Goal: Task Accomplishment & Management: Manage account settings

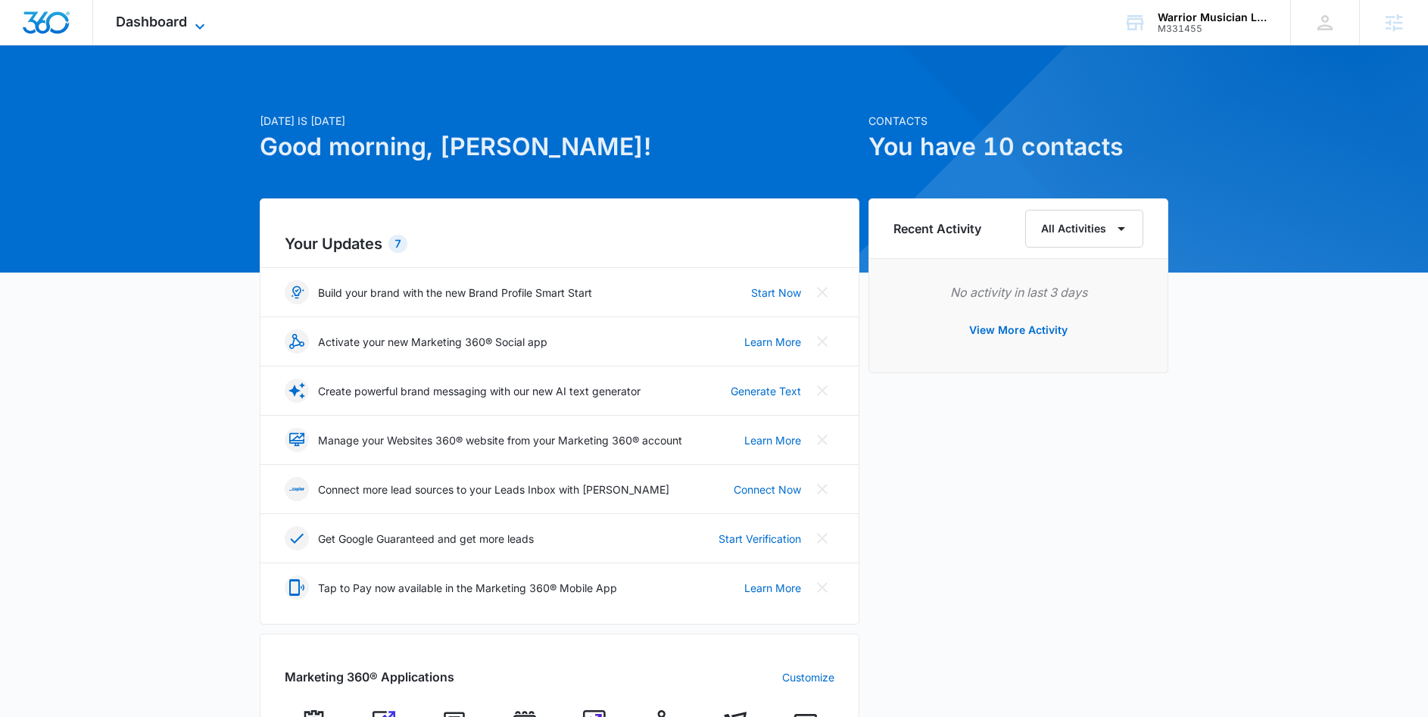
click at [174, 26] on span "Dashboard" at bounding box center [151, 22] width 71 height 16
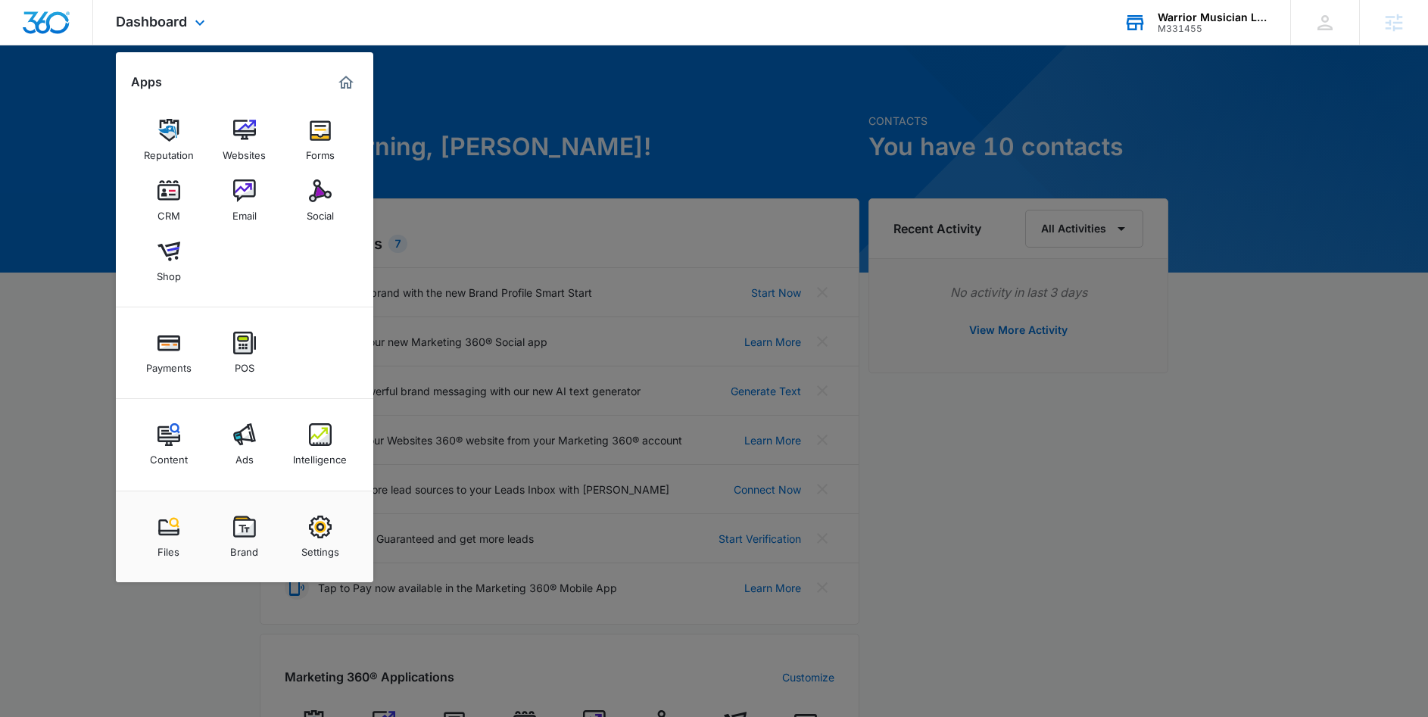
click at [1230, 23] on div "M331455" at bounding box center [1213, 28] width 111 height 11
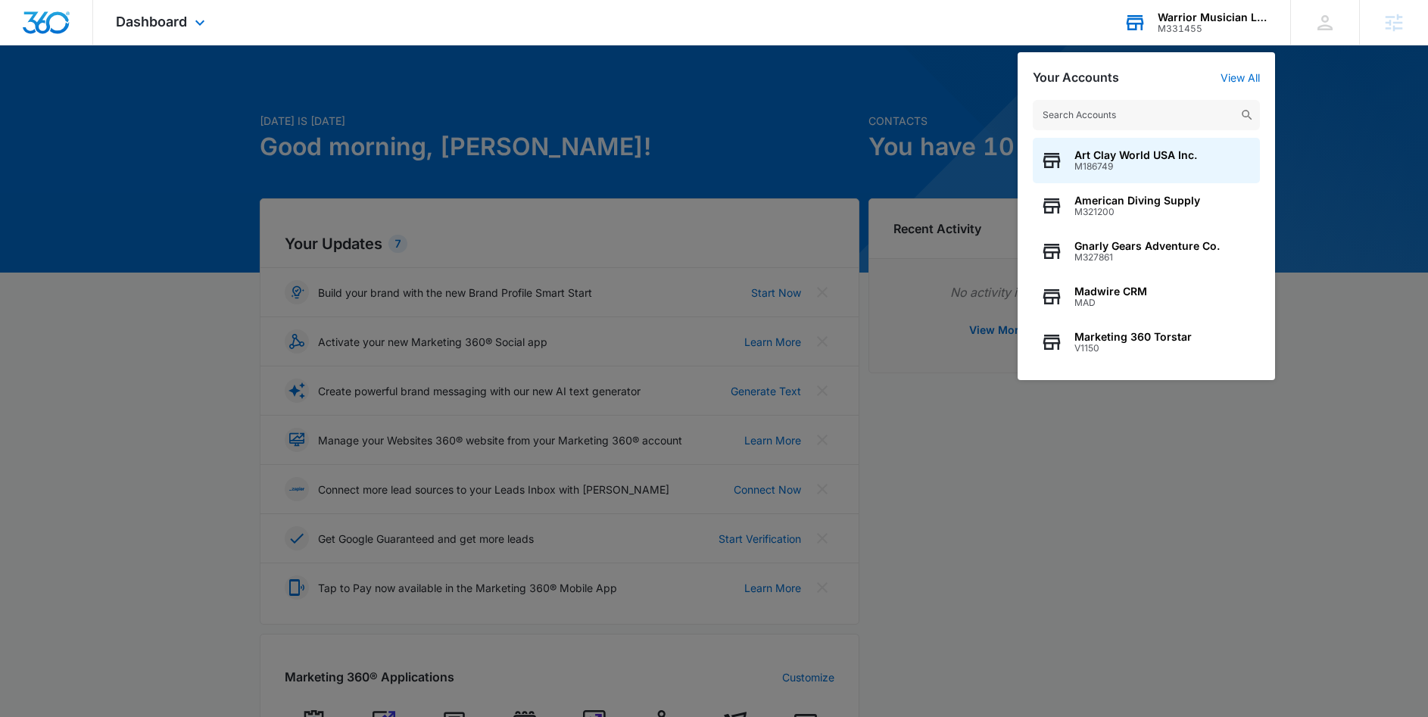
click at [1102, 114] on input "text" at bounding box center [1146, 115] width 227 height 30
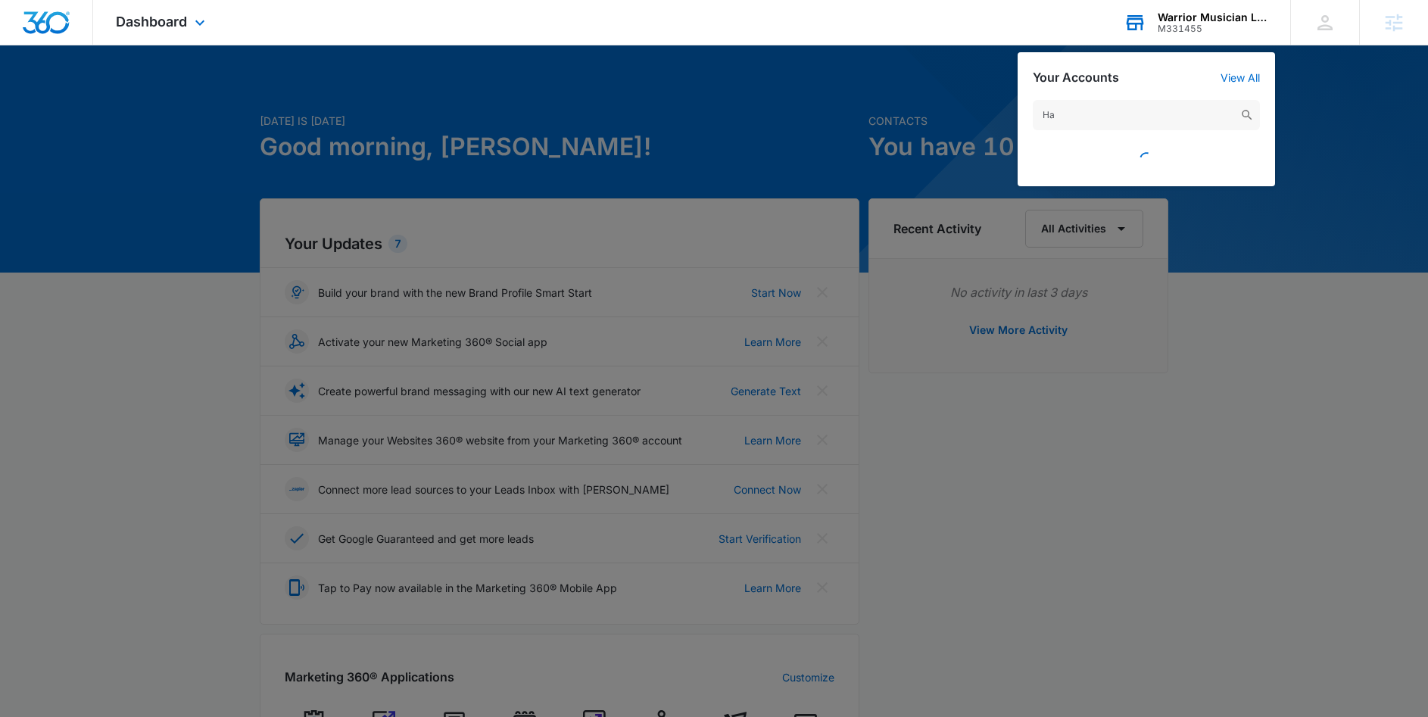
type input "H"
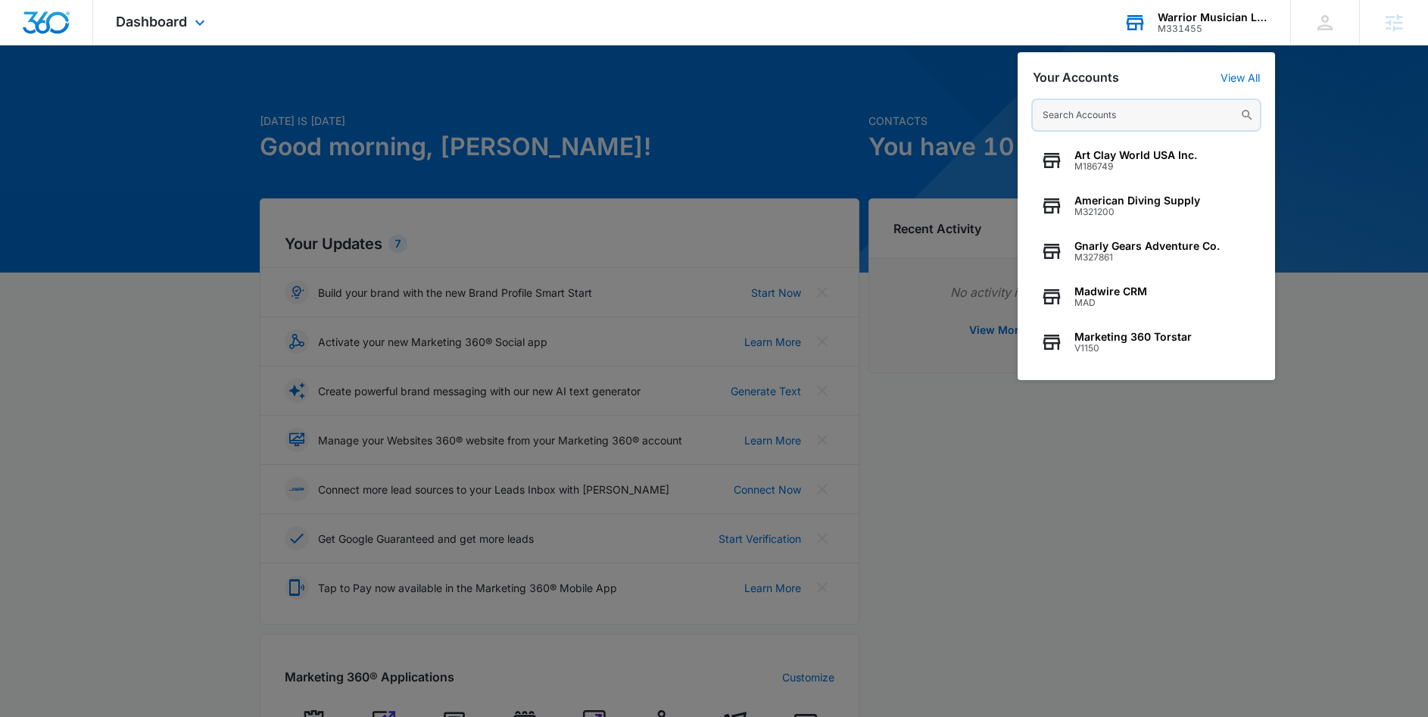
click at [1116, 112] on input "text" at bounding box center [1146, 115] width 227 height 30
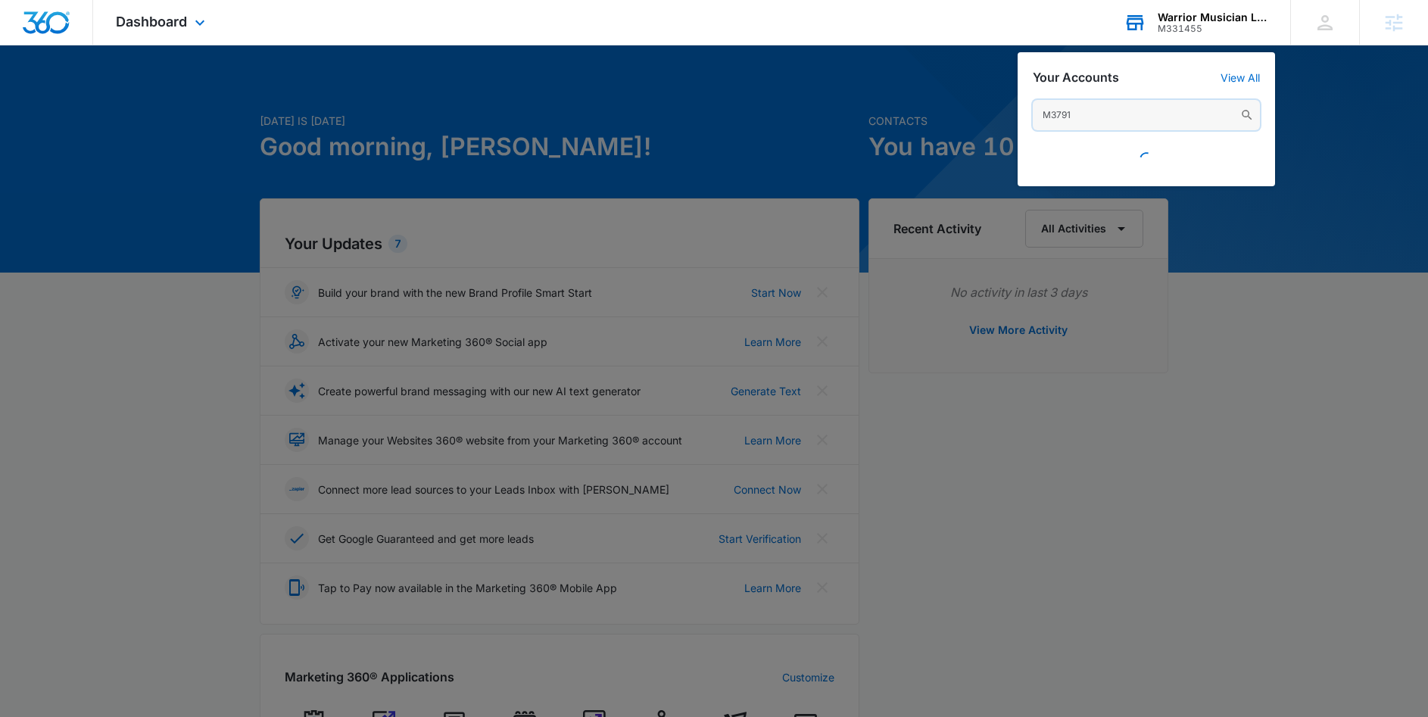
type input "M37915"
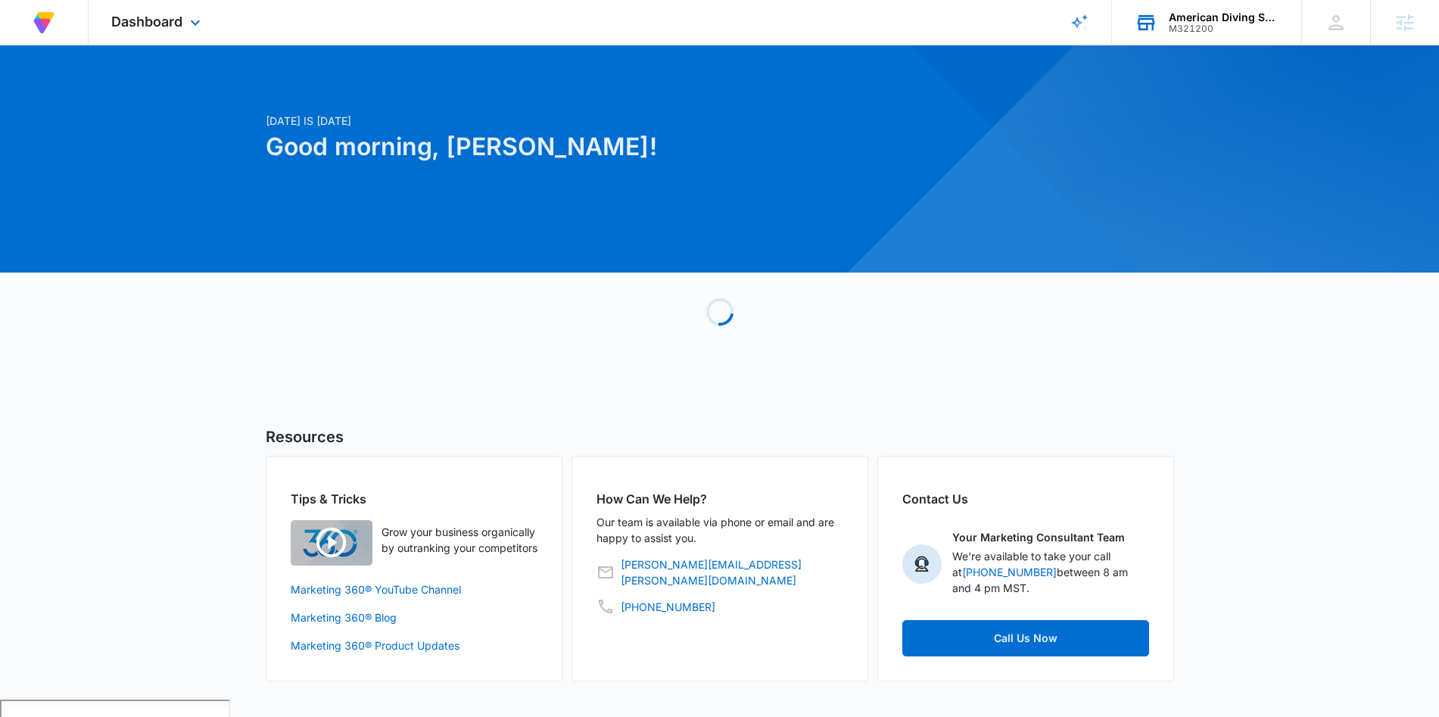
click at [1213, 11] on div "American Diving Supply" at bounding box center [1224, 17] width 111 height 12
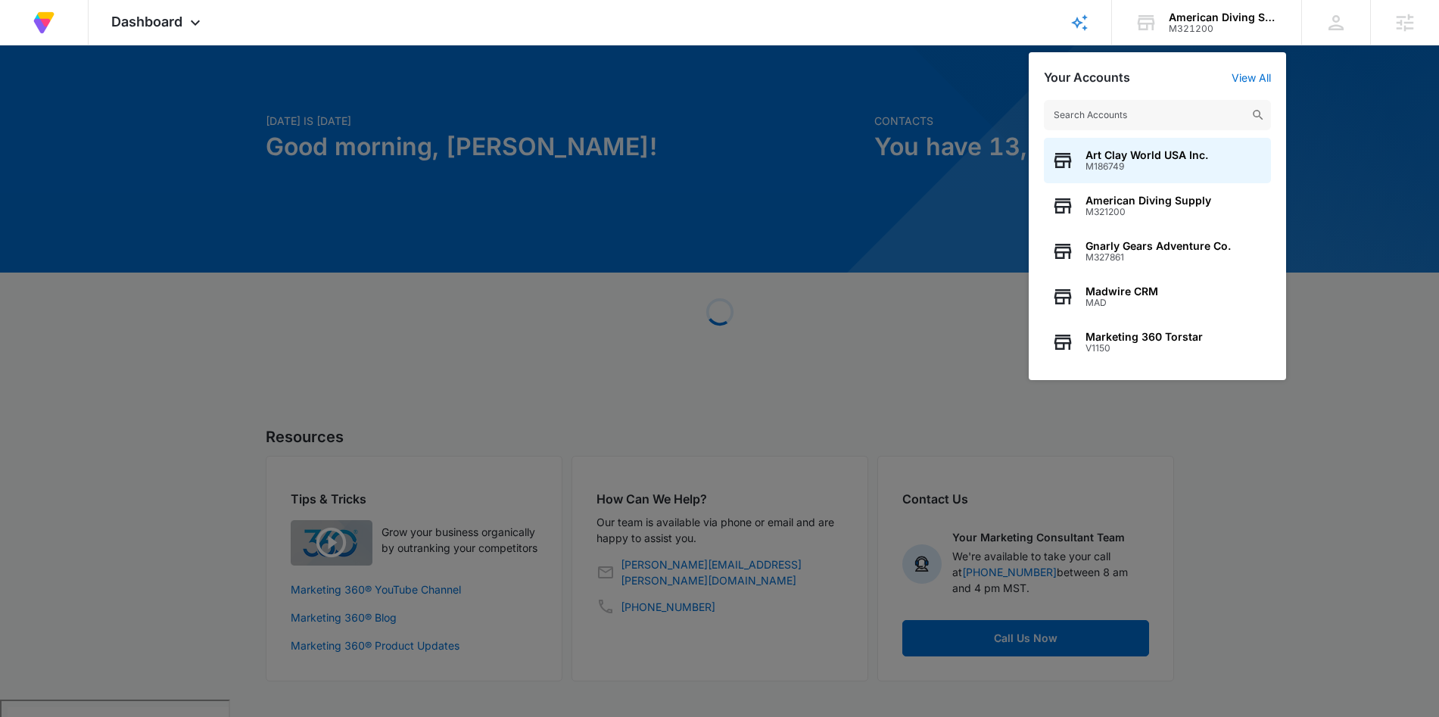
click at [1185, 109] on input "text" at bounding box center [1157, 115] width 227 height 30
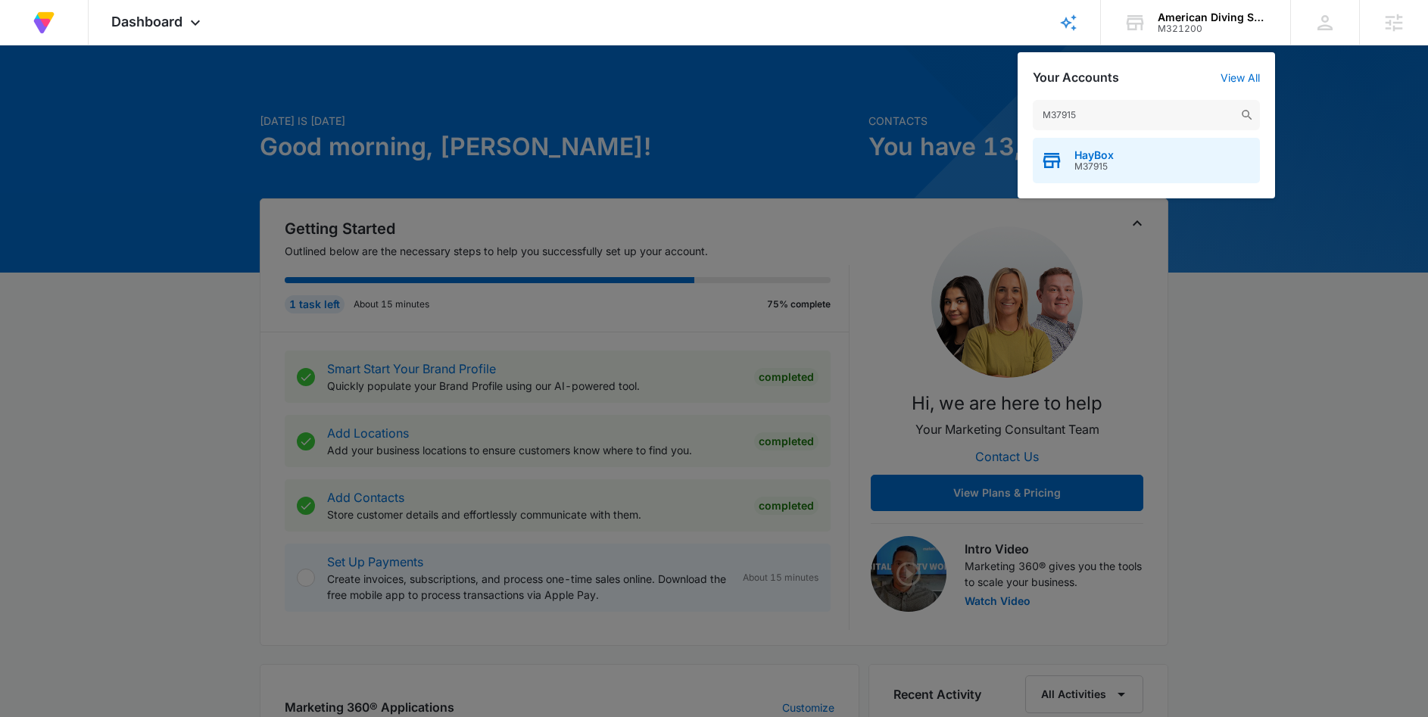
type input "M37915"
click at [1098, 161] on span "M37915" at bounding box center [1093, 166] width 39 height 11
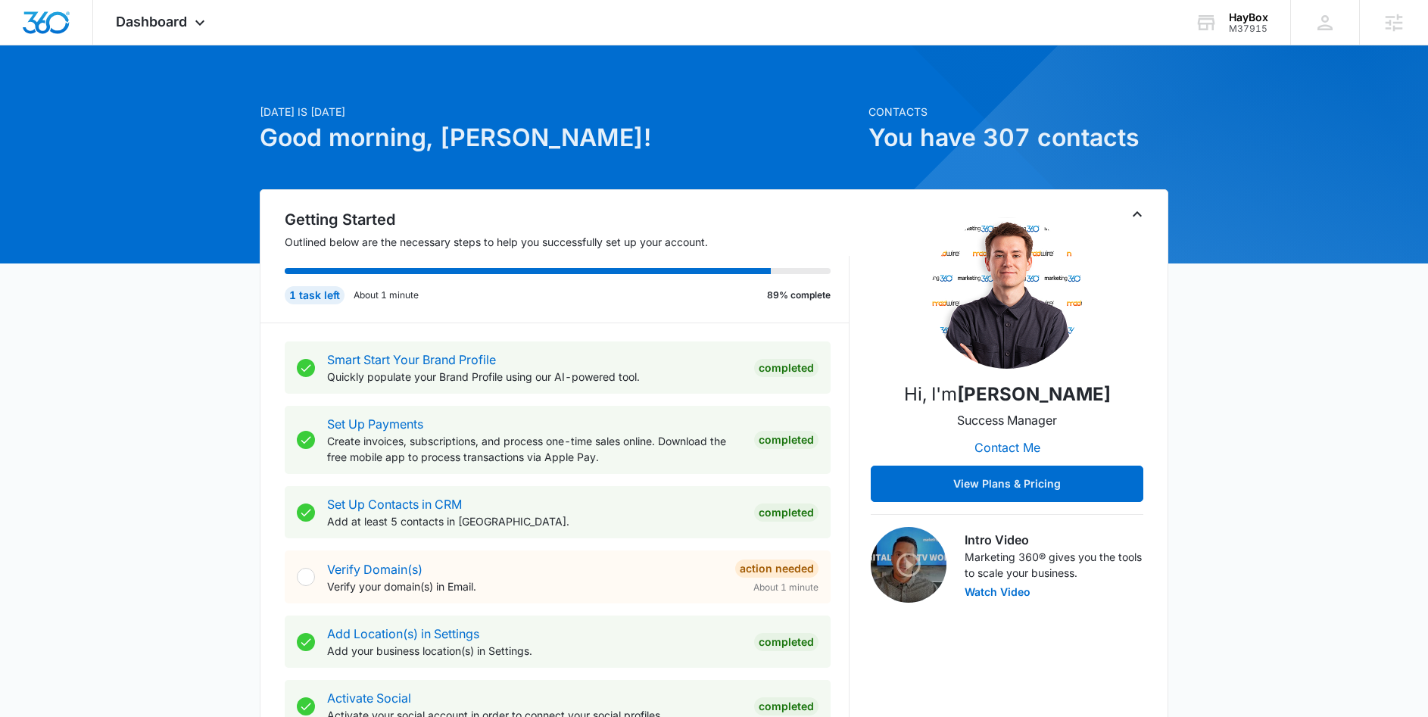
scroll to position [10, 0]
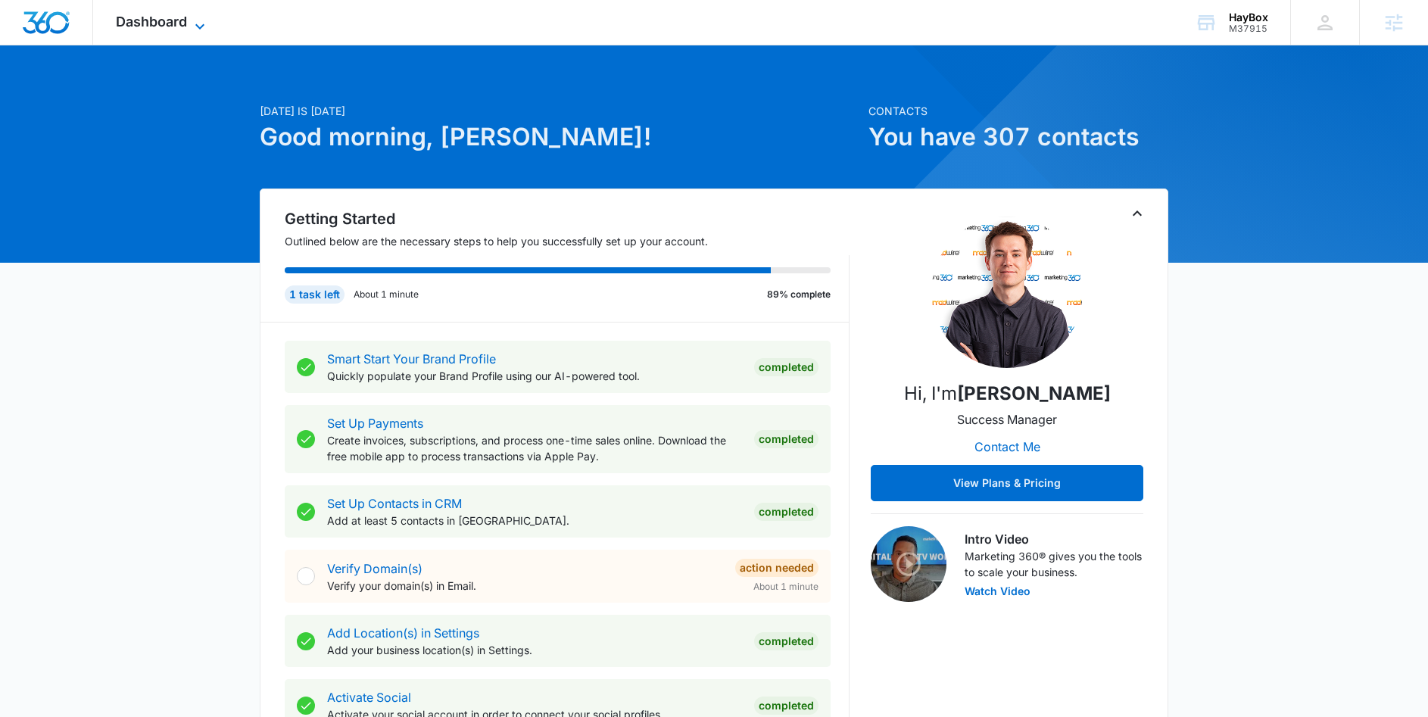
click at [194, 23] on icon at bounding box center [200, 26] width 18 height 18
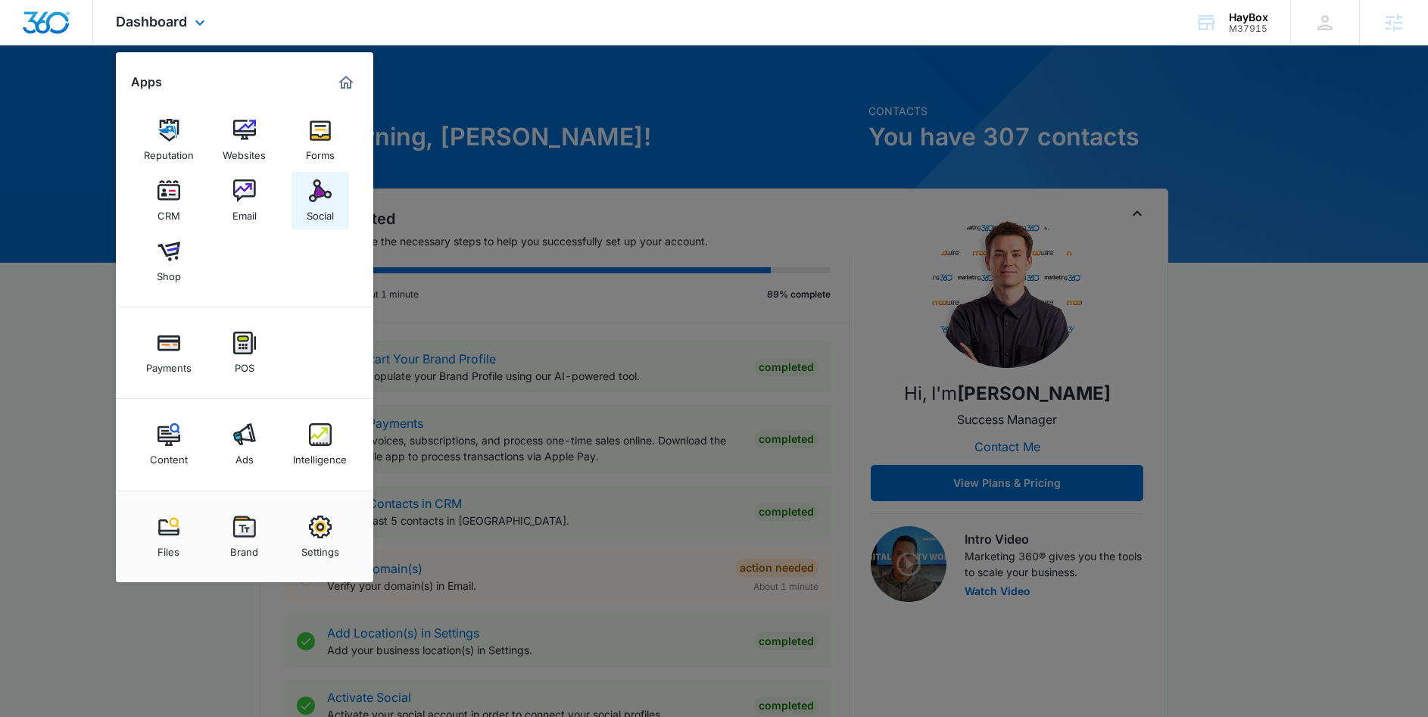
click at [321, 198] on img at bounding box center [320, 190] width 23 height 23
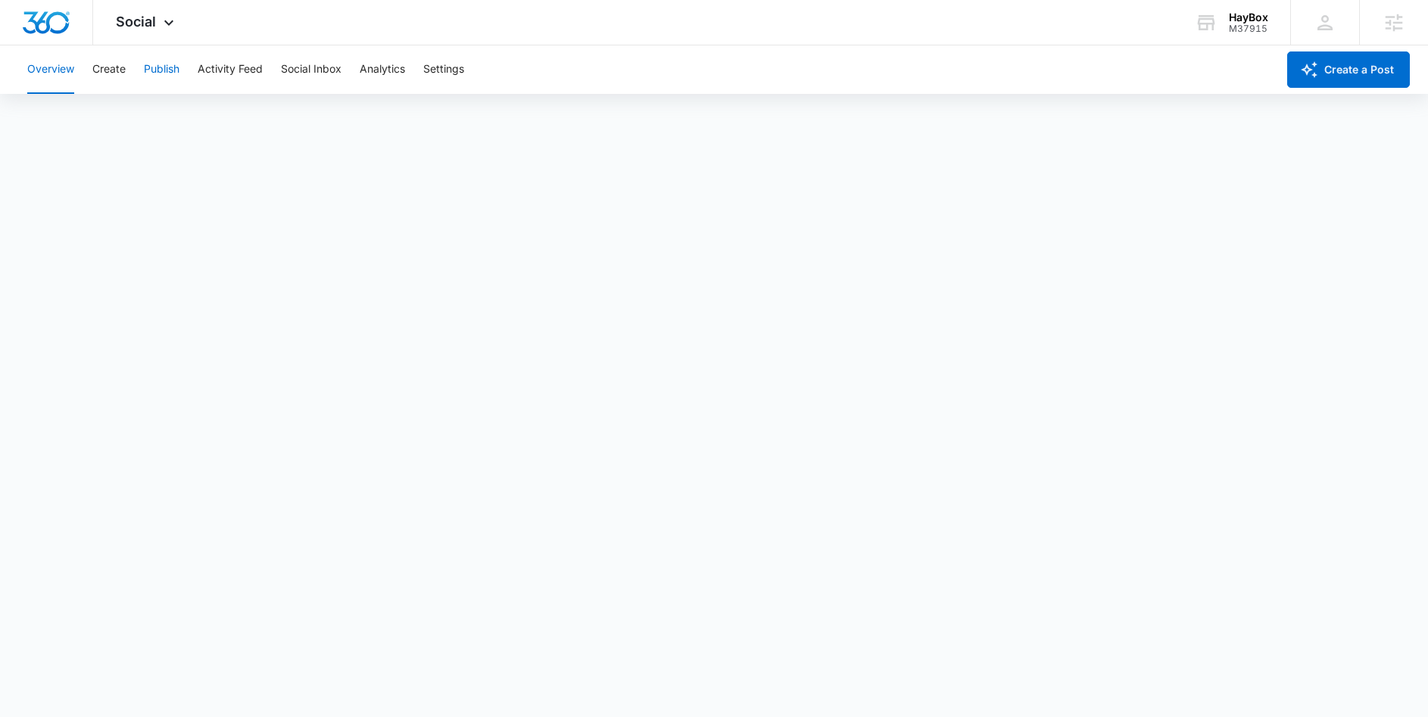
click at [161, 69] on button "Publish" at bounding box center [162, 69] width 36 height 48
click at [1247, 25] on div "M37915" at bounding box center [1248, 28] width 39 height 11
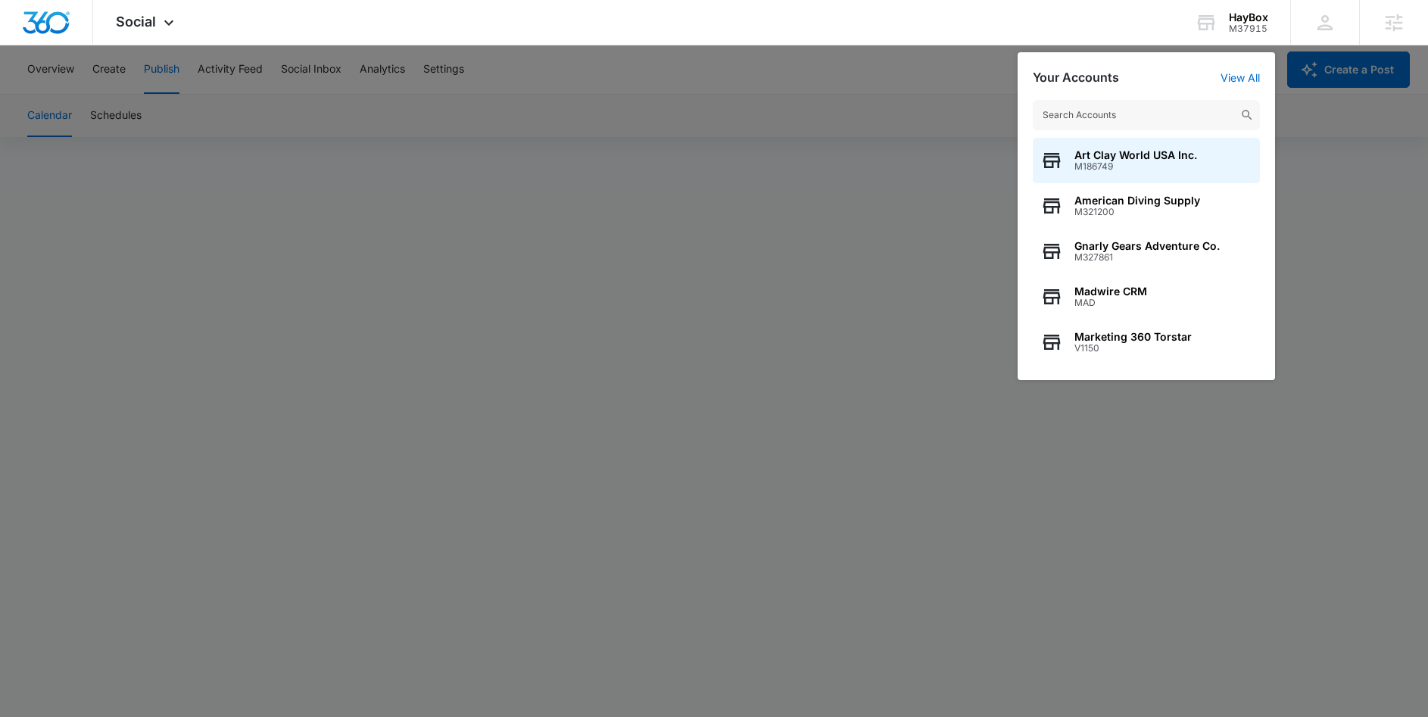
click at [1138, 118] on input "text" at bounding box center [1146, 115] width 227 height 30
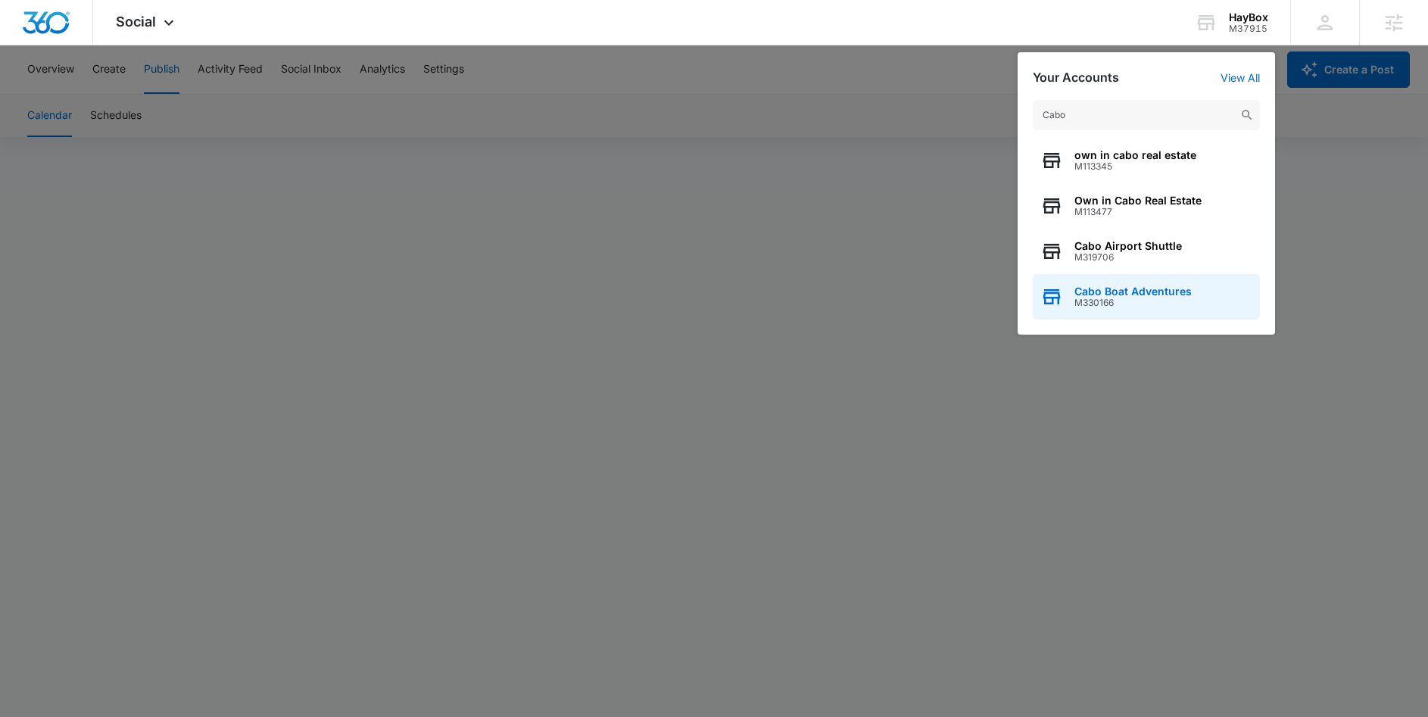
type input "Cabo"
click at [1146, 293] on span "Cabo Boat Adventures" at bounding box center [1132, 291] width 117 height 12
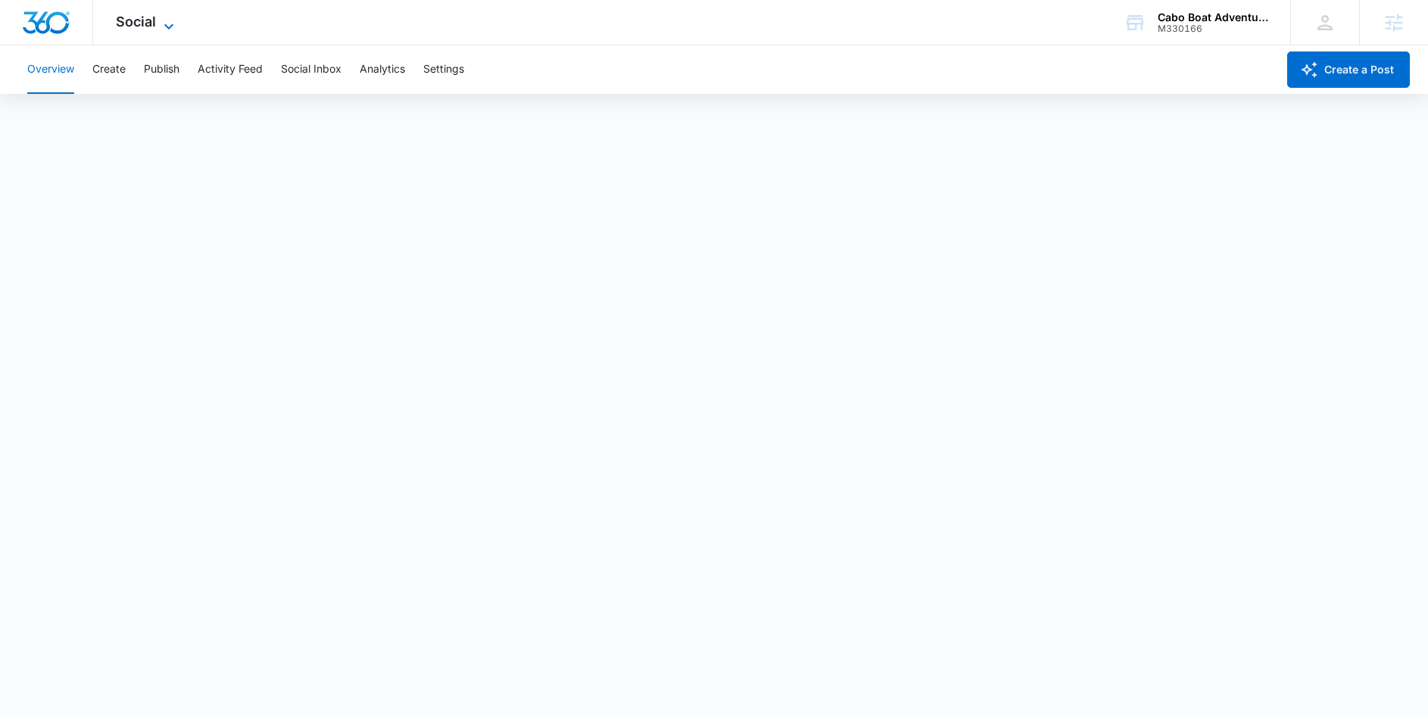
click at [162, 21] on icon at bounding box center [169, 26] width 18 height 18
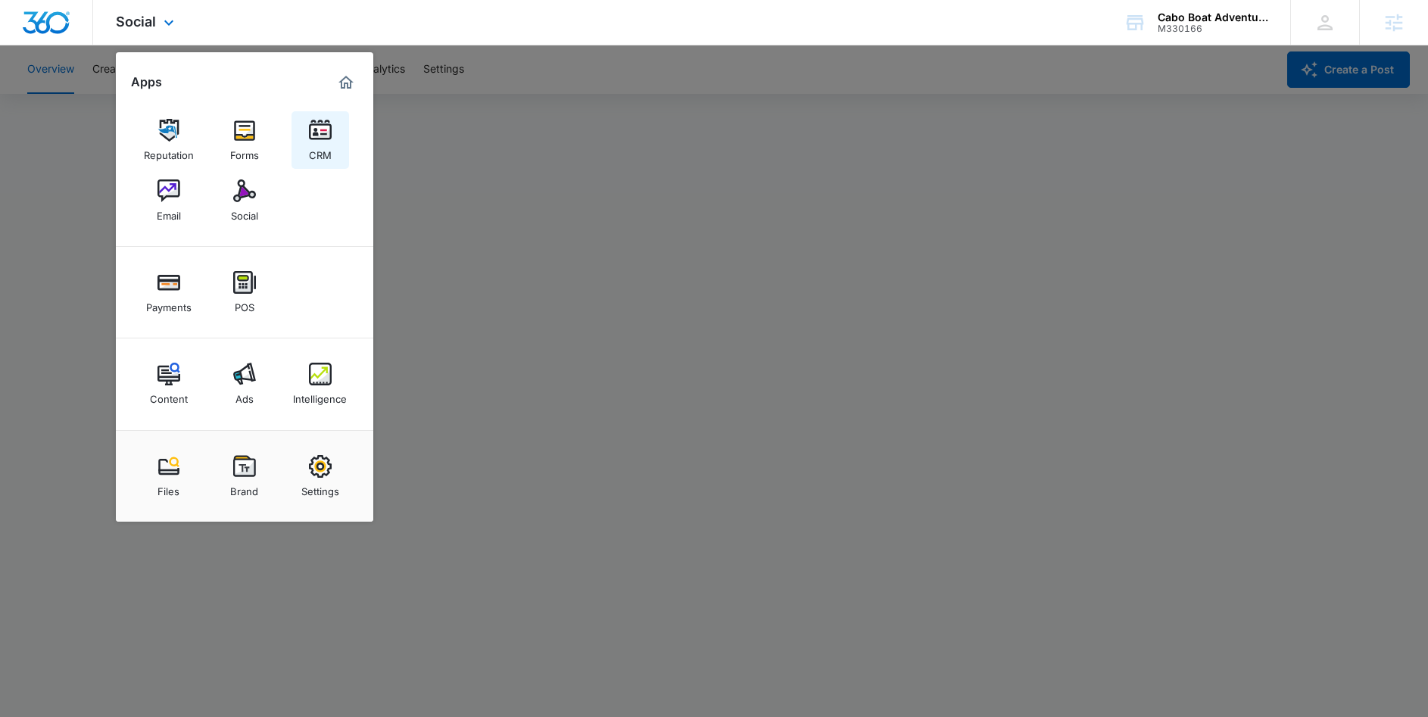
click at [329, 132] on img at bounding box center [320, 130] width 23 height 23
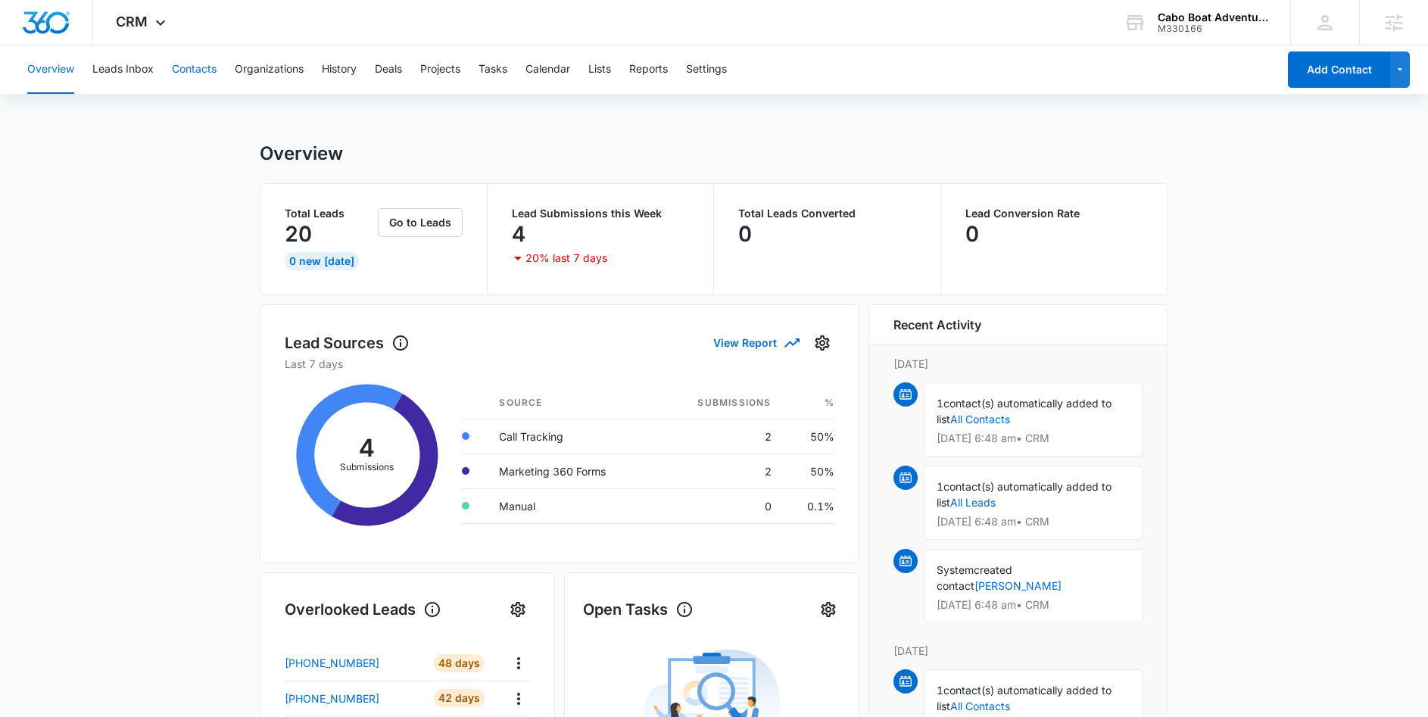
click at [198, 70] on button "Contacts" at bounding box center [194, 69] width 45 height 48
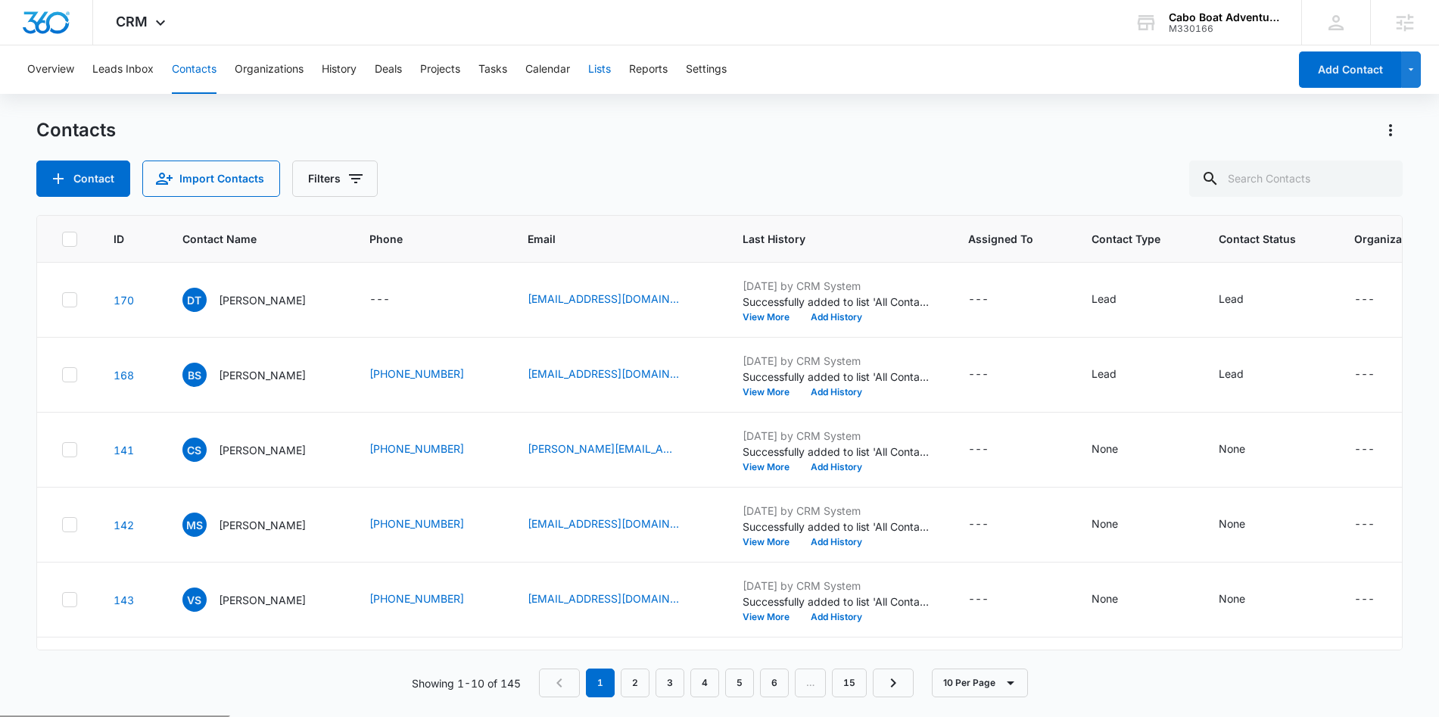
click at [602, 67] on button "Lists" at bounding box center [599, 69] width 23 height 48
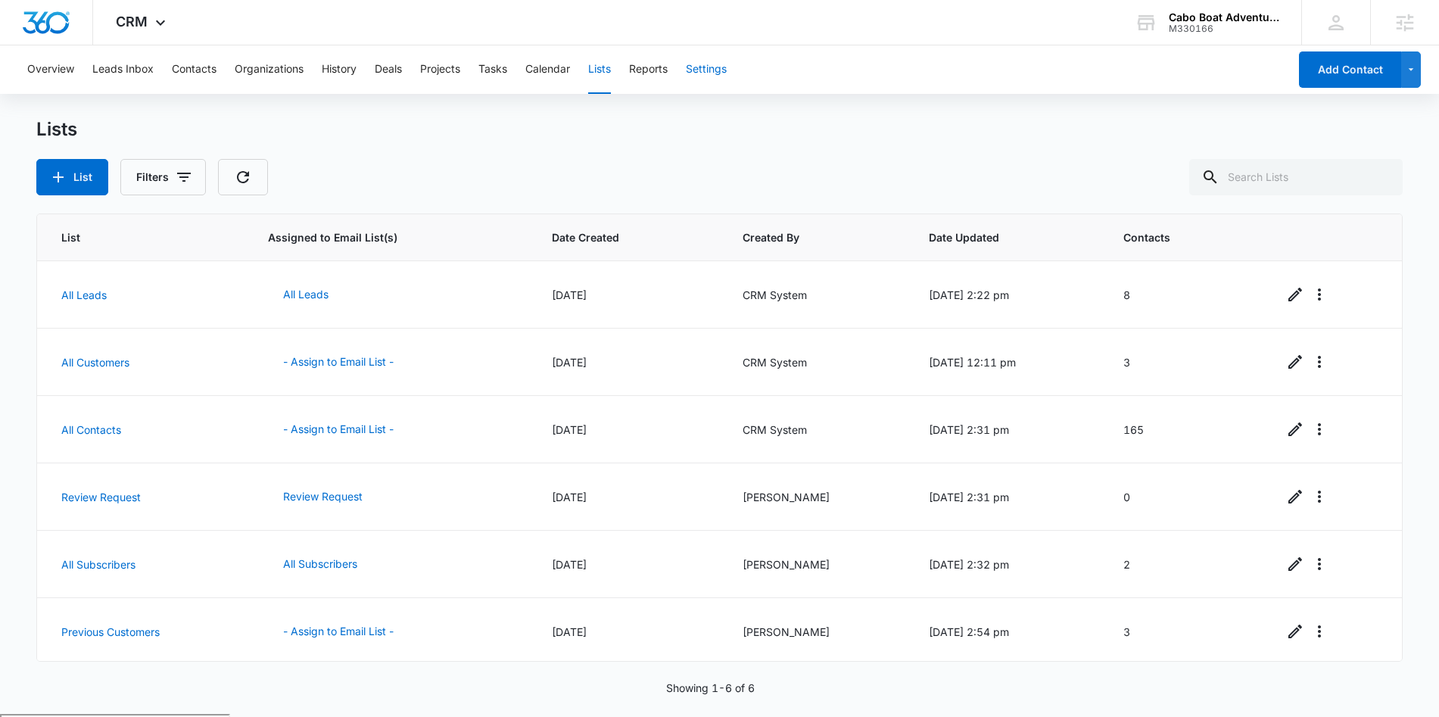
click at [721, 68] on button "Settings" at bounding box center [706, 69] width 41 height 48
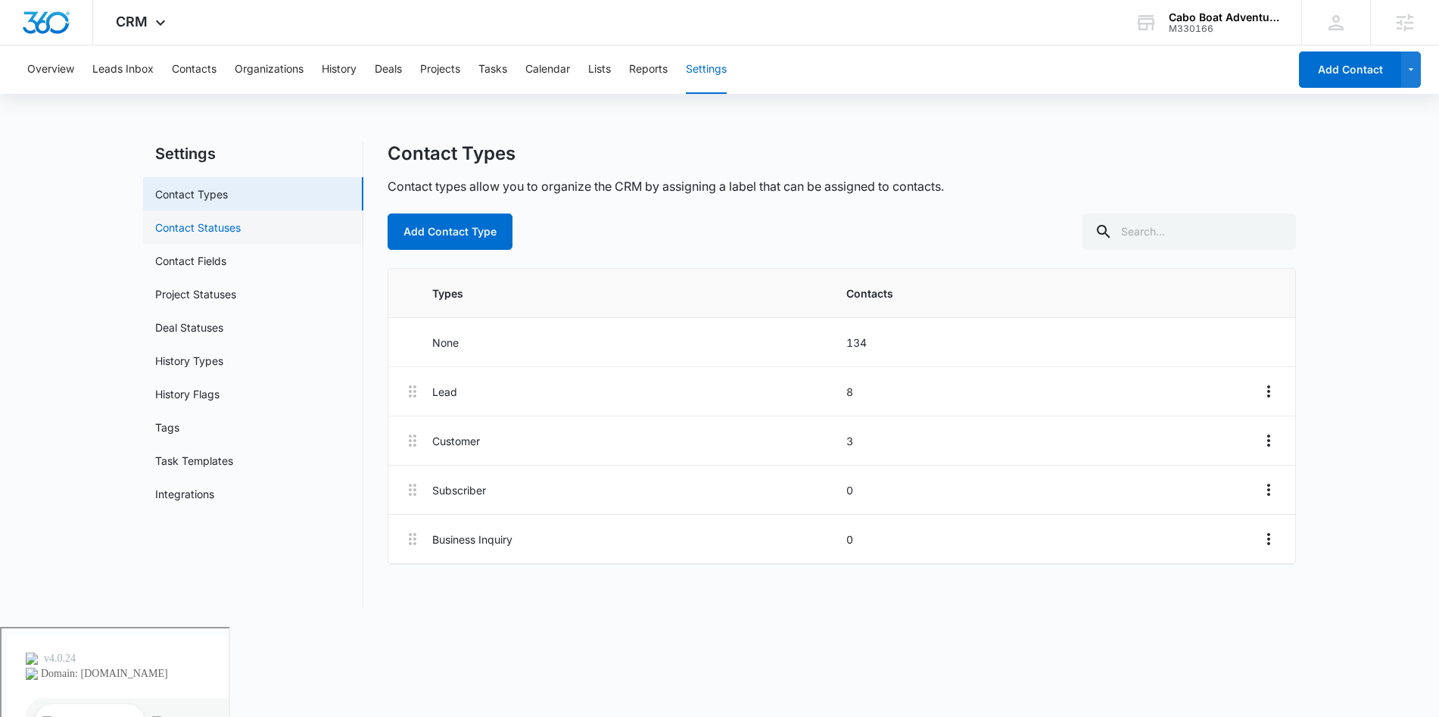
click at [222, 230] on link "Contact Statuses" at bounding box center [198, 228] width 86 height 16
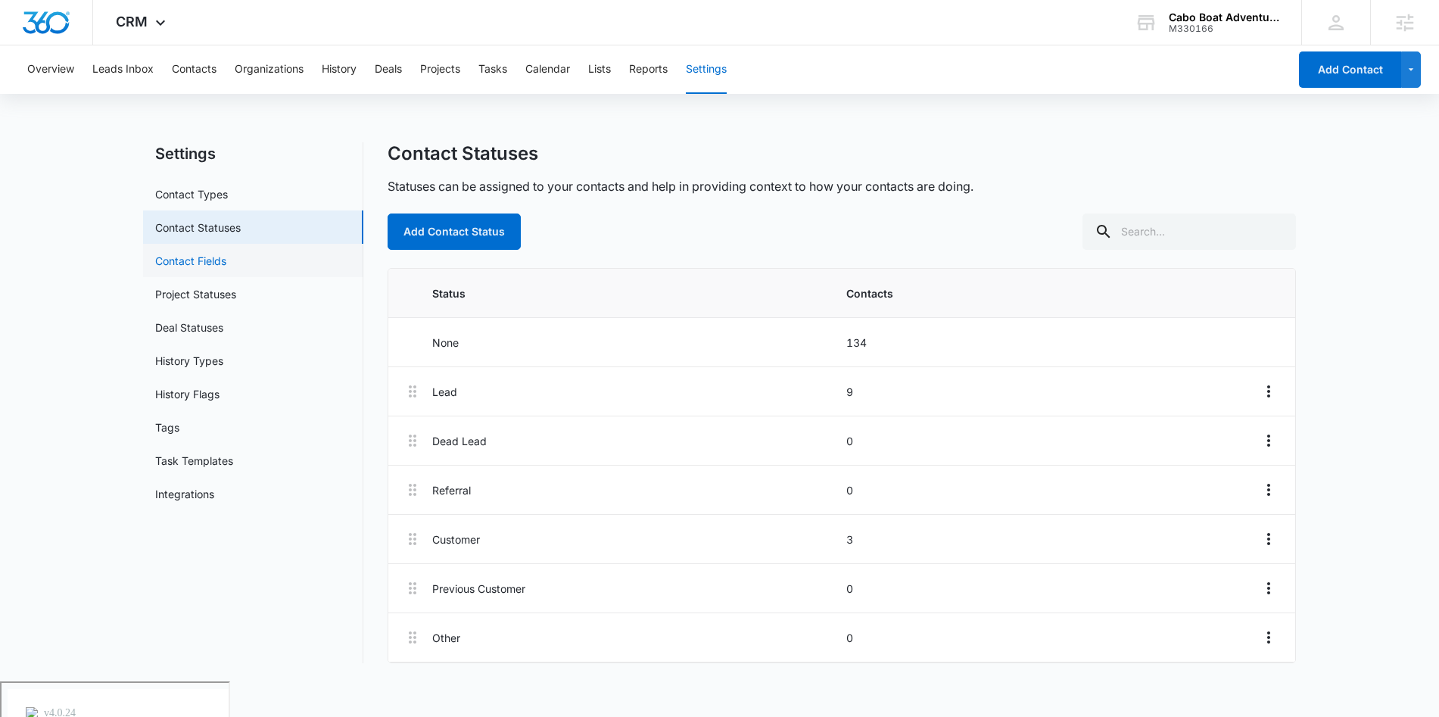
click at [226, 257] on link "Contact Fields" at bounding box center [190, 261] width 71 height 16
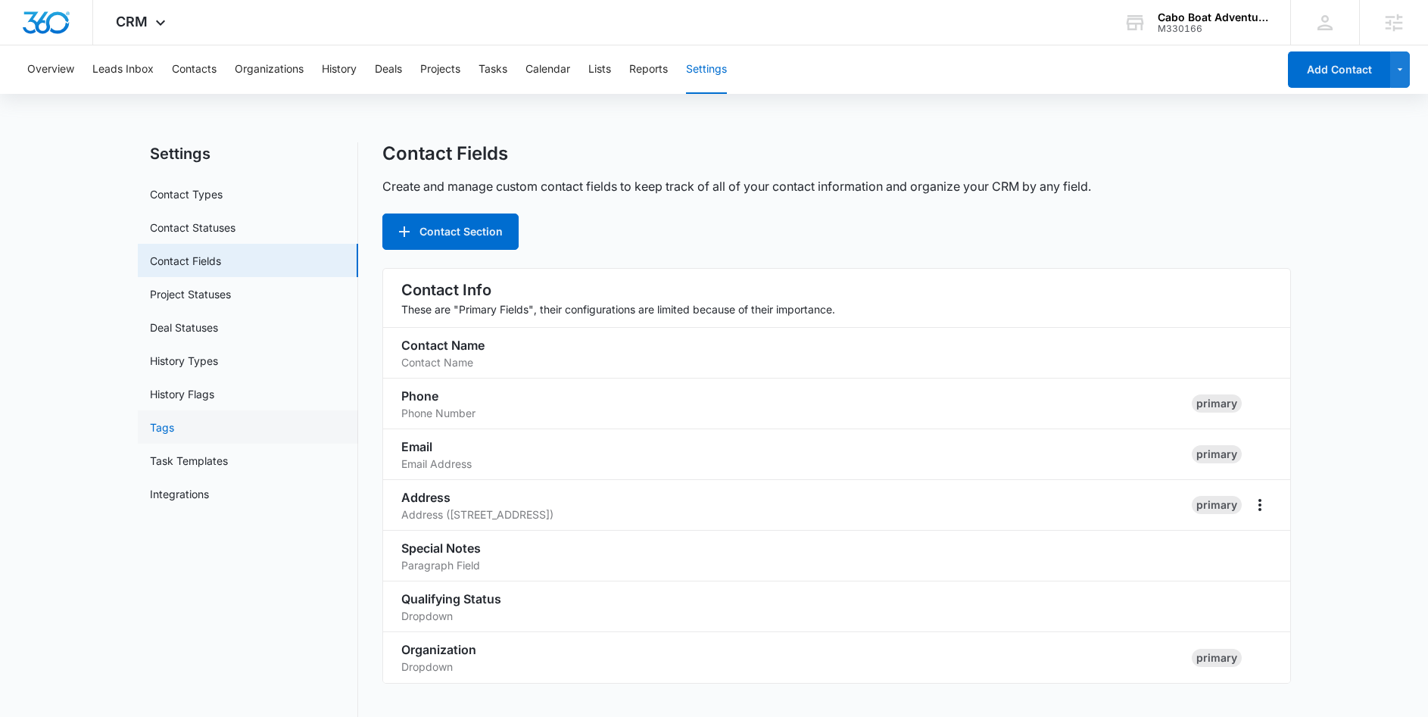
click at [174, 434] on link "Tags" at bounding box center [162, 427] width 24 height 16
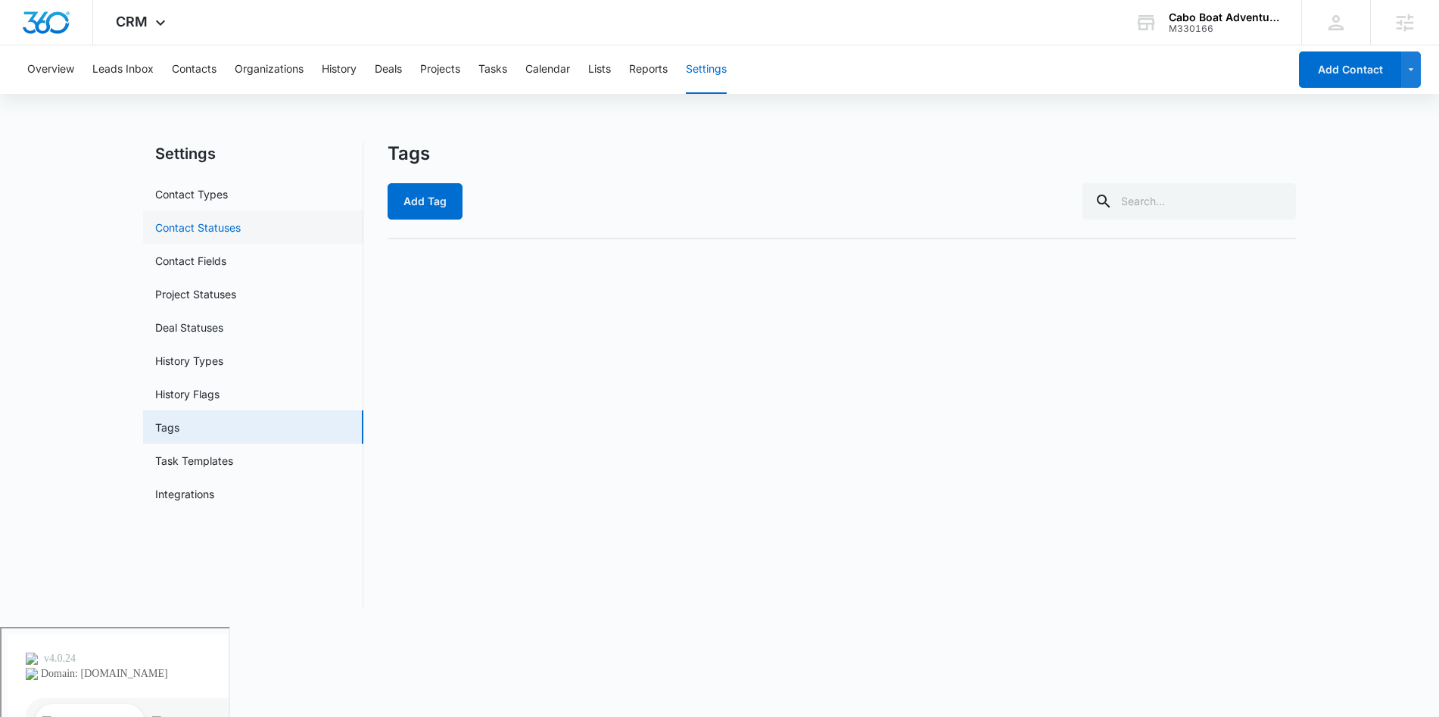
click at [218, 221] on link "Contact Statuses" at bounding box center [198, 228] width 86 height 16
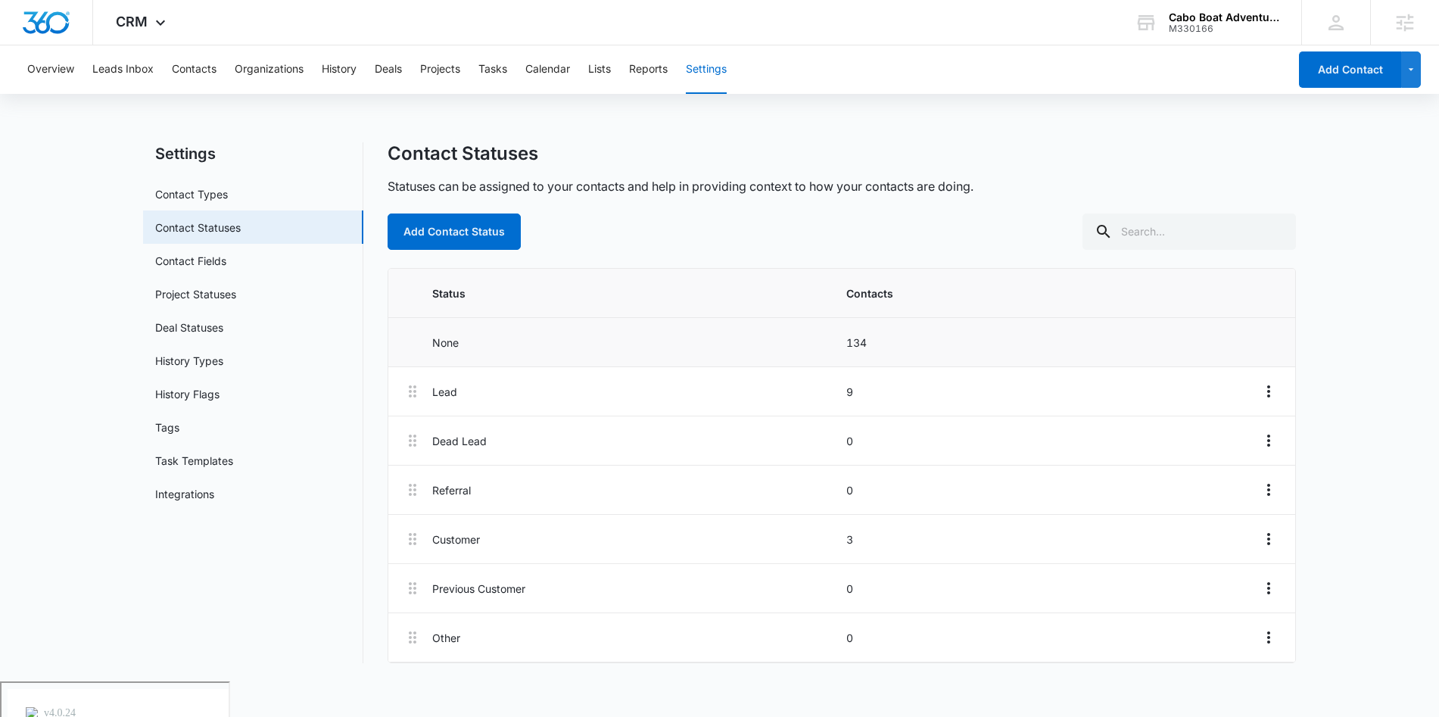
click at [453, 341] on p "None" at bounding box center [634, 343] width 405 height 16
click at [849, 338] on p "134" at bounding box center [1048, 343] width 405 height 16
click at [224, 269] on link "Contact Fields" at bounding box center [190, 261] width 71 height 16
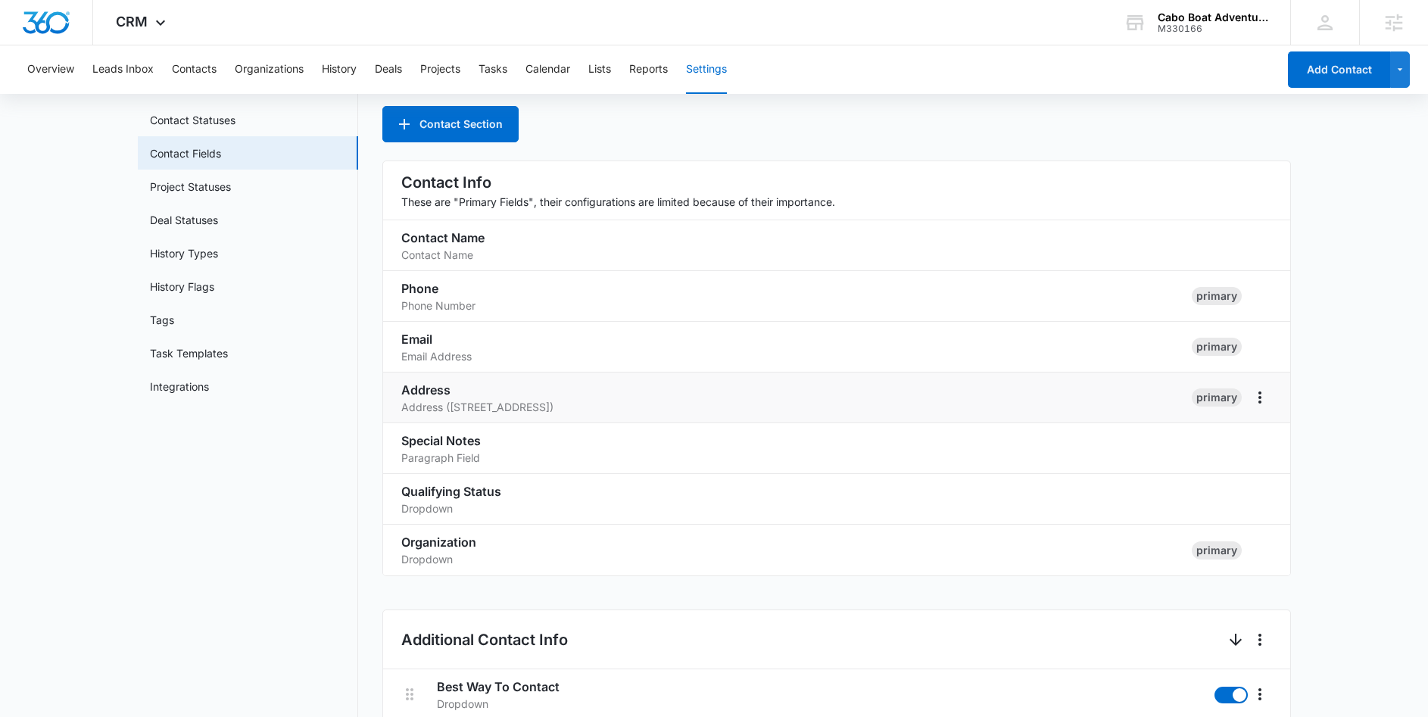
scroll to position [111, 0]
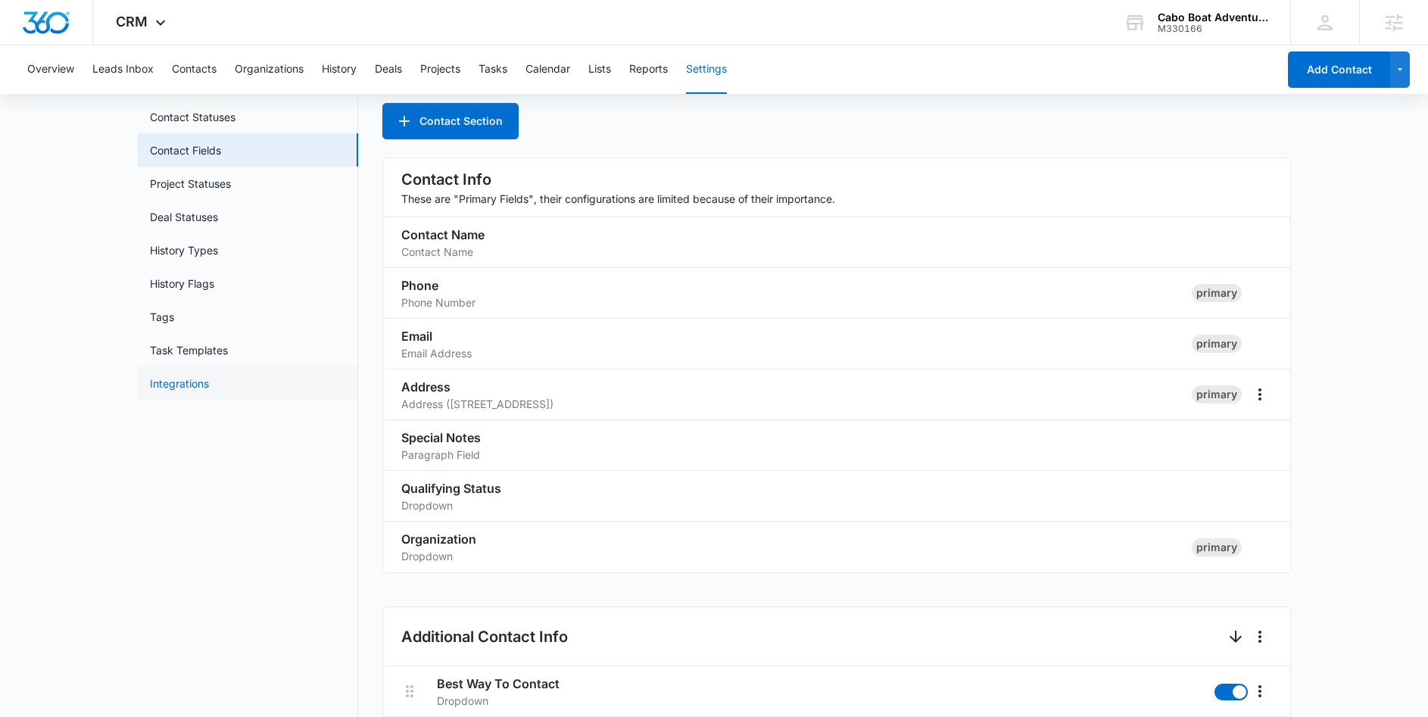
click at [179, 378] on link "Integrations" at bounding box center [179, 384] width 59 height 16
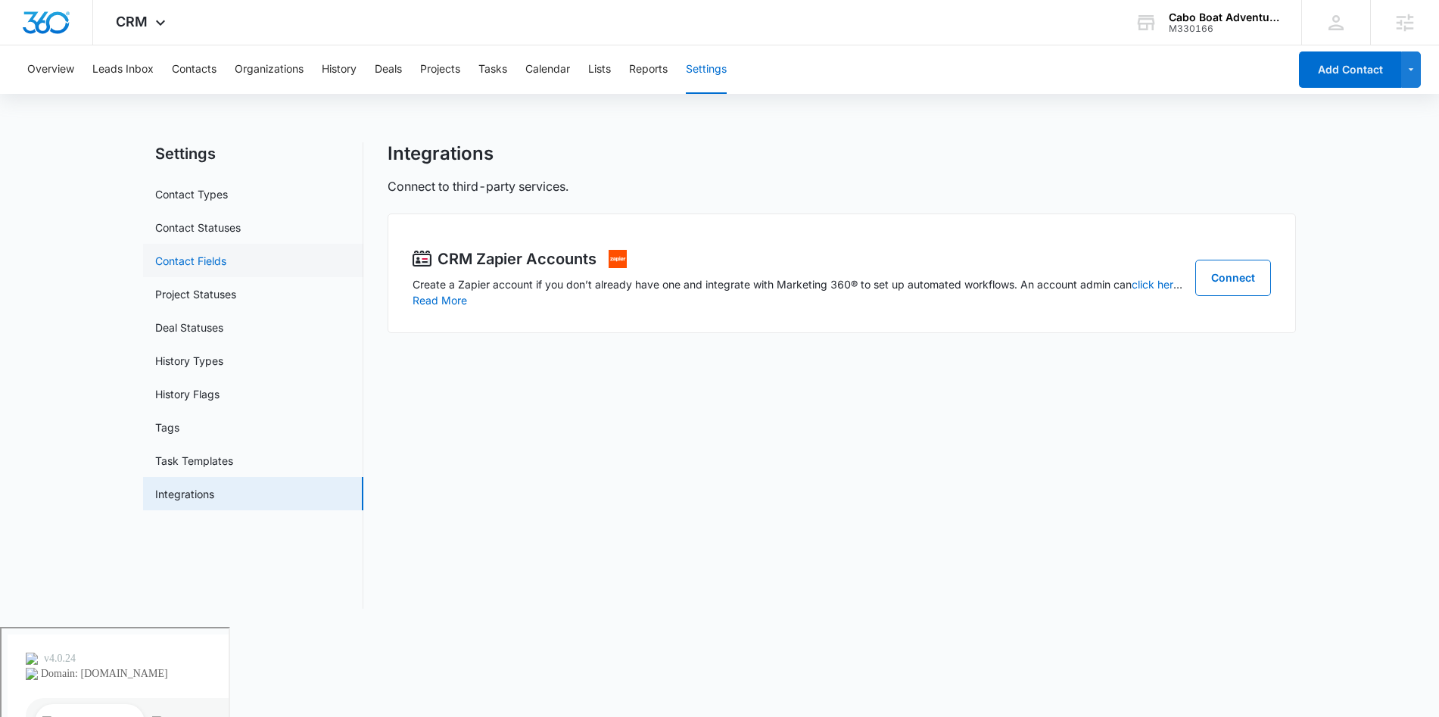
click at [202, 263] on link "Contact Fields" at bounding box center [190, 261] width 71 height 16
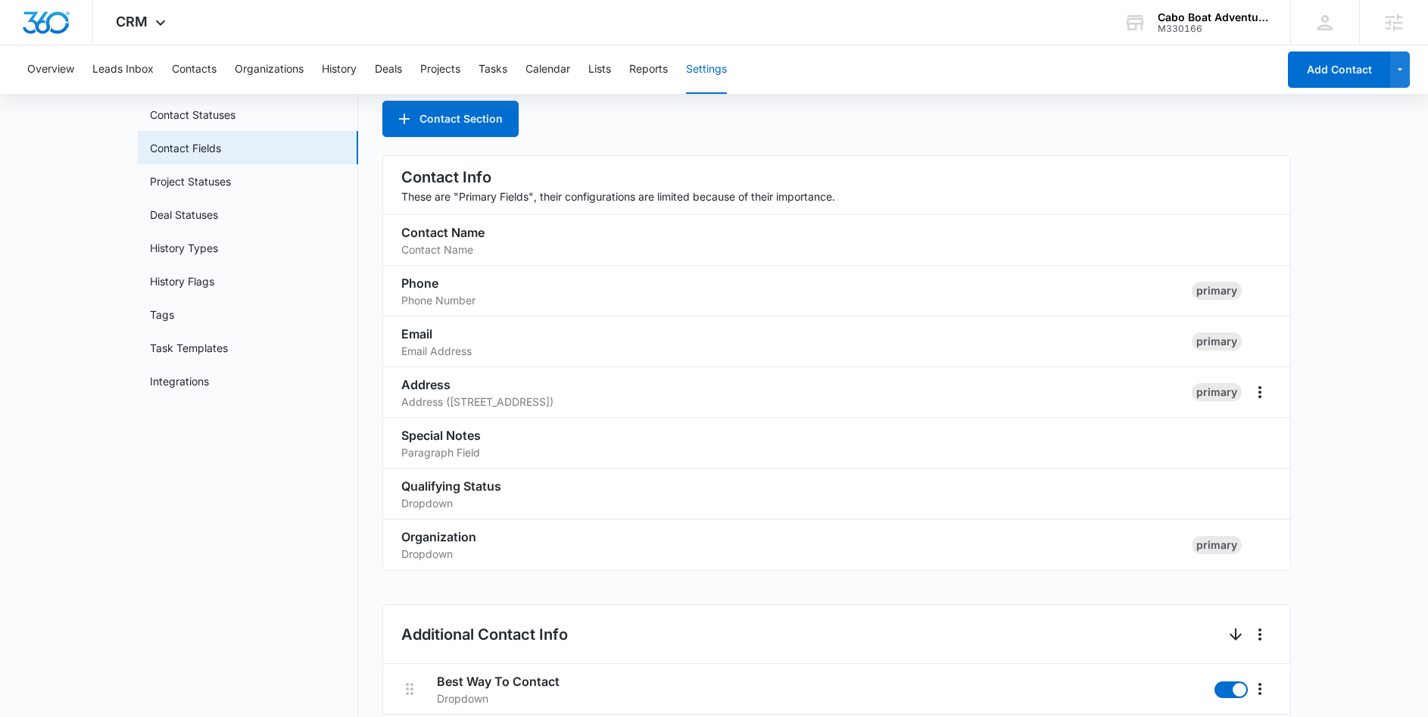
scroll to position [94, 0]
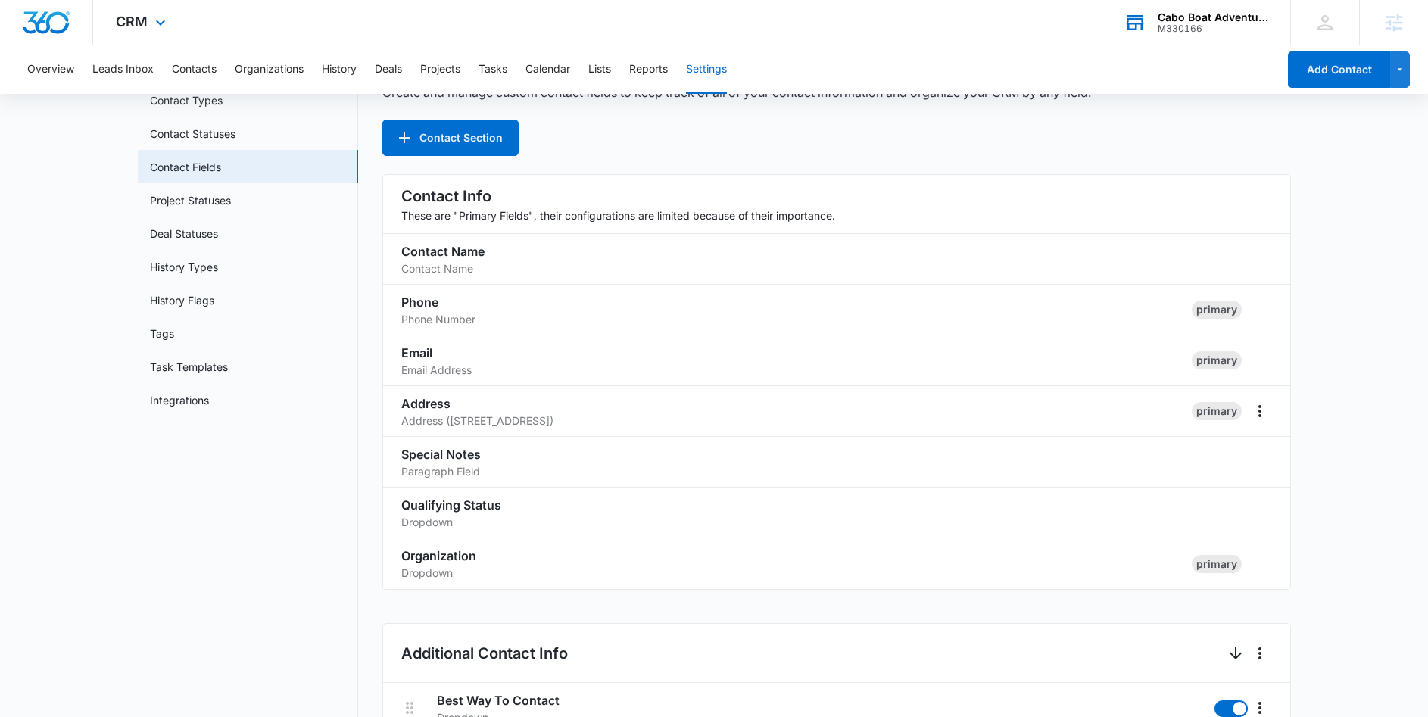
click at [1185, 23] on div "M330166" at bounding box center [1213, 28] width 111 height 11
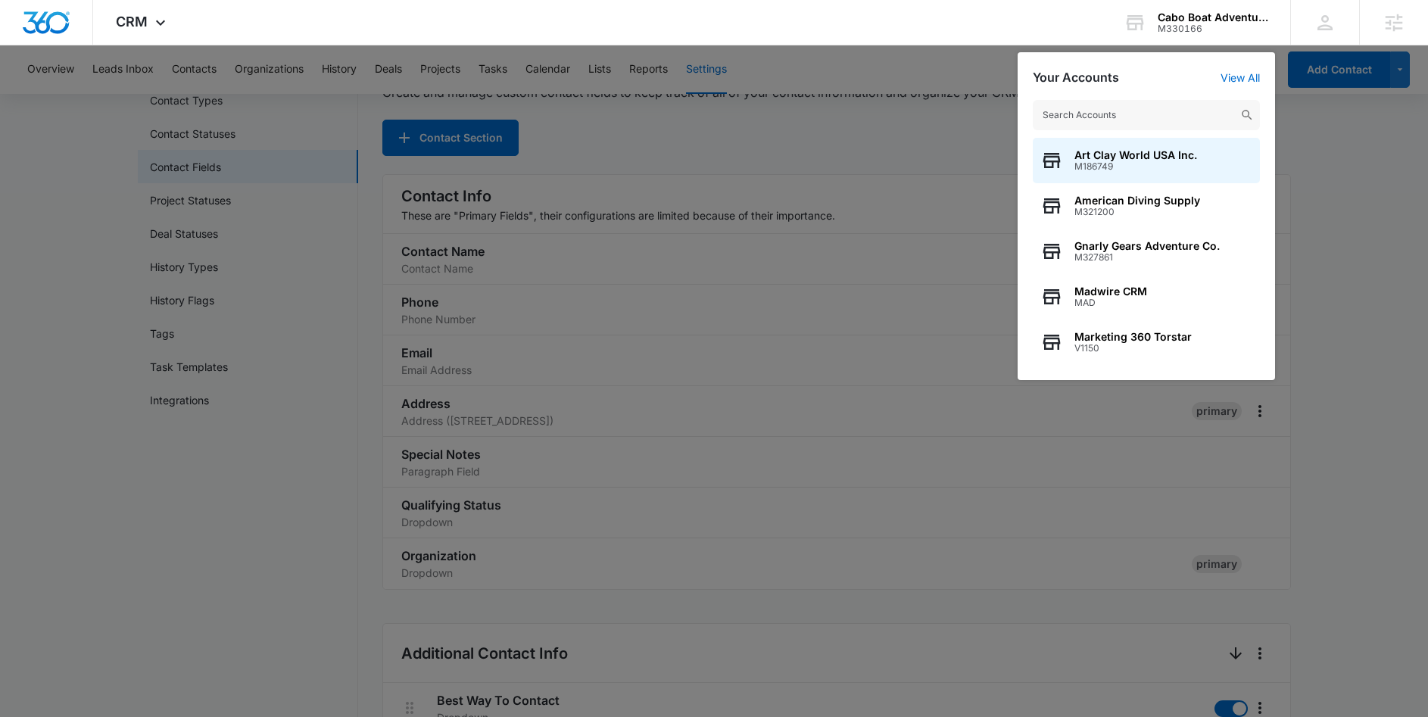
click at [1155, 117] on input "text" at bounding box center [1146, 115] width 227 height 30
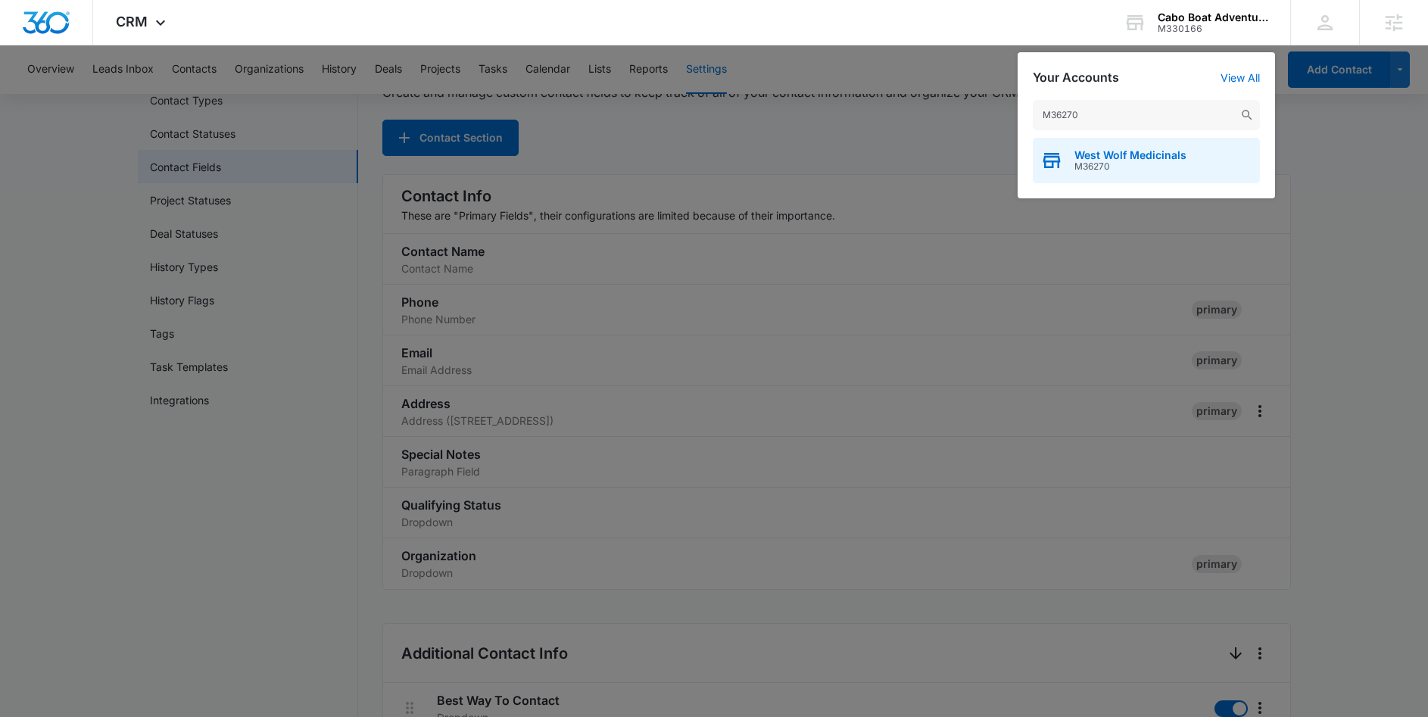
type input "M36270"
click at [1128, 154] on span "West Wolf Medicinals" at bounding box center [1130, 155] width 112 height 12
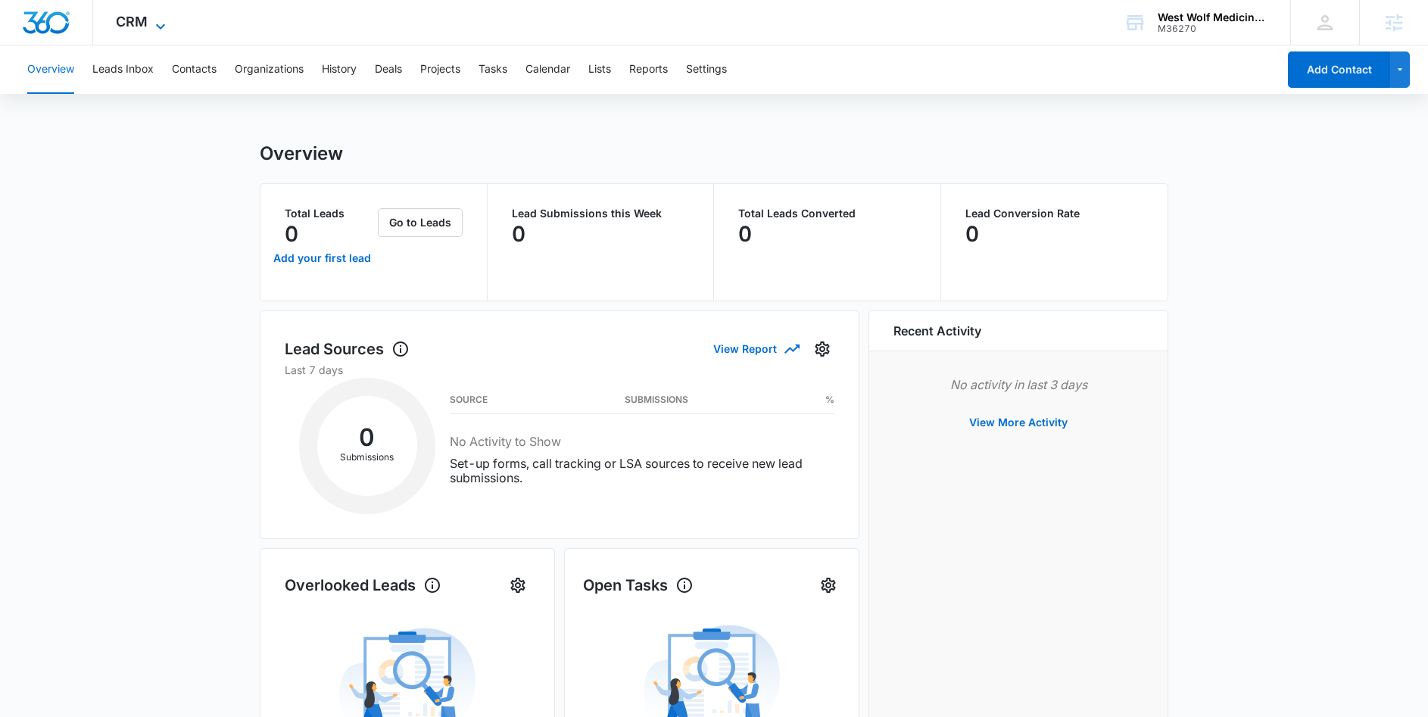
click at [151, 26] on icon at bounding box center [160, 26] width 18 height 18
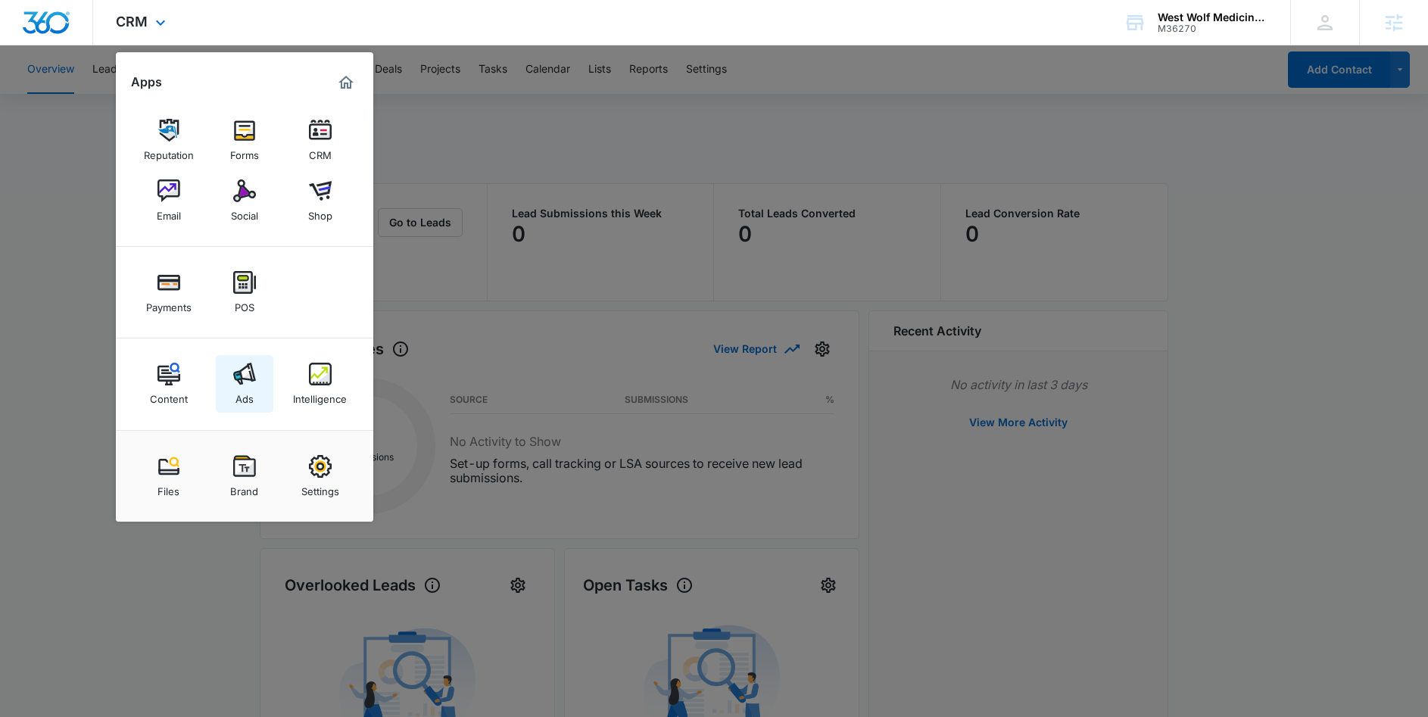
click at [259, 377] on link "Ads" at bounding box center [245, 384] width 58 height 58
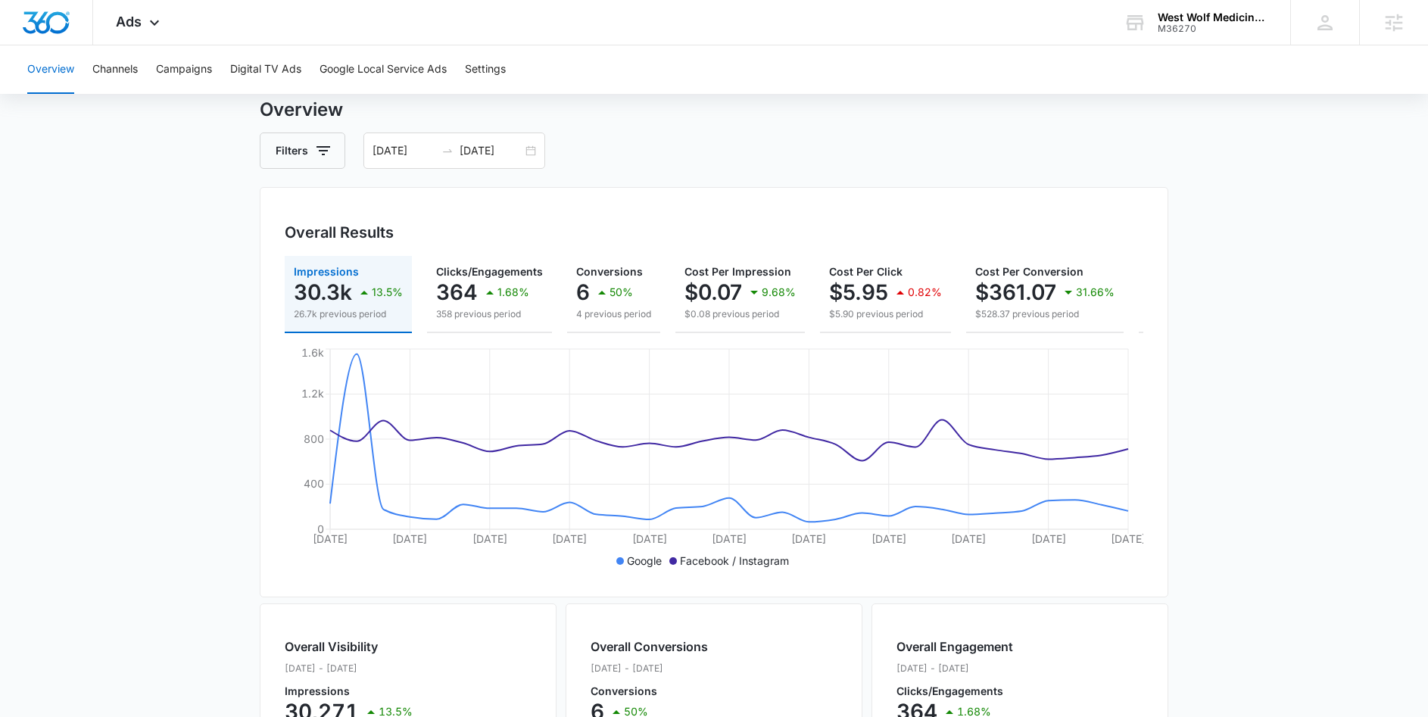
scroll to position [55, 0]
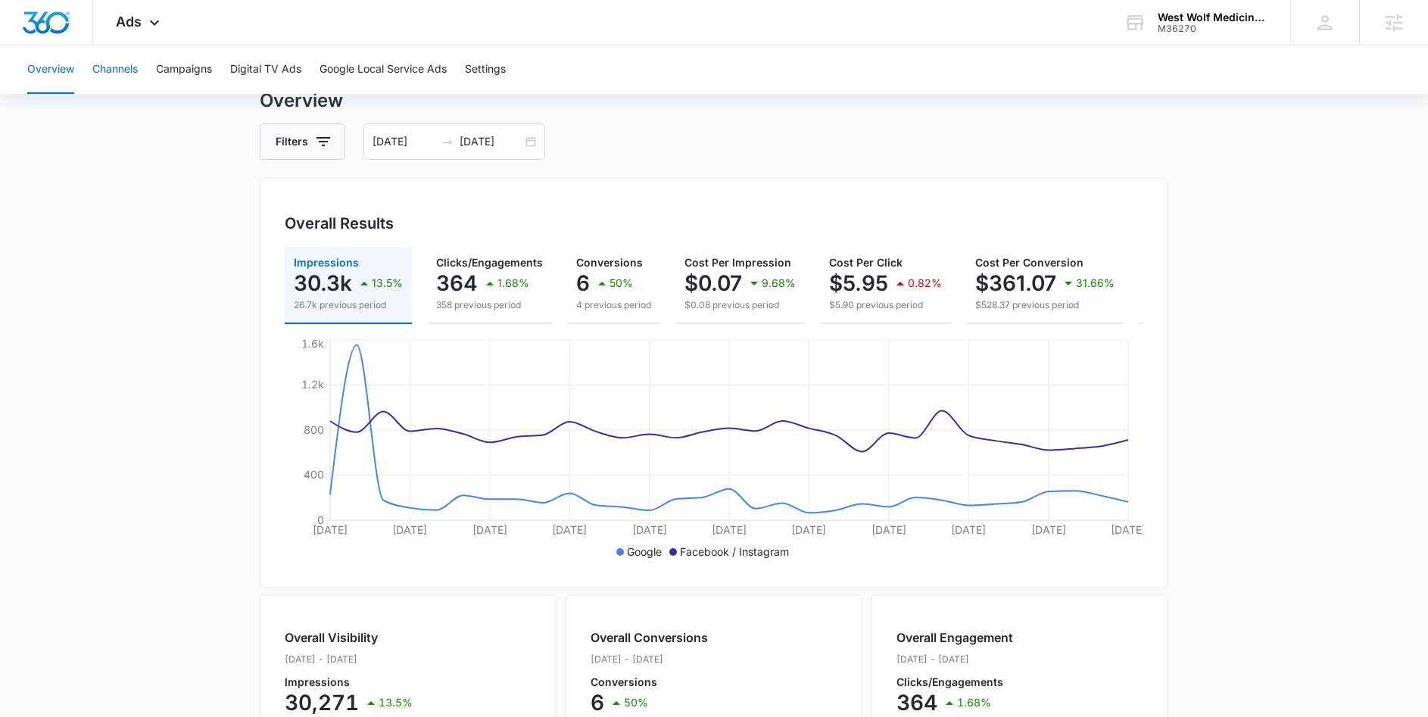
click at [129, 71] on button "Channels" at bounding box center [114, 69] width 45 height 48
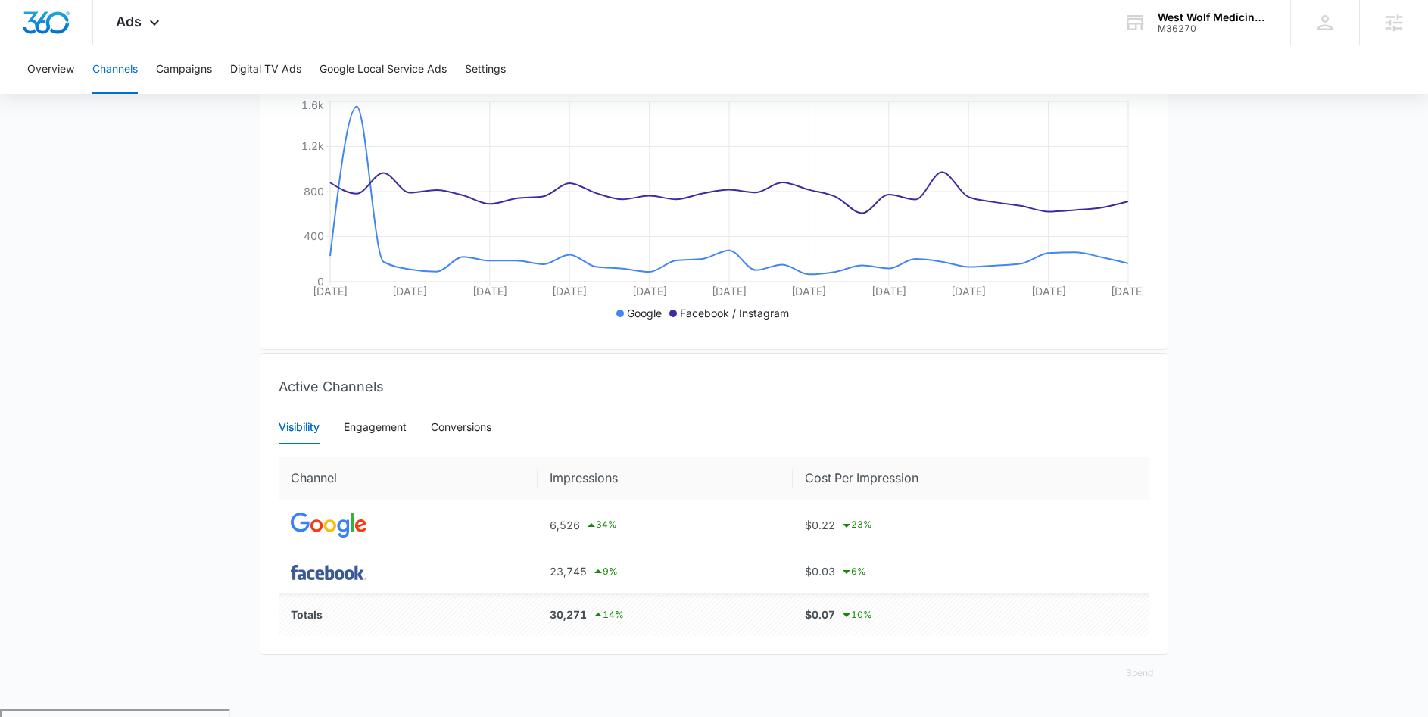
scroll to position [298, 0]
click at [383, 432] on div "Engagement" at bounding box center [375, 423] width 63 height 17
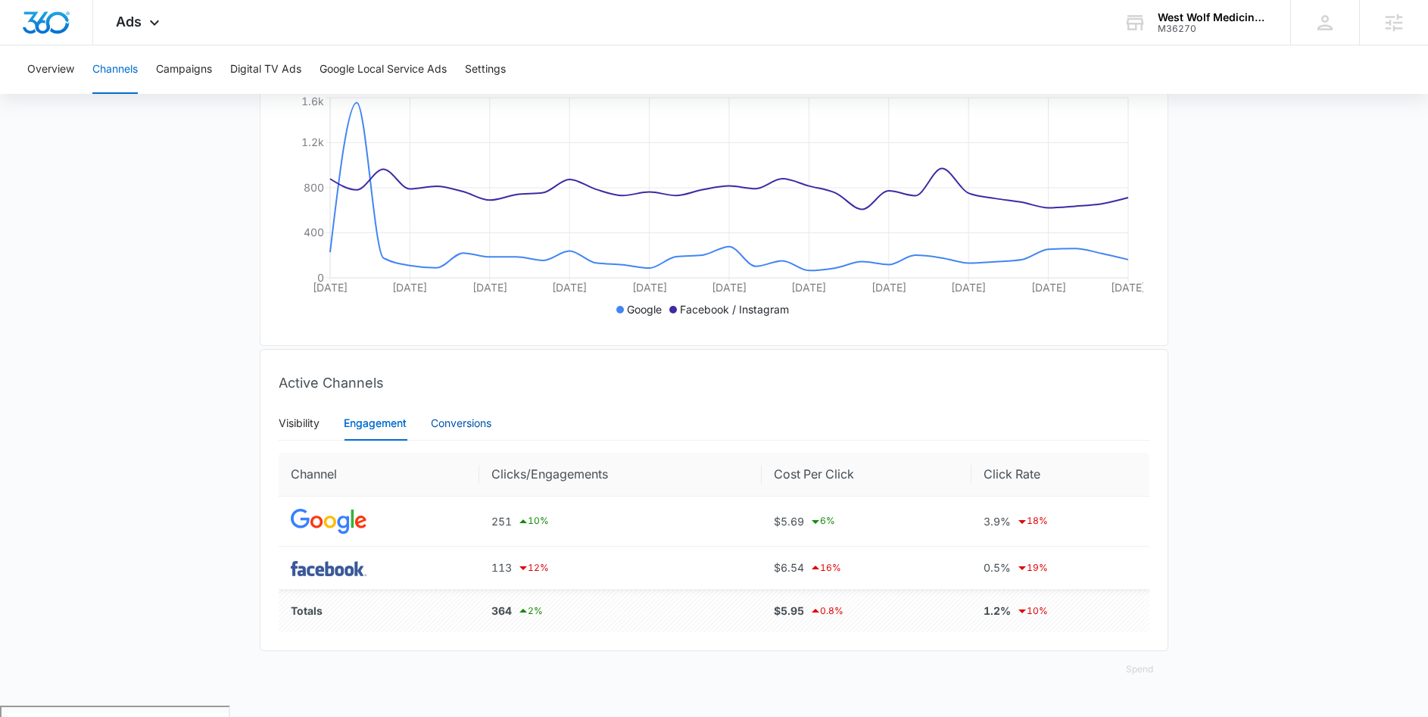
click at [460, 432] on div "Conversions" at bounding box center [461, 423] width 61 height 17
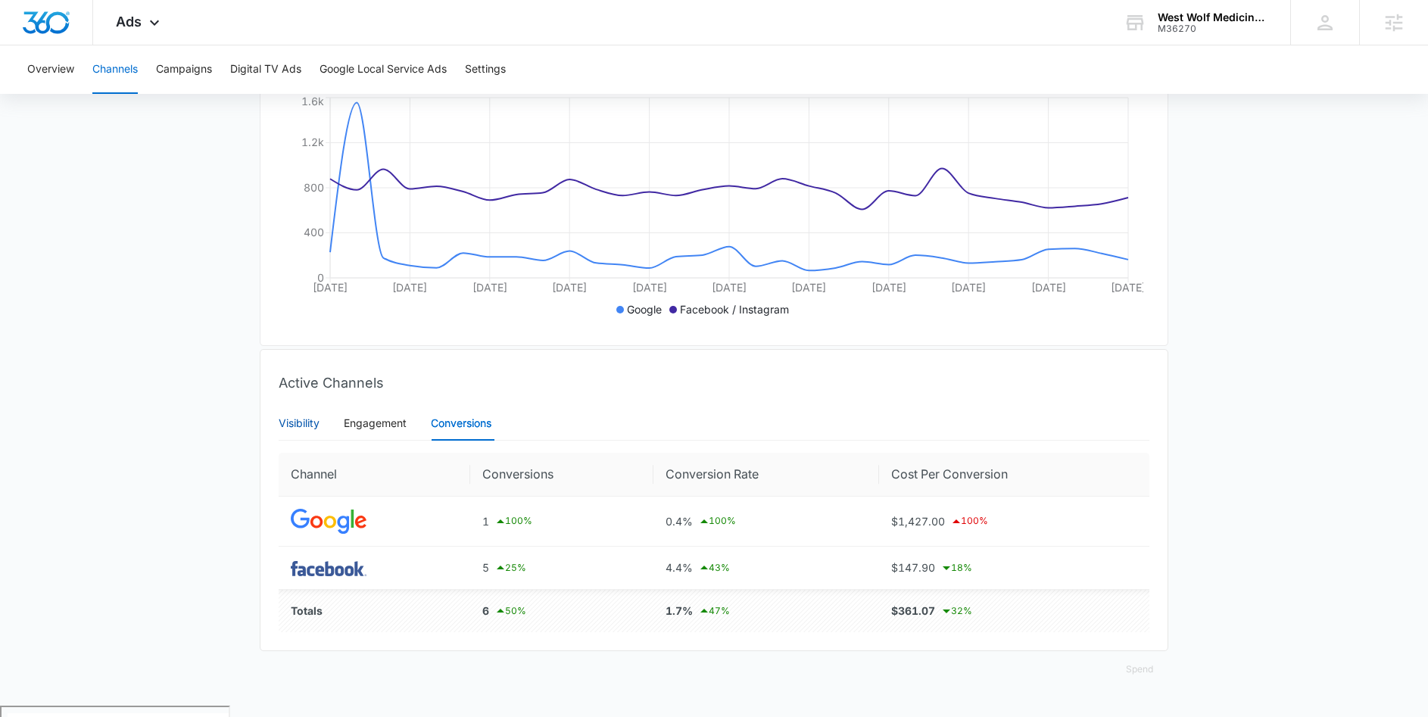
click at [304, 432] on div "Visibility" at bounding box center [299, 423] width 41 height 17
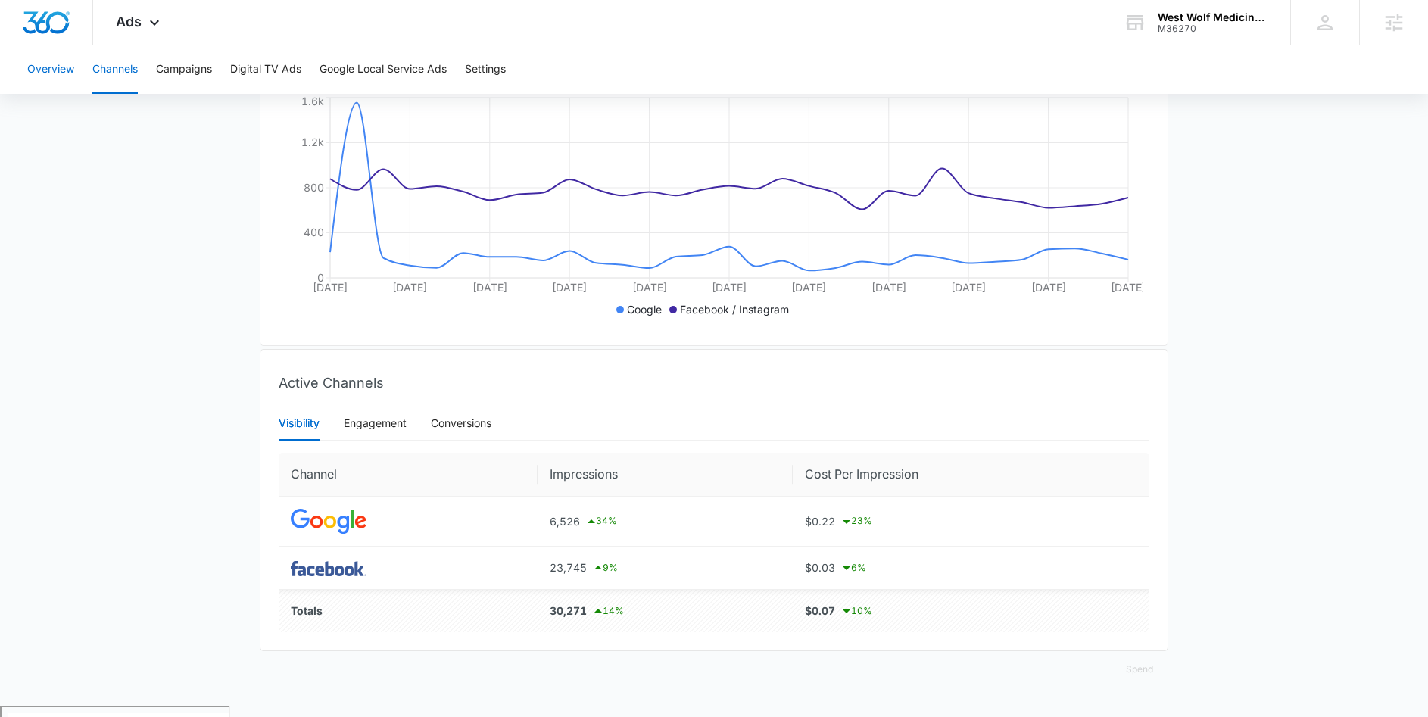
click at [53, 70] on button "Overview" at bounding box center [50, 69] width 47 height 48
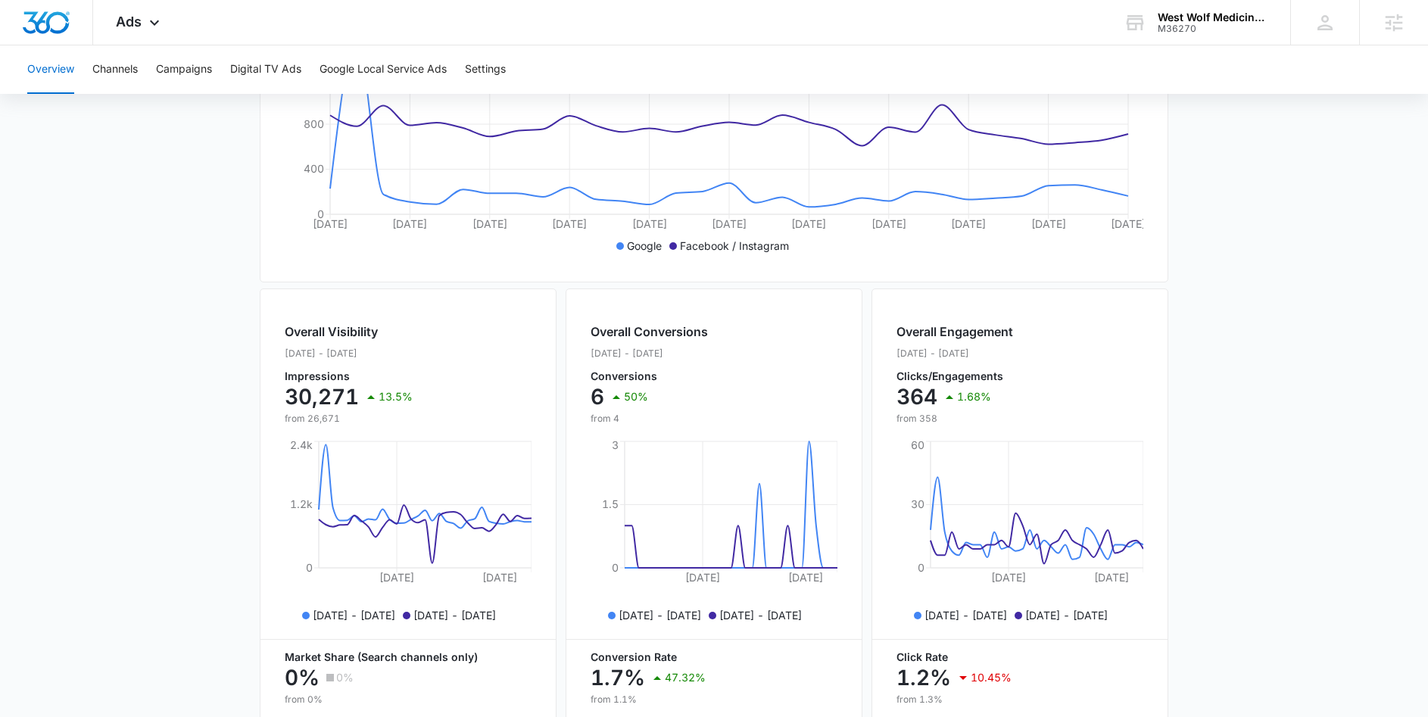
scroll to position [366, 0]
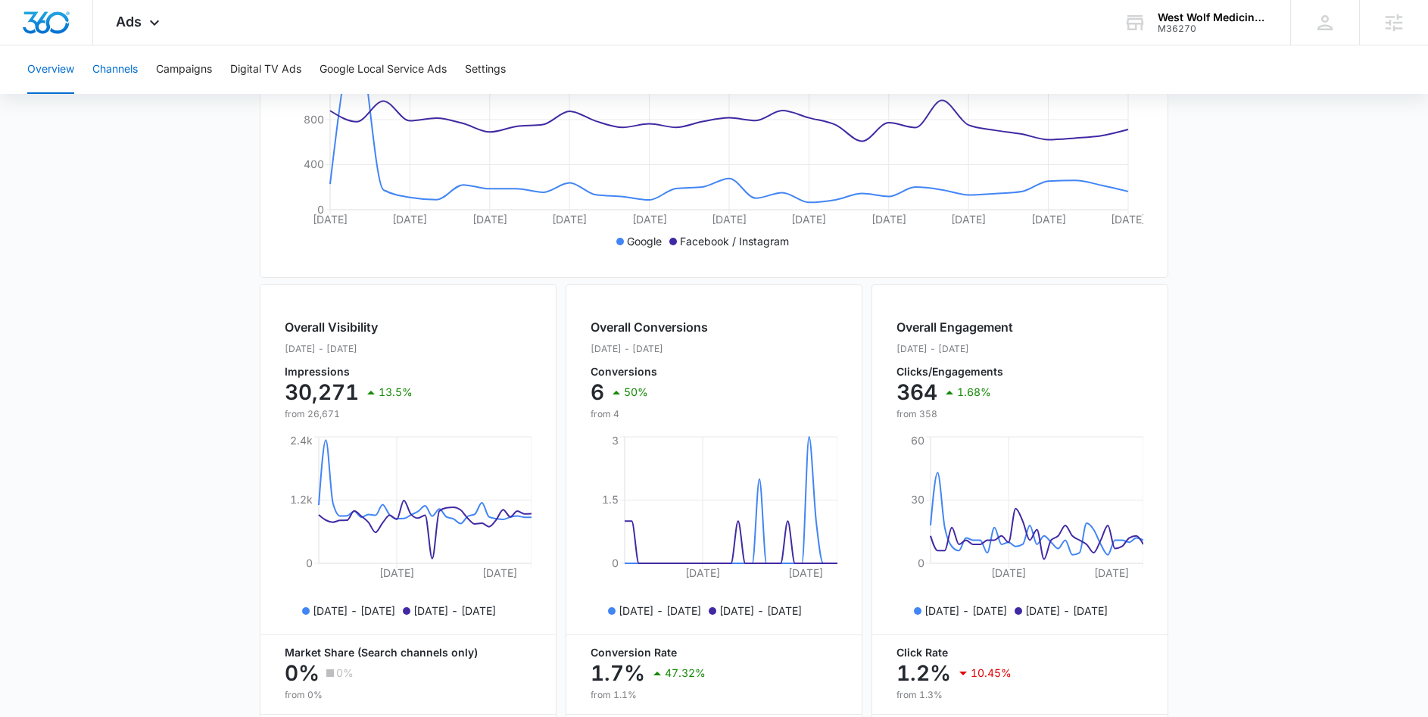
click at [117, 70] on button "Channels" at bounding box center [114, 69] width 45 height 48
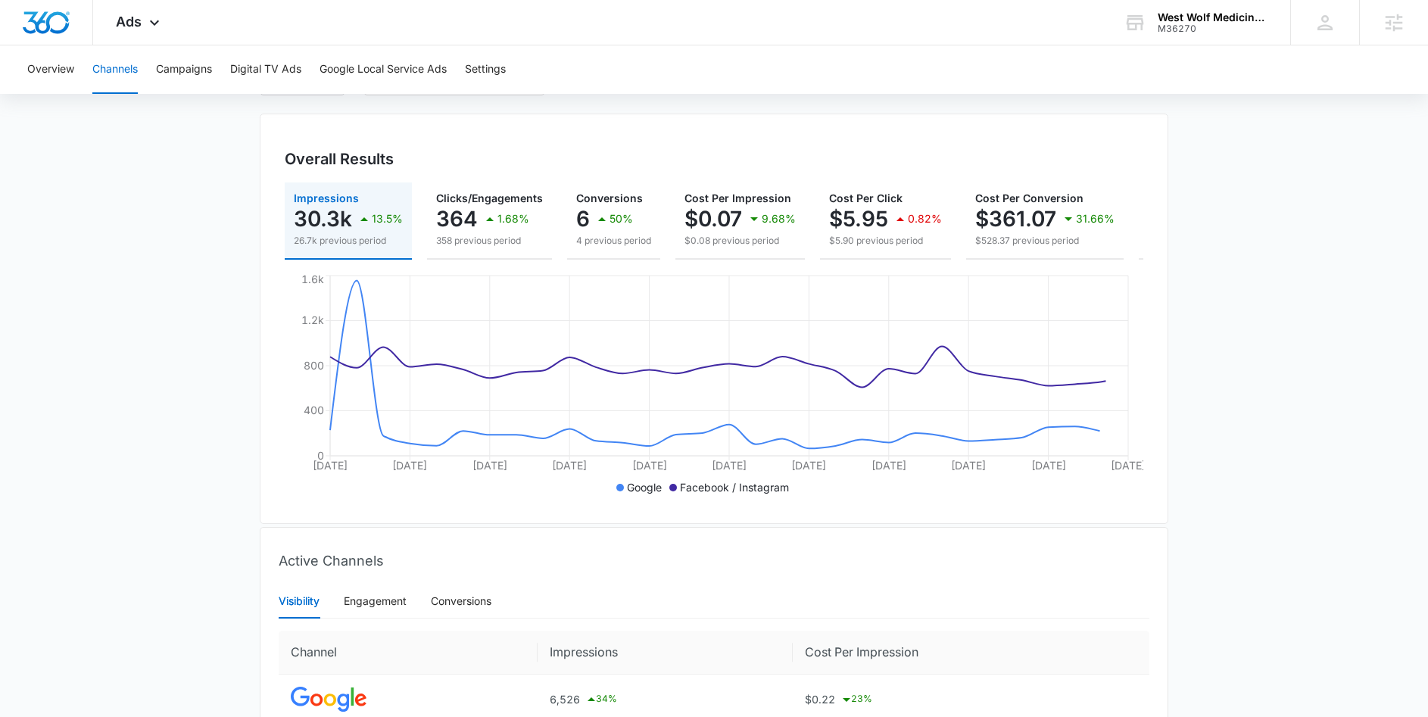
scroll to position [298, 0]
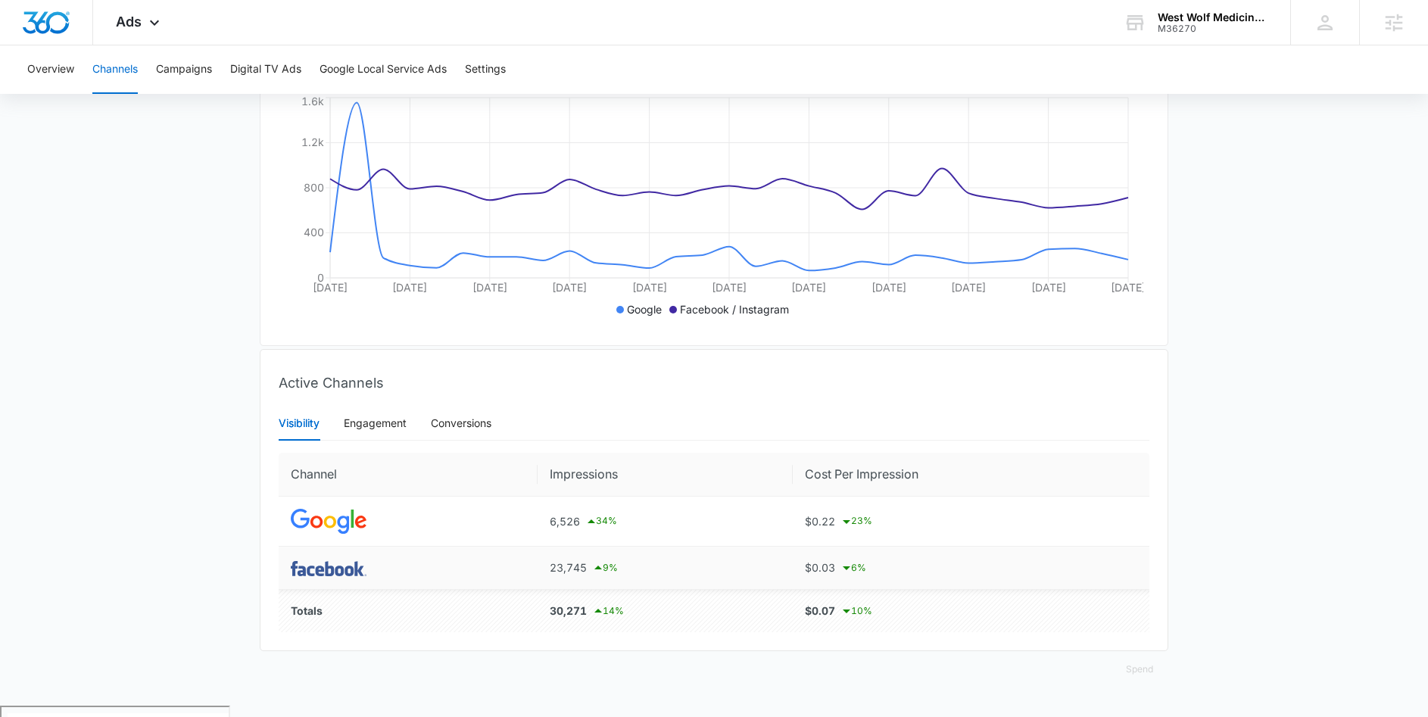
click at [330, 576] on img at bounding box center [329, 568] width 76 height 15
click at [128, 29] on span "Ads" at bounding box center [129, 22] width 26 height 16
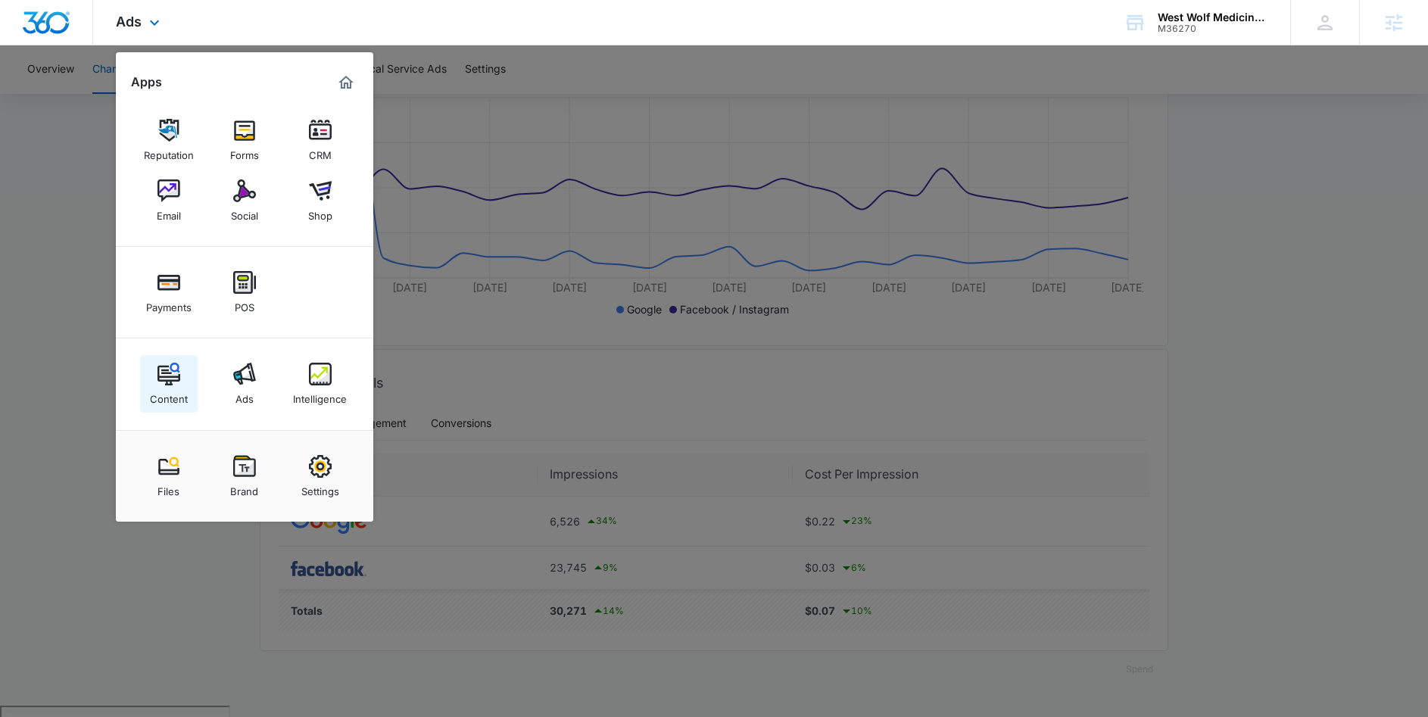
click at [170, 373] on img at bounding box center [168, 374] width 23 height 23
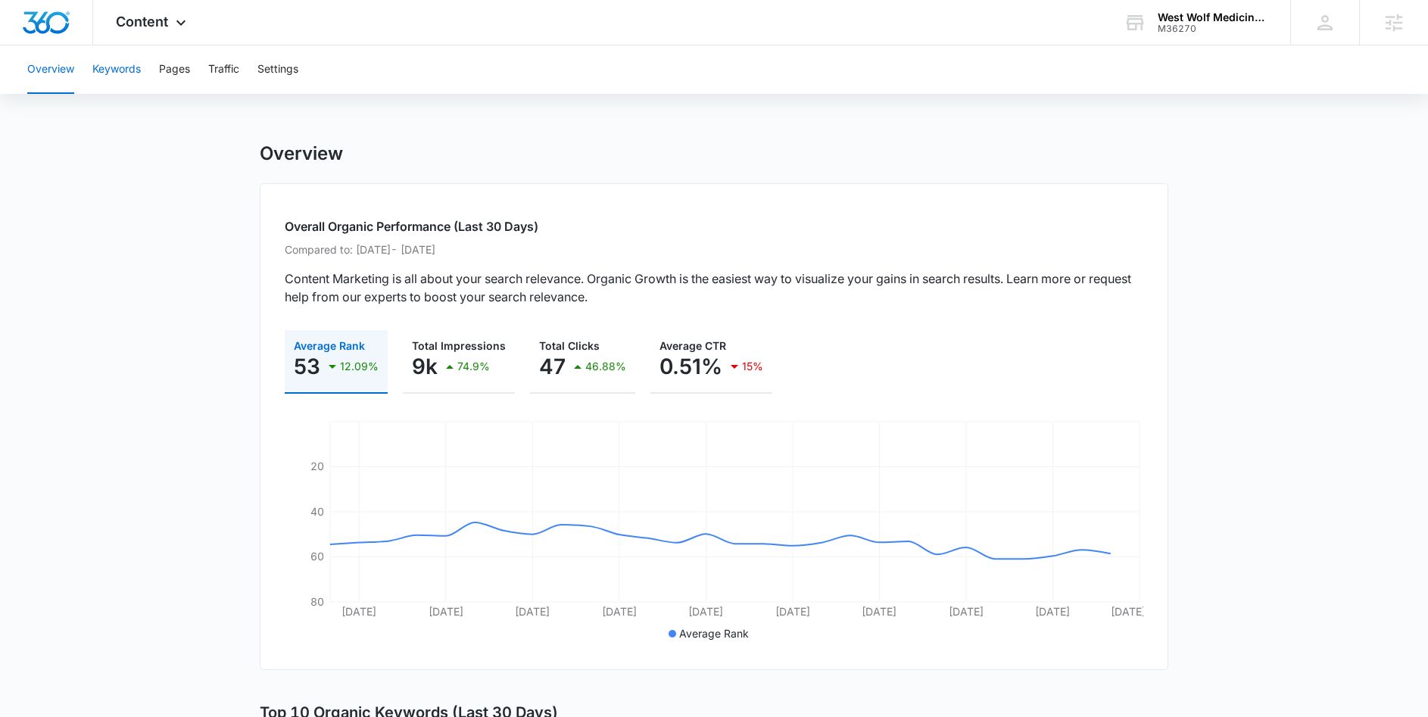
click at [117, 70] on button "Keywords" at bounding box center [116, 69] width 48 height 48
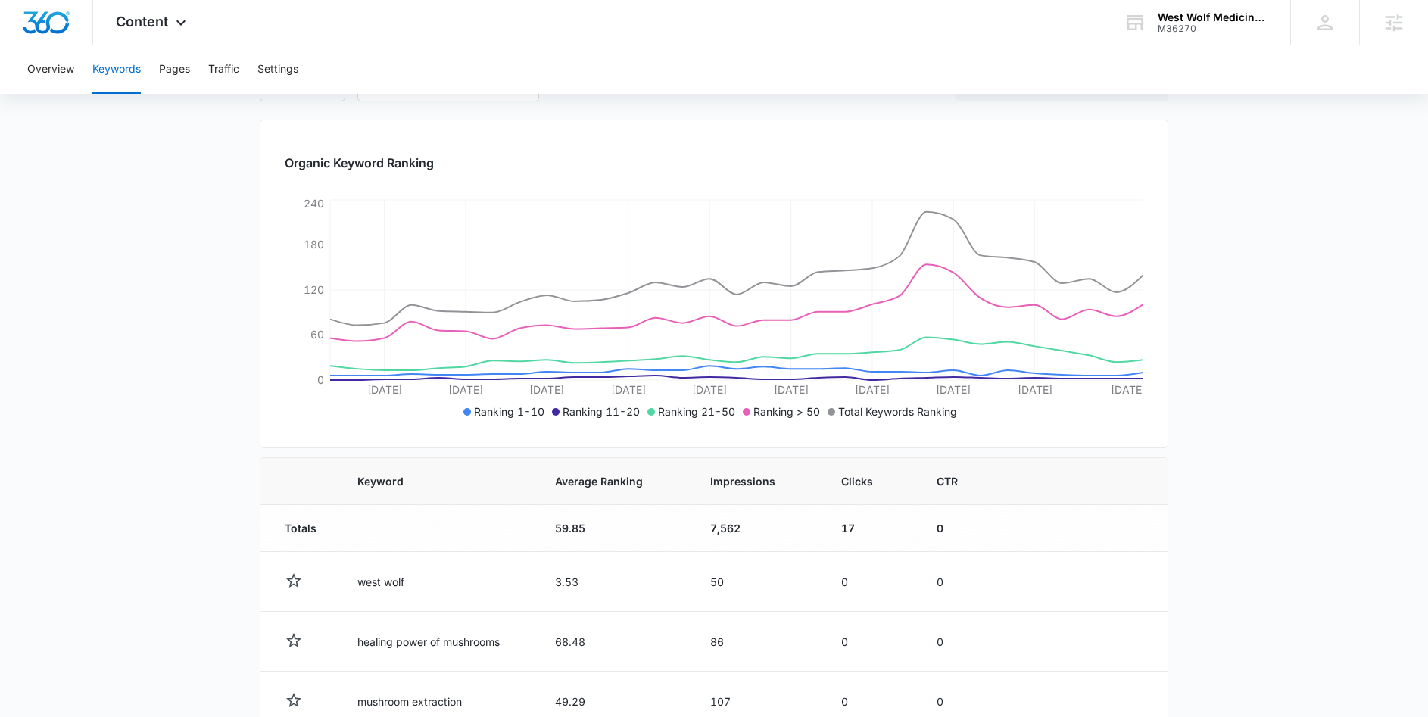
scroll to position [5, 0]
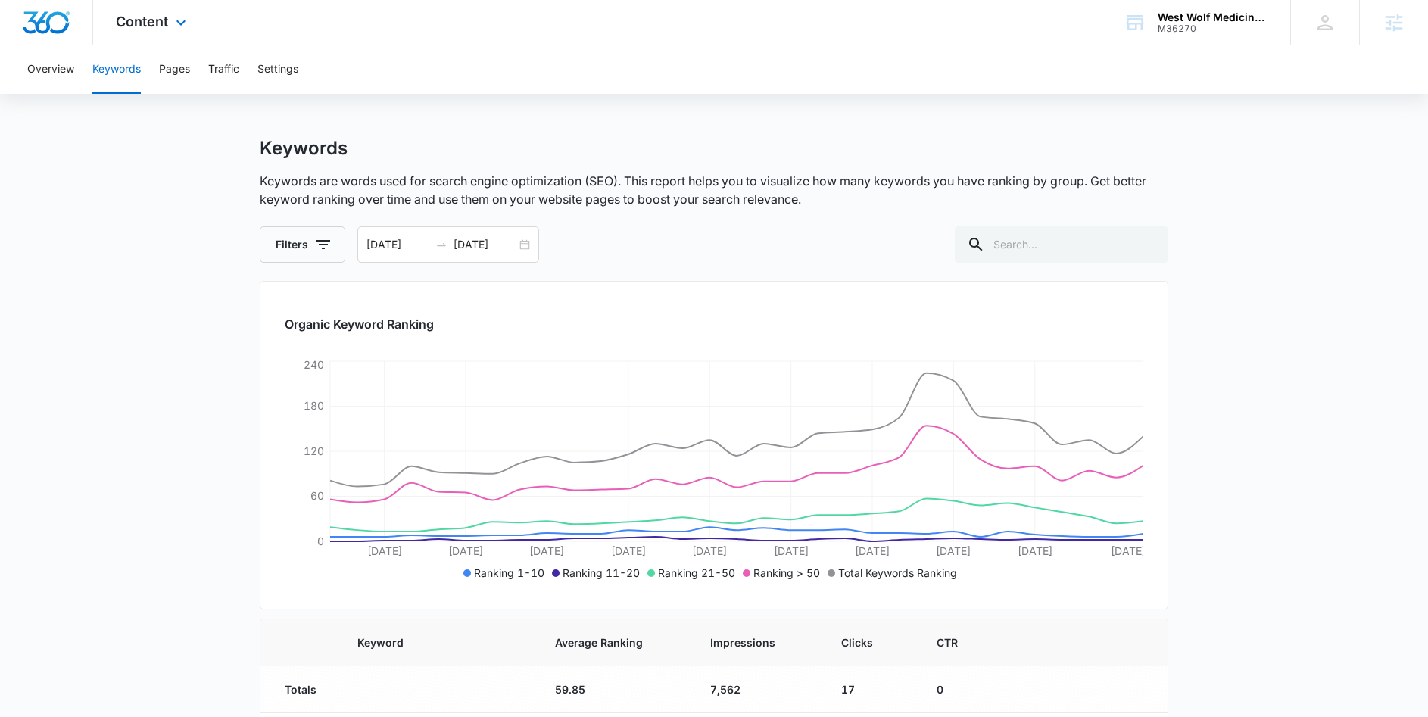
click at [169, 18] on div "Content Apps Reputation Forms CRM Email Social Shop Payments POS Content Ads In…" at bounding box center [153, 22] width 120 height 45
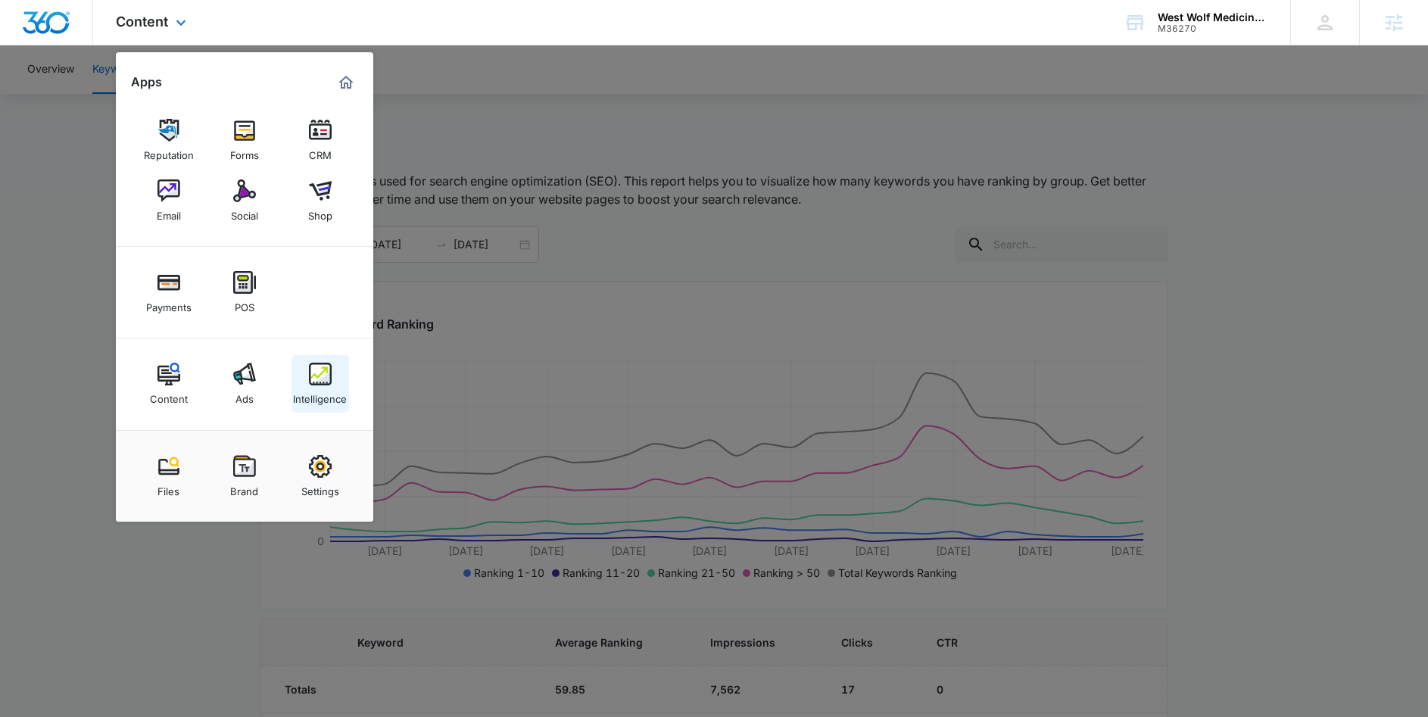
click at [334, 385] on div "Intelligence" at bounding box center [320, 395] width 54 height 20
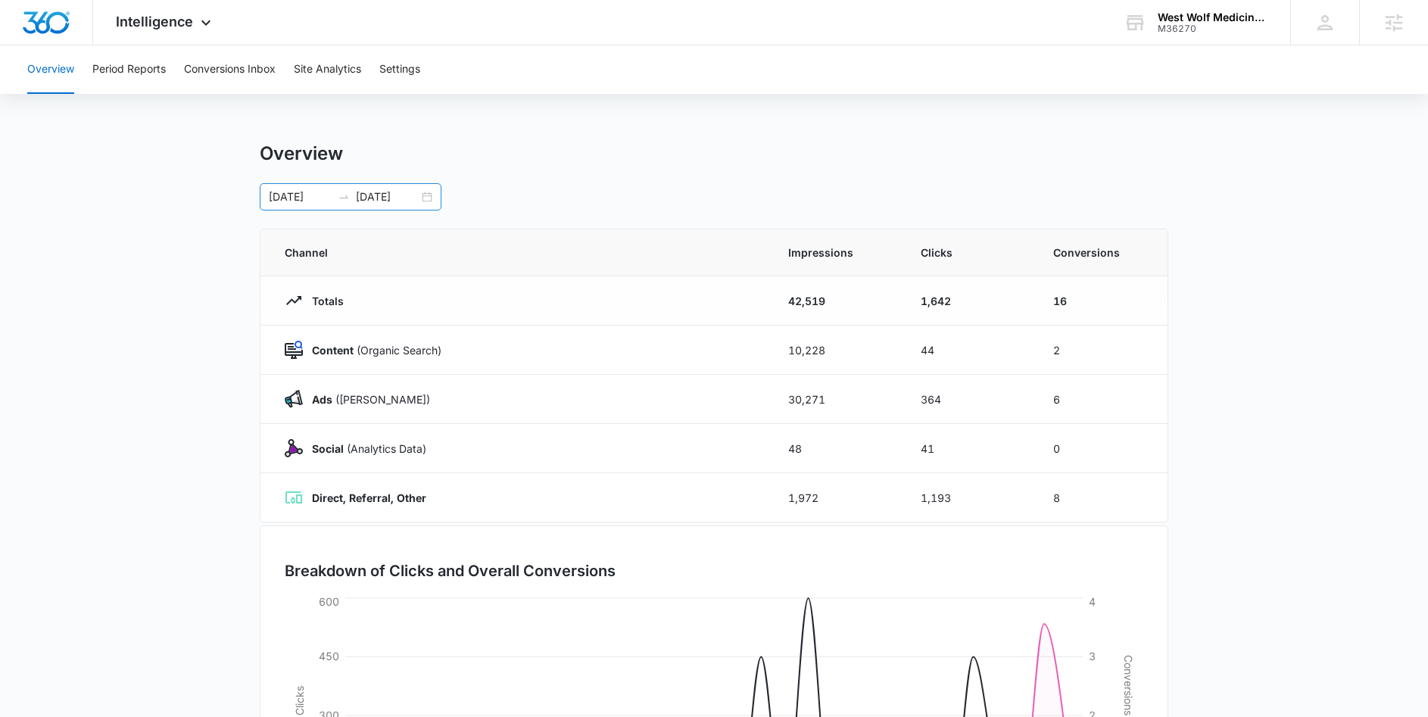
click at [415, 196] on input "08/03/2025" at bounding box center [387, 197] width 63 height 17
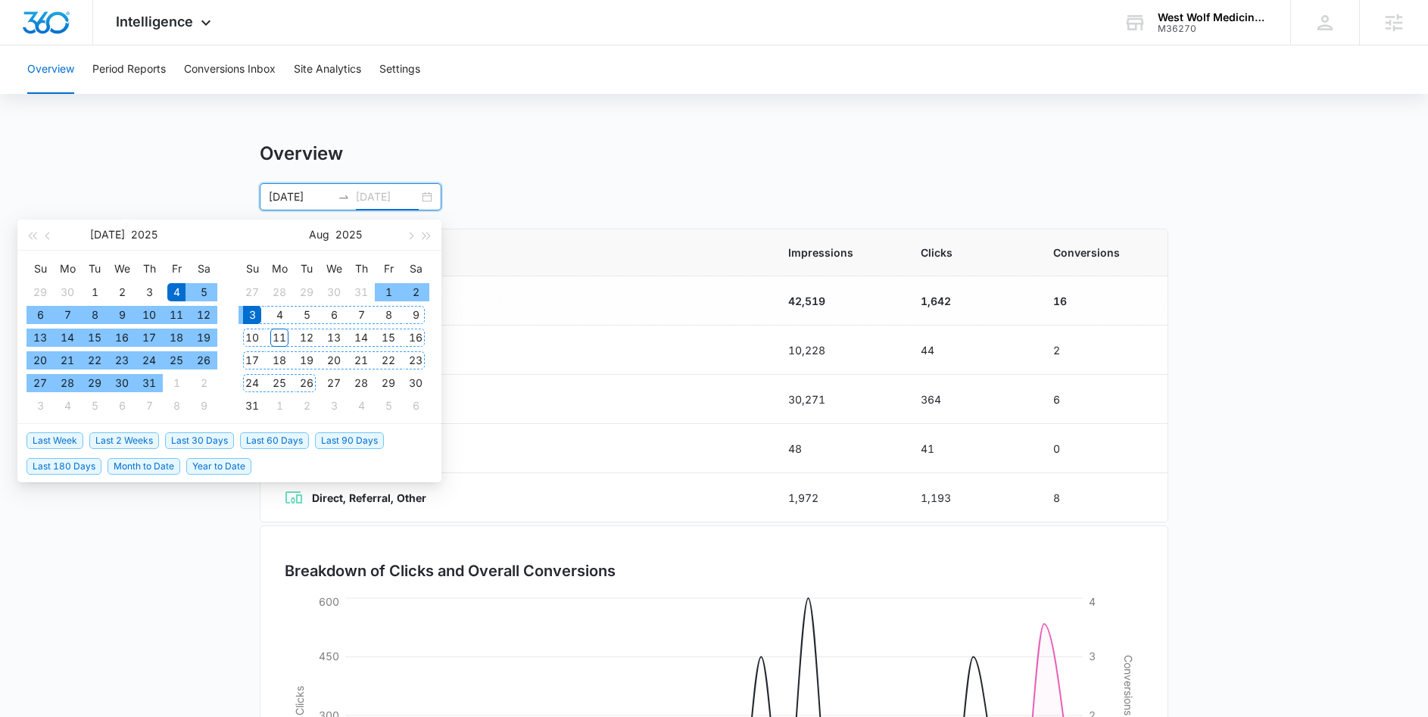
type input "08/03/2025"
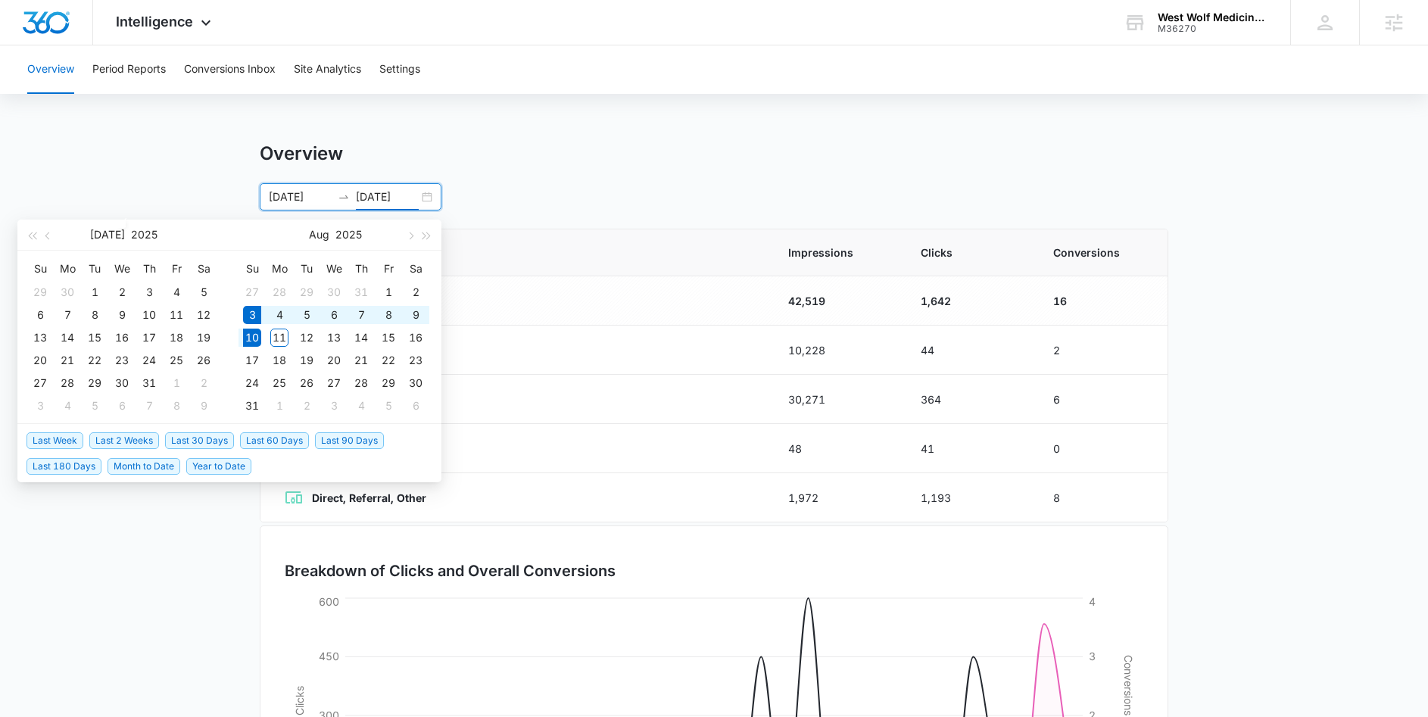
click at [61, 438] on span "Last Week" at bounding box center [54, 440] width 57 height 17
type input "08/03/2025"
type input "08/10/2025"
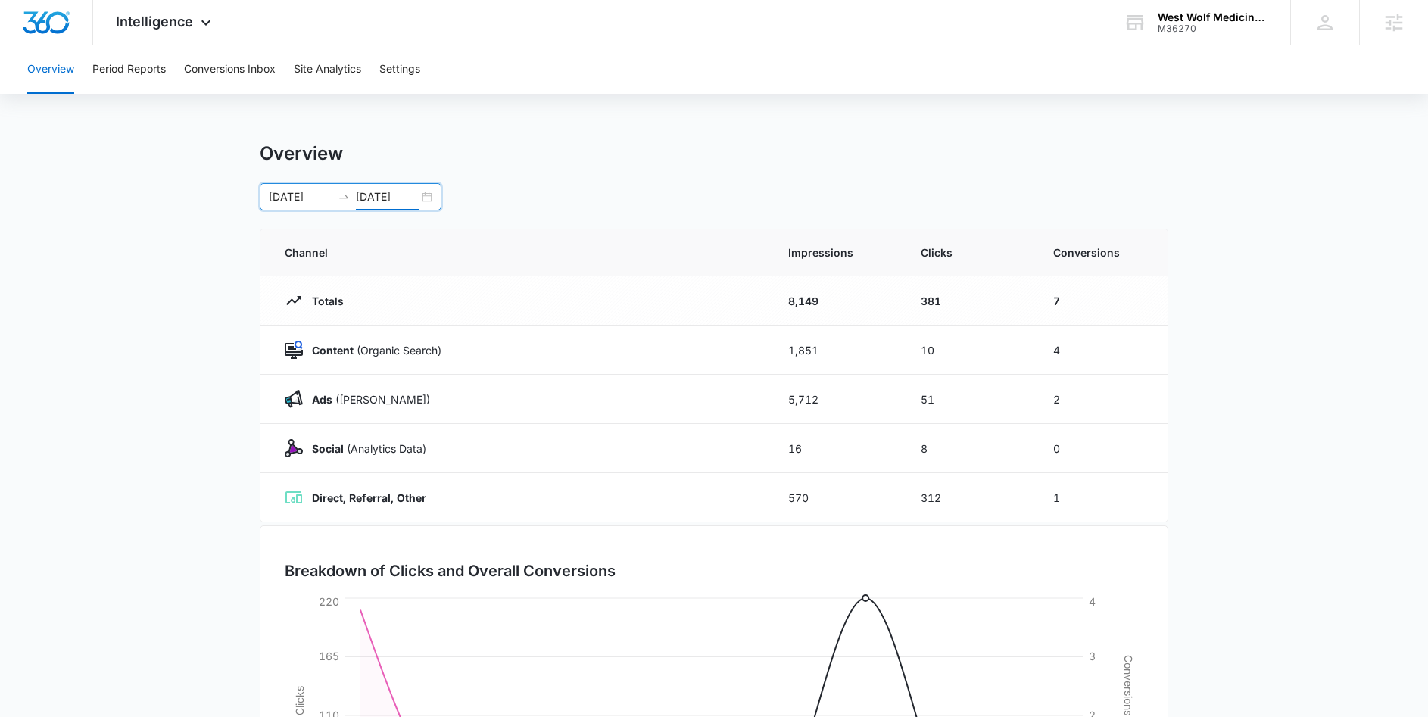
click at [430, 195] on div "08/03/2025 08/10/2025" at bounding box center [351, 196] width 182 height 27
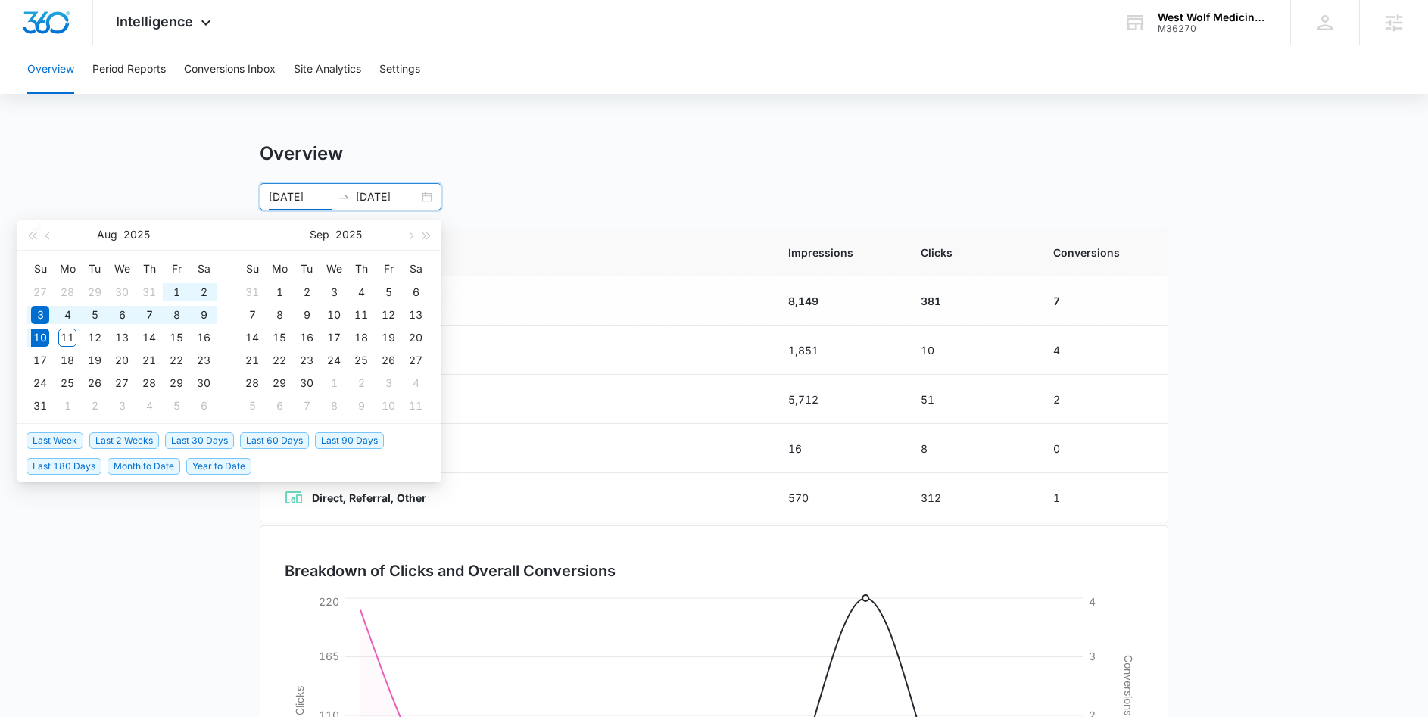
click at [275, 443] on span "Last 60 Days" at bounding box center [274, 440] width 69 height 17
type input "06/11/2025"
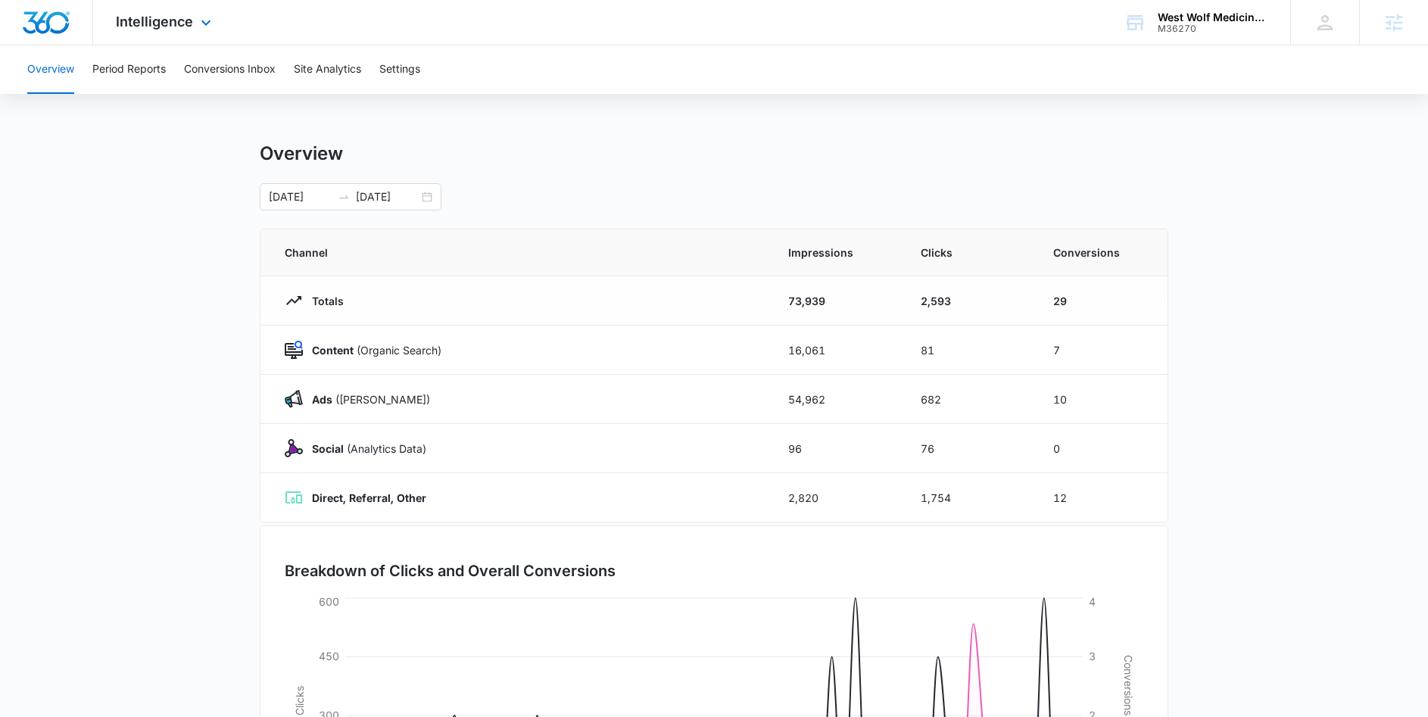
click at [189, 30] on div "Intelligence Apps Reputation Forms CRM Email Social Shop Payments POS Content A…" at bounding box center [165, 22] width 145 height 45
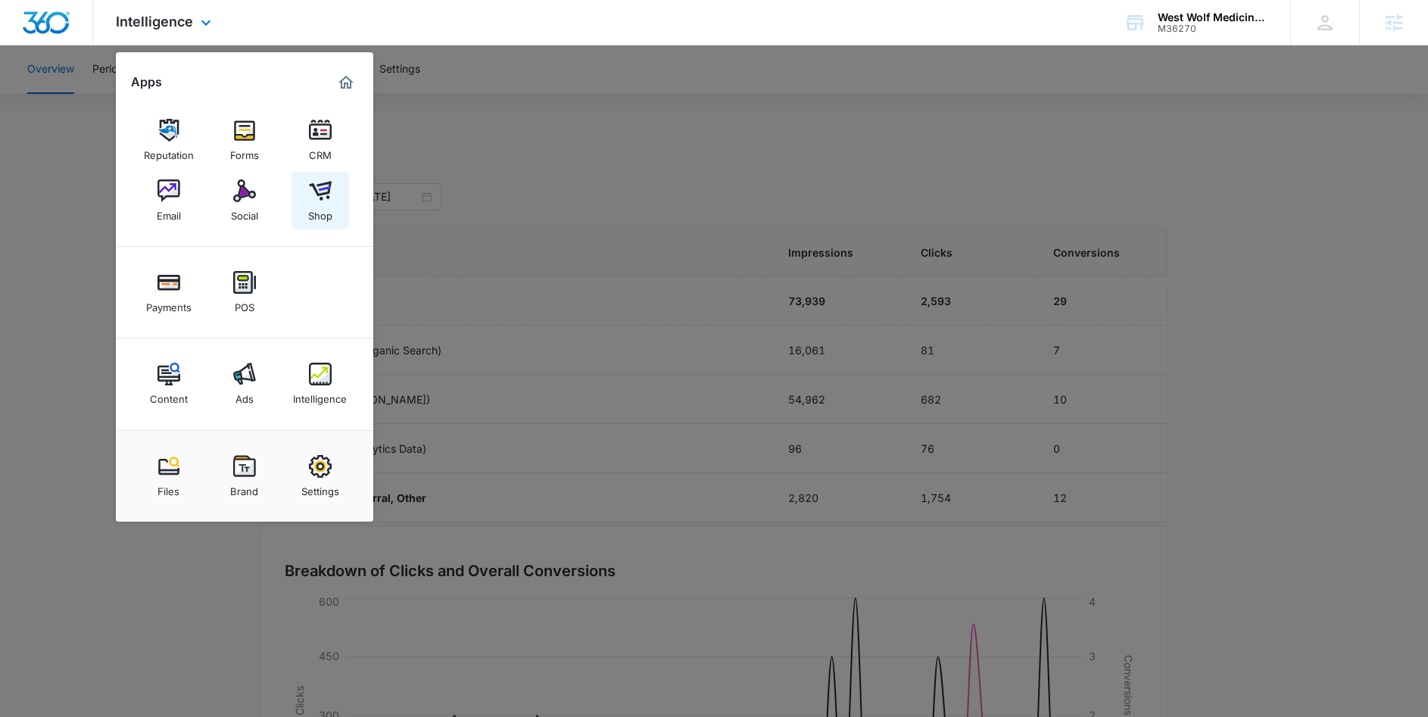
click at [329, 189] on img at bounding box center [320, 190] width 23 height 23
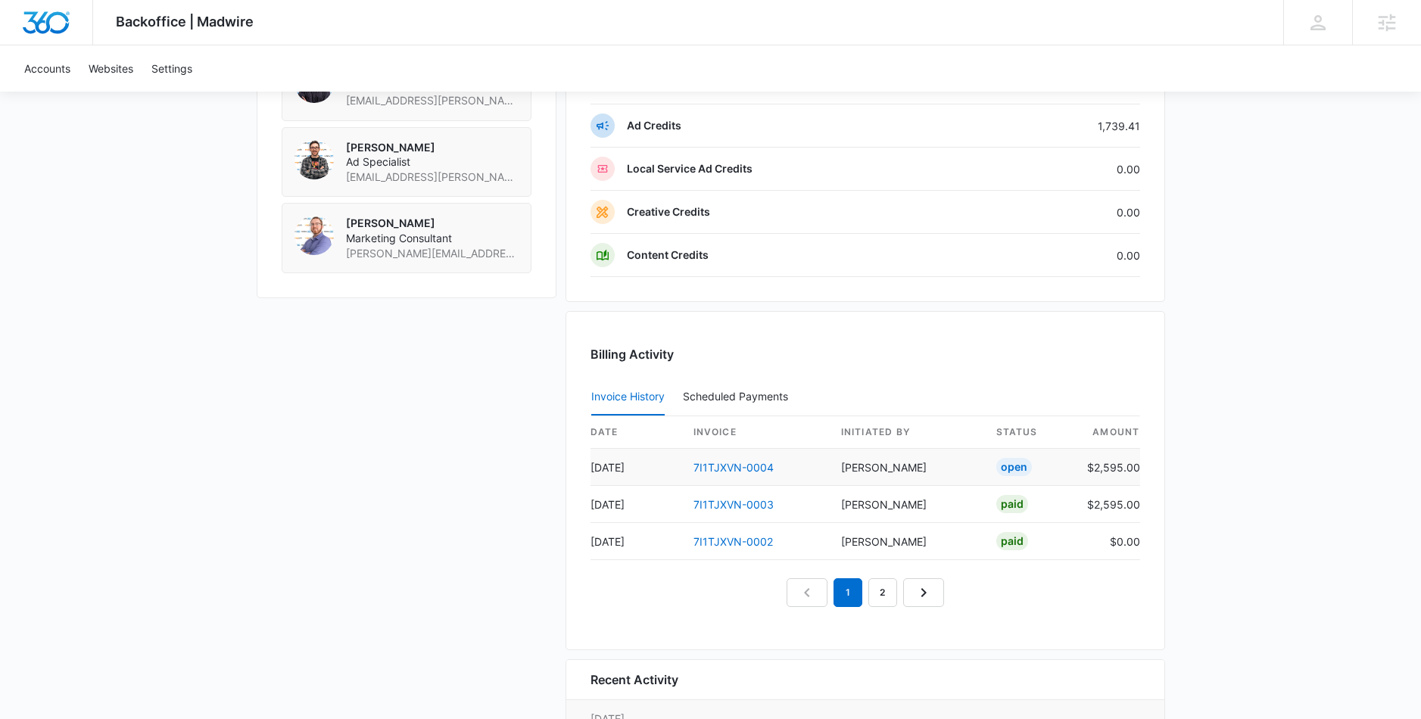
scroll to position [1260, 0]
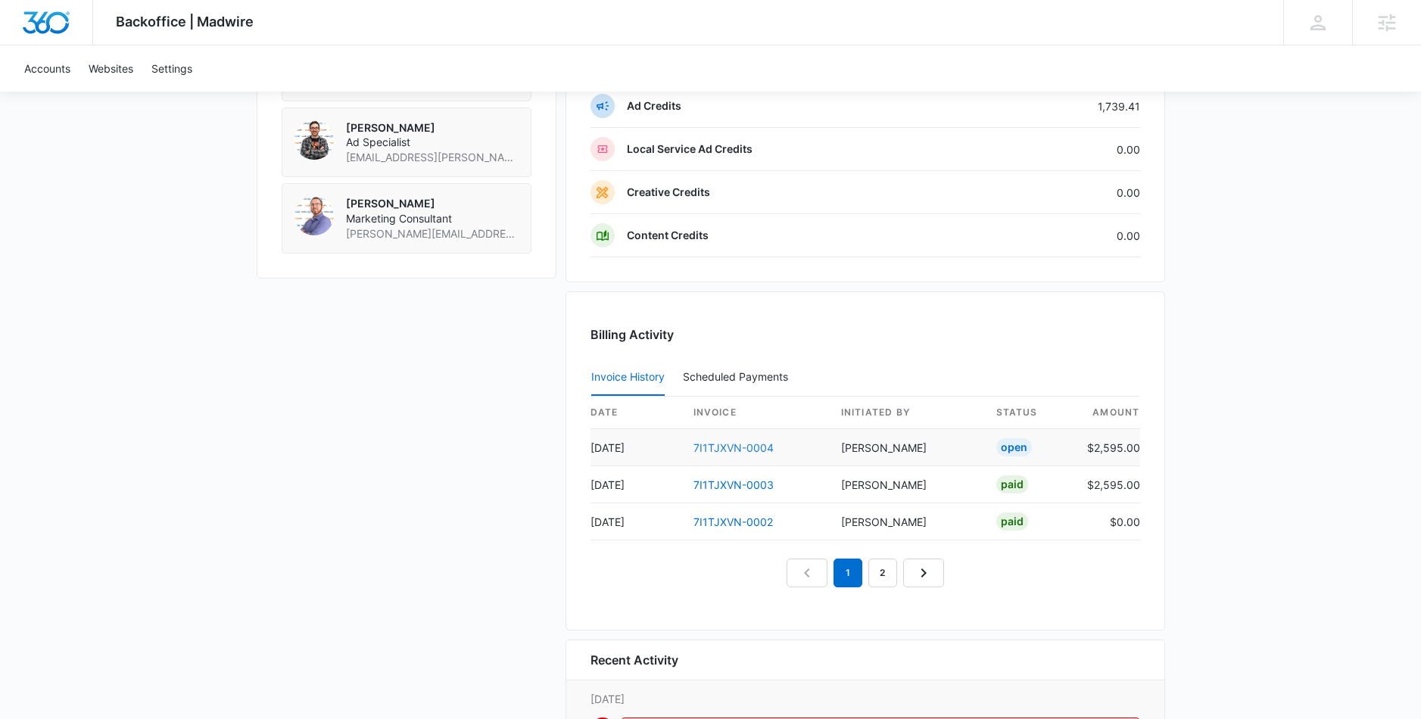
click at [745, 449] on link "7I1TJXVN-0004" at bounding box center [733, 447] width 80 height 13
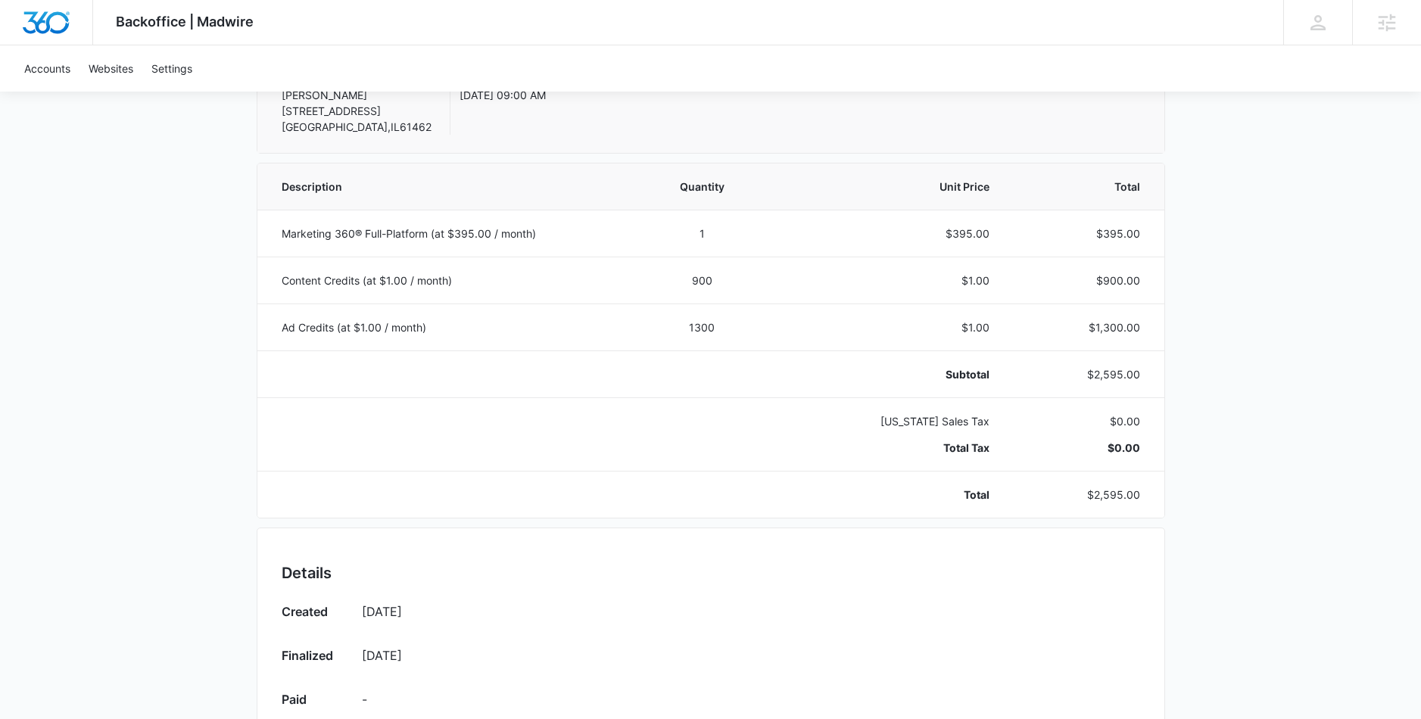
scroll to position [119, 0]
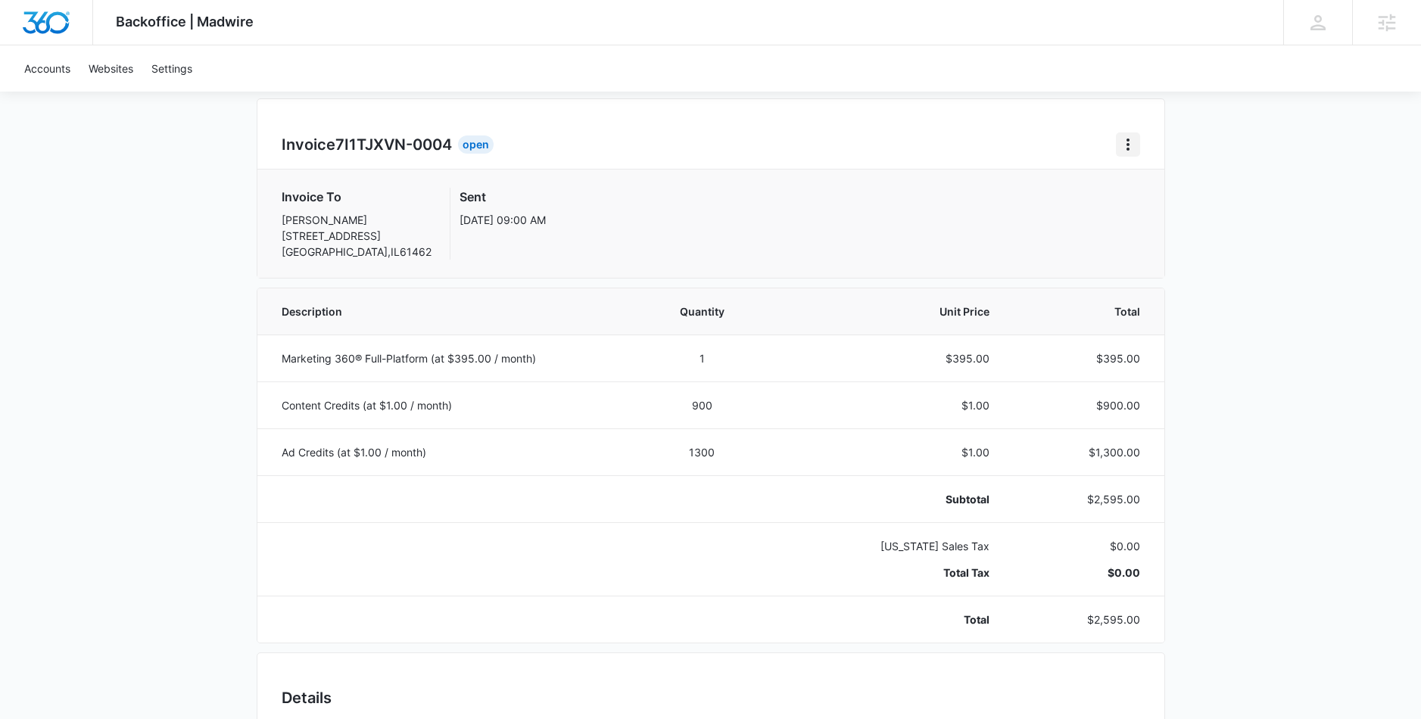
click at [1125, 146] on icon "Home" at bounding box center [1128, 145] width 18 height 18
click at [1175, 182] on link "Download Invoice" at bounding box center [1179, 186] width 88 height 13
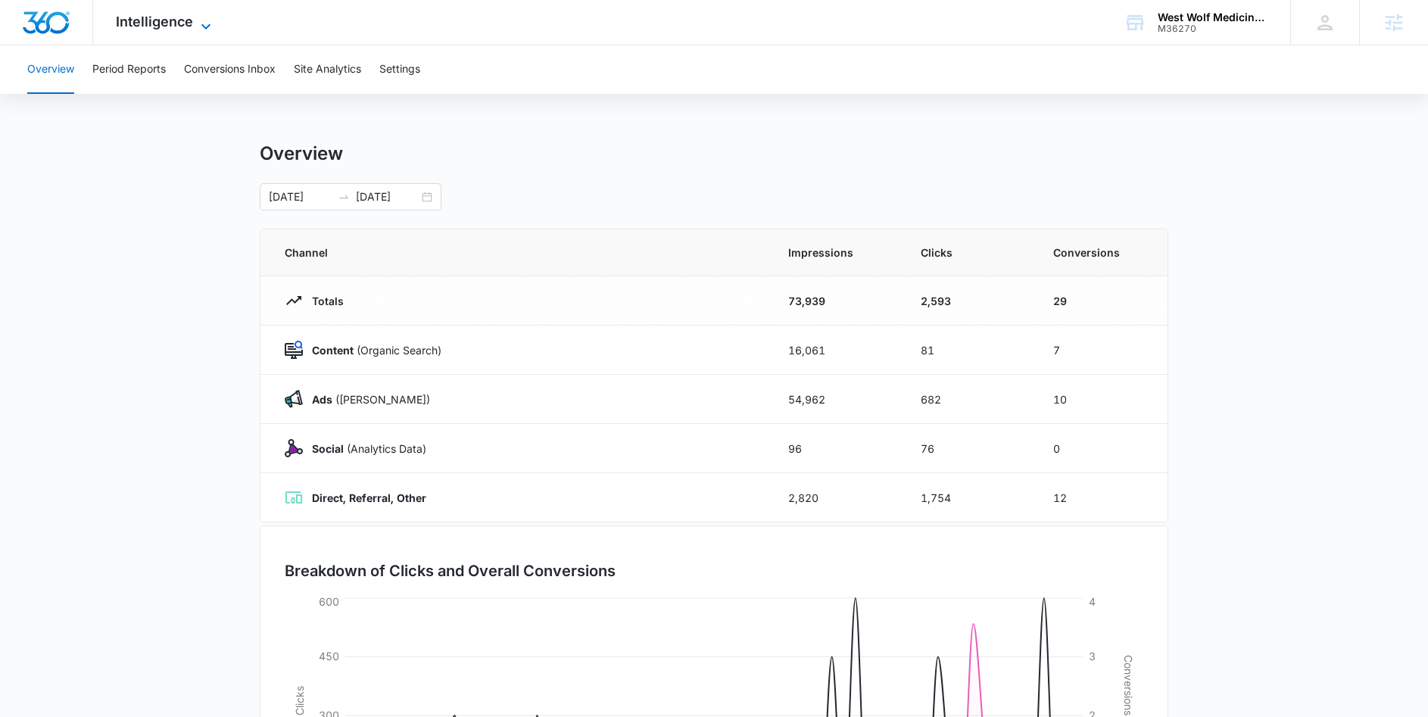
click at [189, 23] on span "Intelligence" at bounding box center [154, 22] width 77 height 16
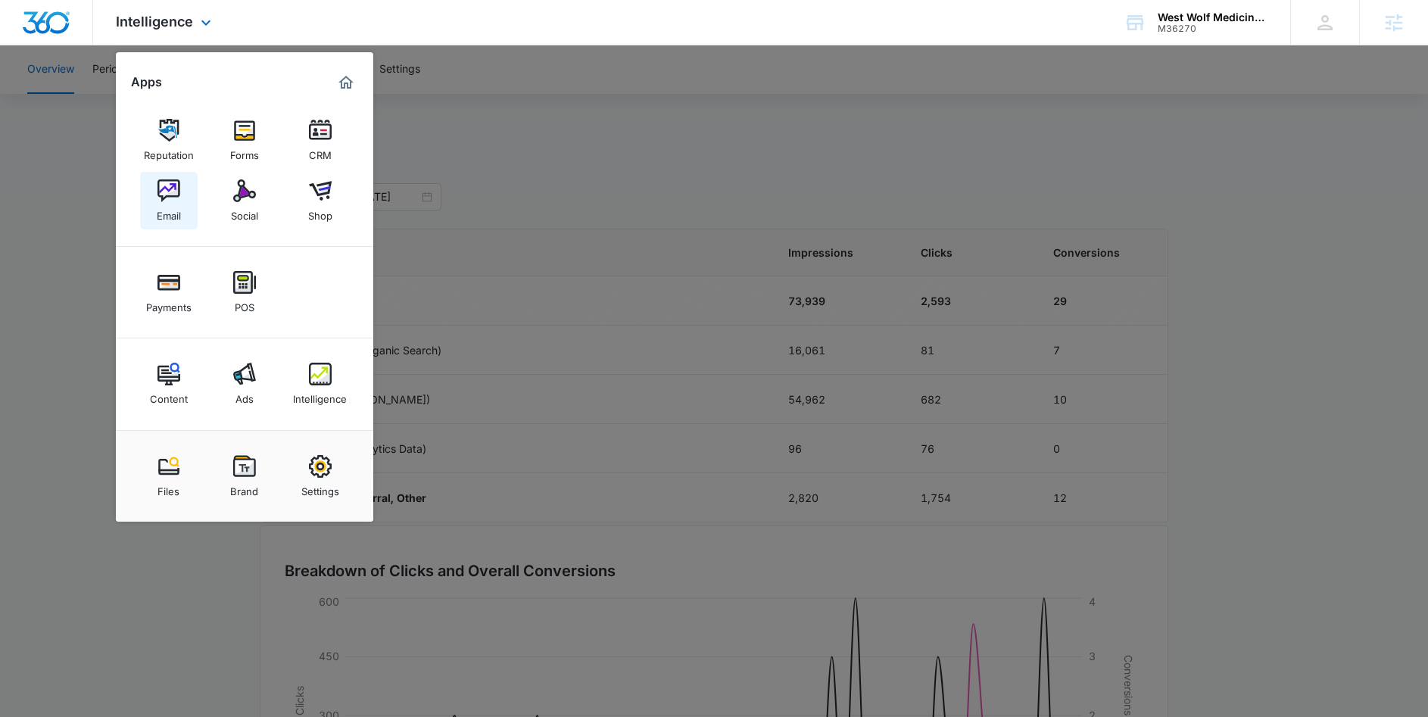
click at [167, 195] on img at bounding box center [168, 190] width 23 height 23
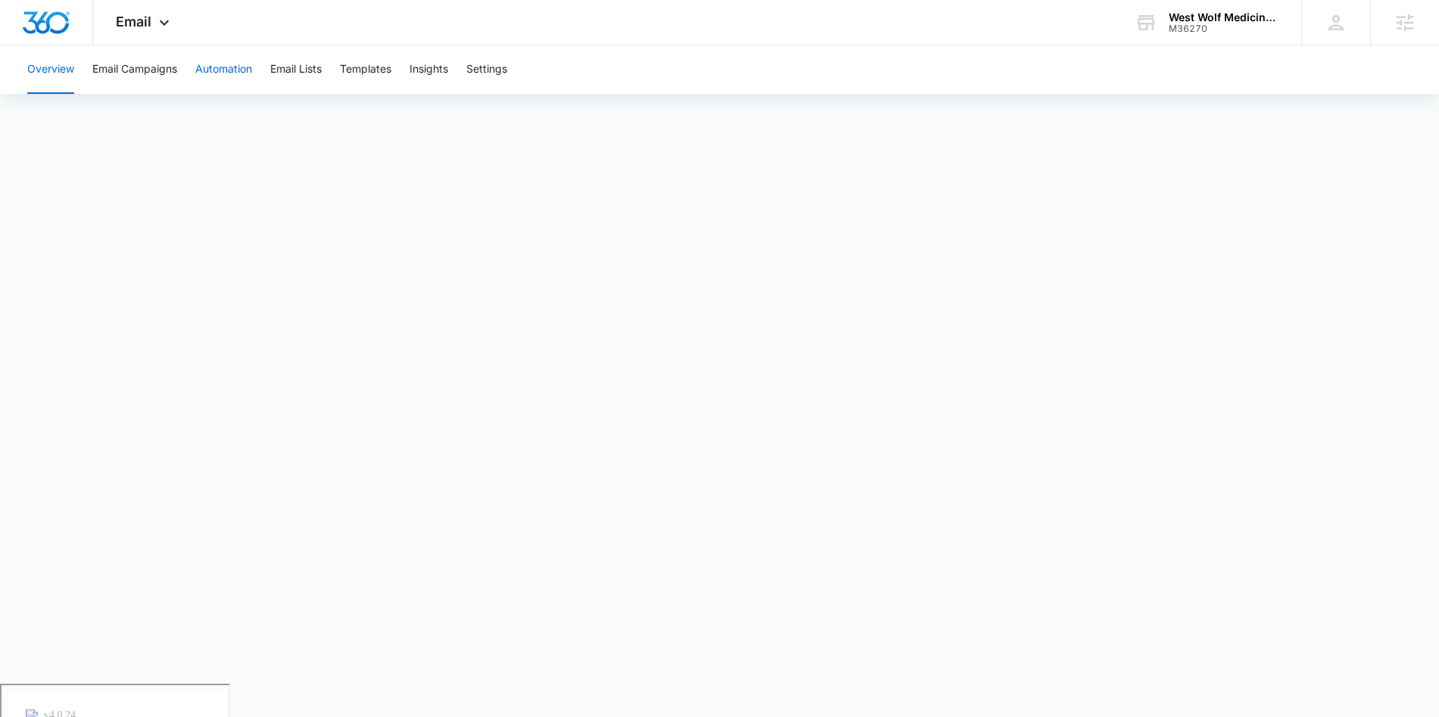
click at [227, 72] on button "Automation" at bounding box center [223, 69] width 57 height 48
click at [290, 67] on button "Email Lists" at bounding box center [295, 69] width 51 height 48
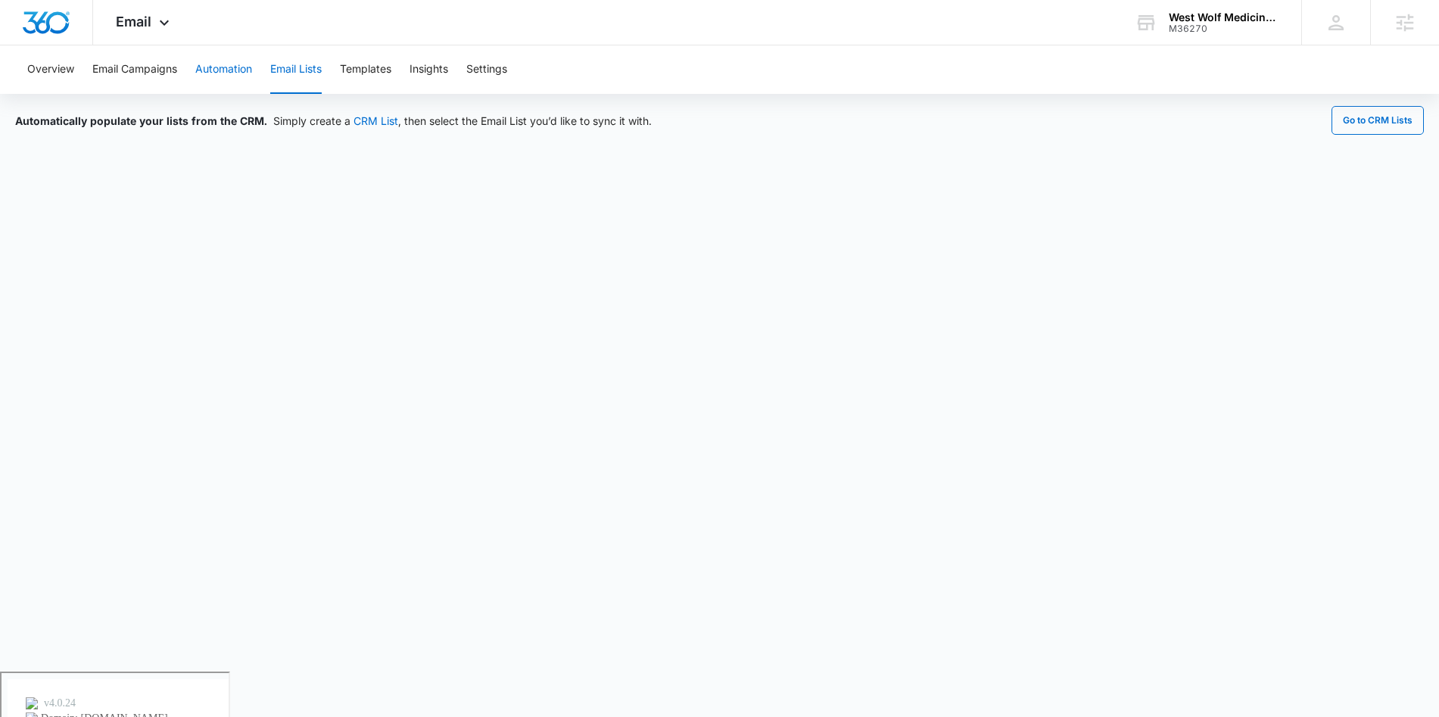
click at [229, 71] on button "Automation" at bounding box center [223, 69] width 57 height 48
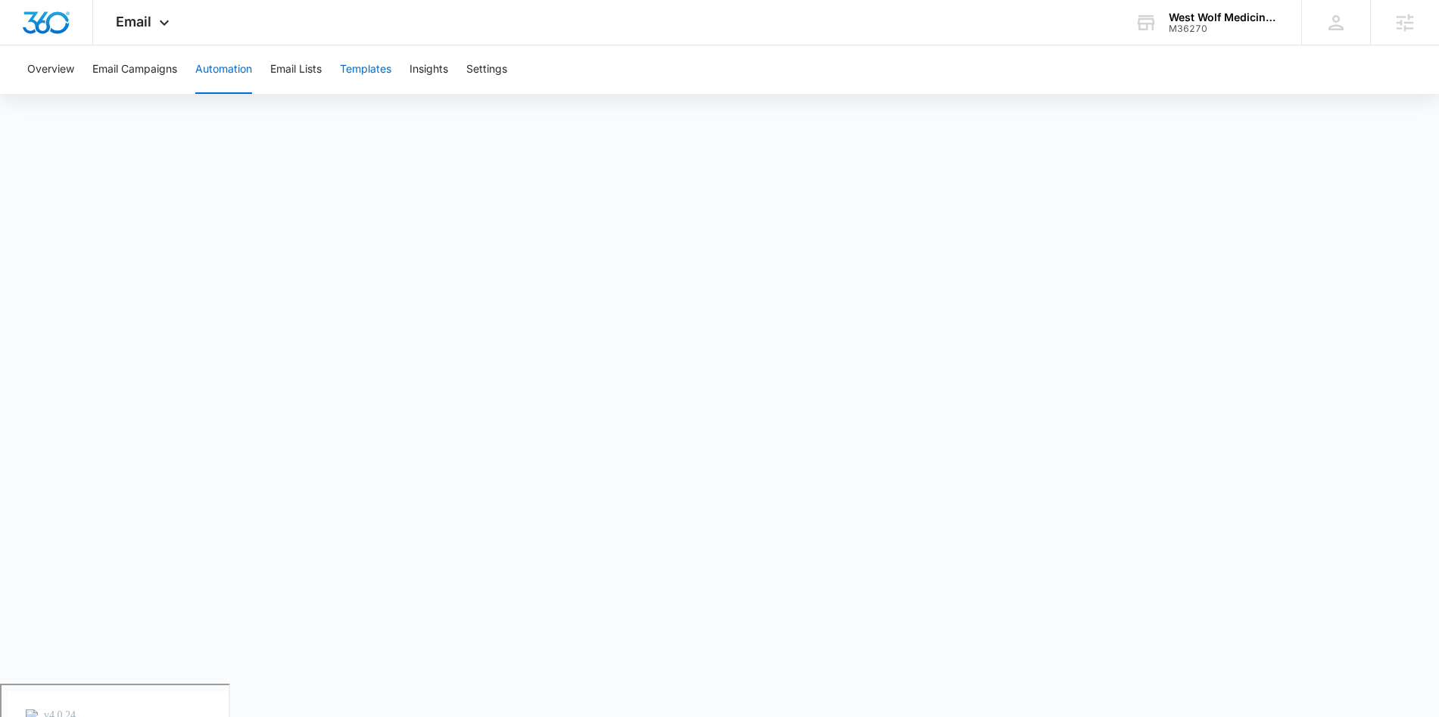
click at [386, 72] on button "Templates" at bounding box center [365, 69] width 51 height 48
click at [232, 70] on button "Automation" at bounding box center [223, 69] width 57 height 48
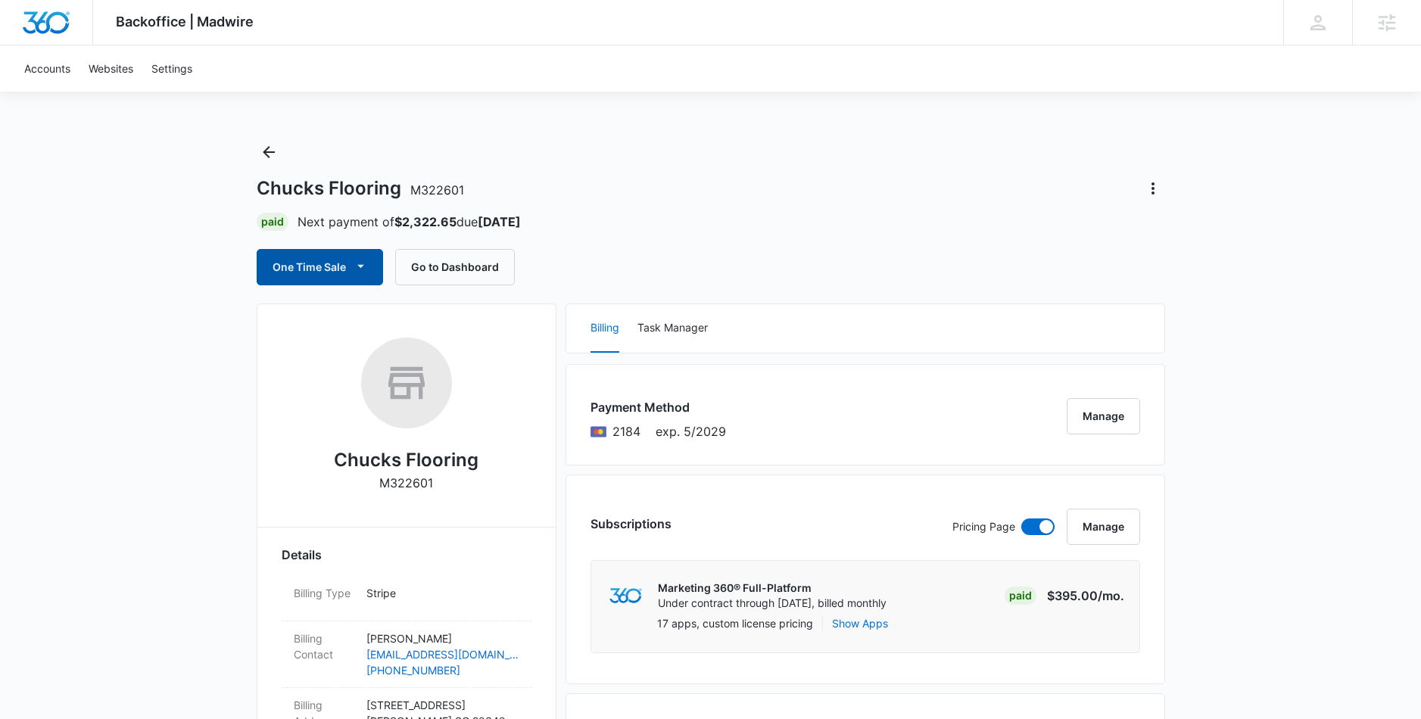
click at [354, 260] on icon "button" at bounding box center [361, 266] width 16 height 16
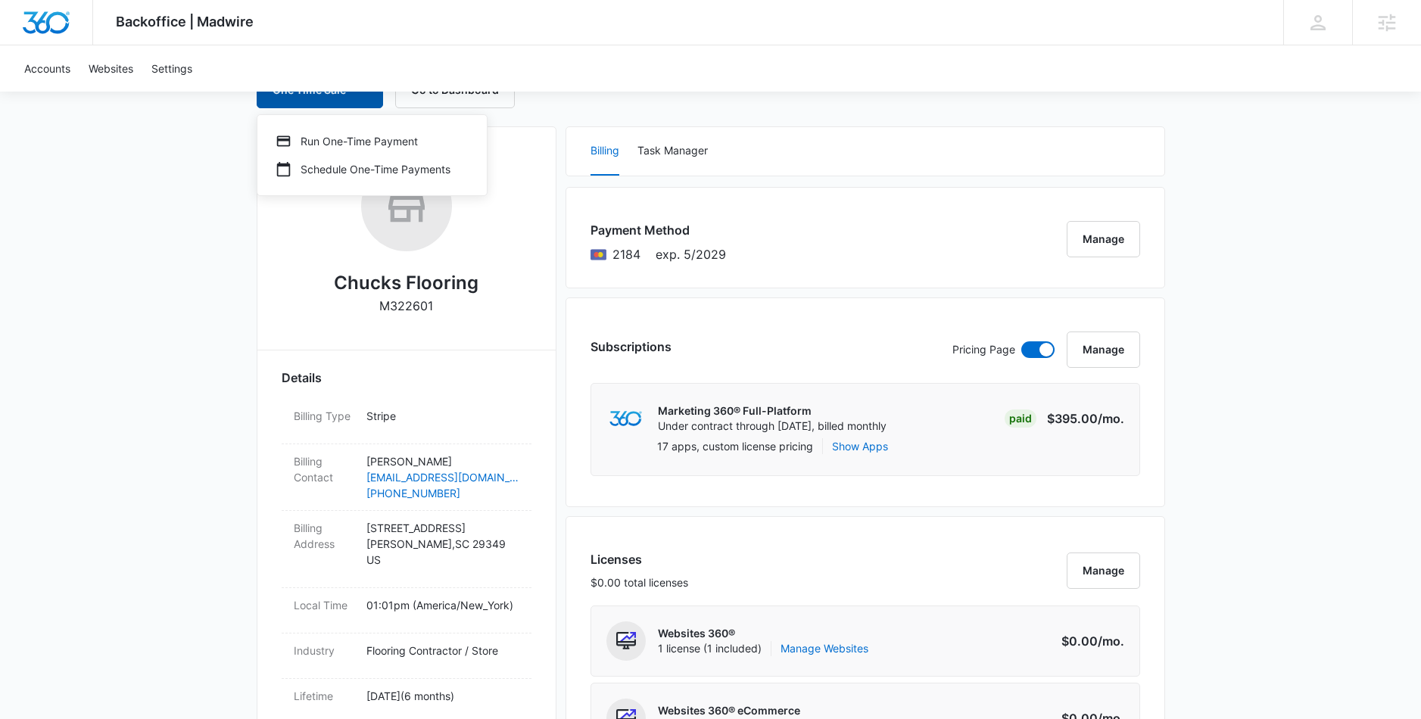
scroll to position [23, 0]
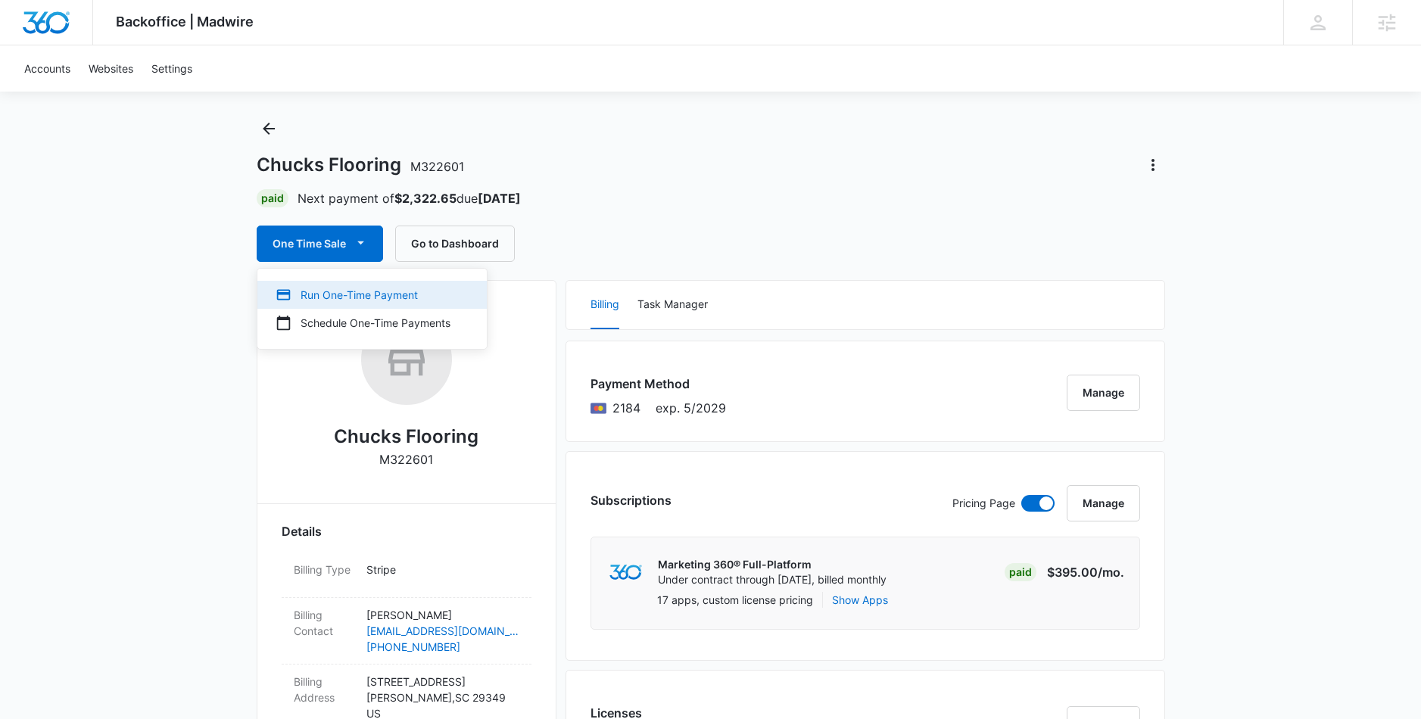
click at [351, 294] on div "Run One-Time Payment" at bounding box center [363, 295] width 175 height 16
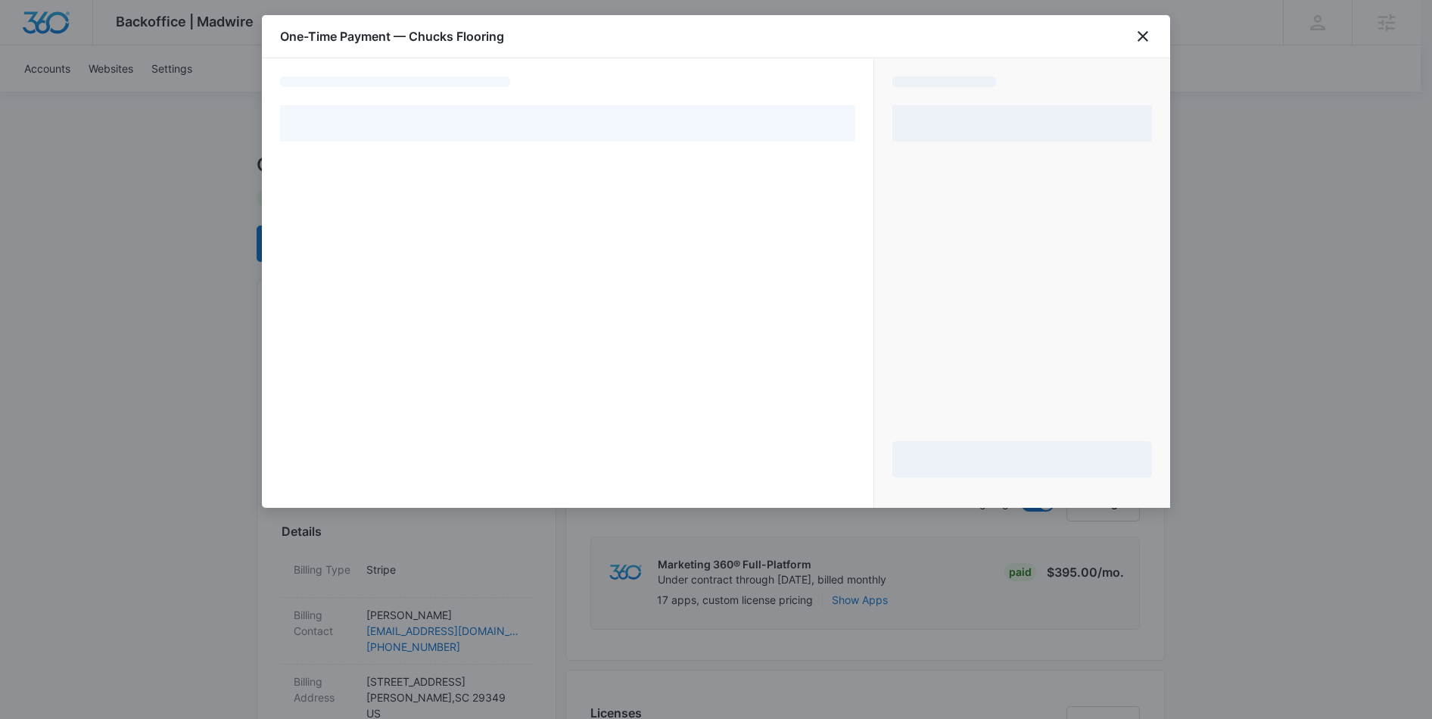
select select "pm_1QzMEhA4n8RTgNjUcsttlf2s"
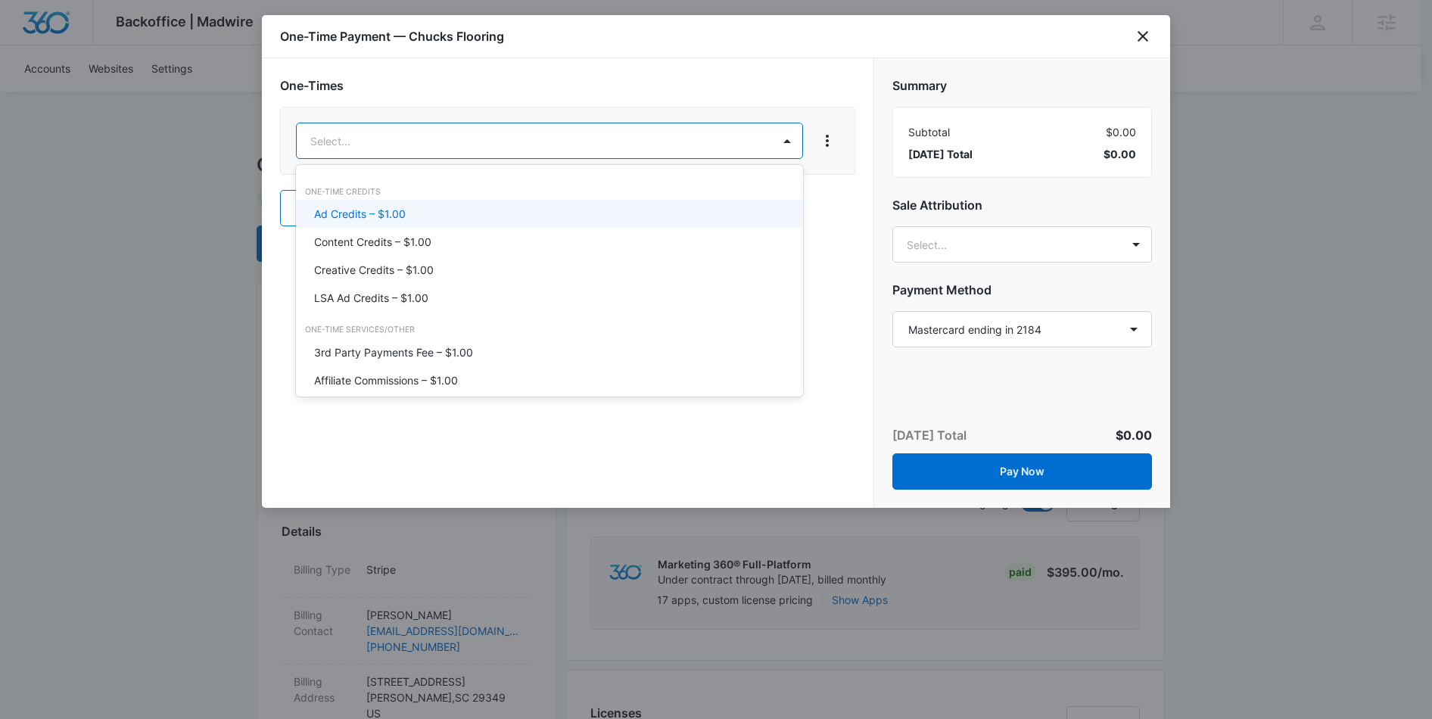
click at [357, 217] on p "Ad Credits – $1.00" at bounding box center [360, 214] width 92 height 16
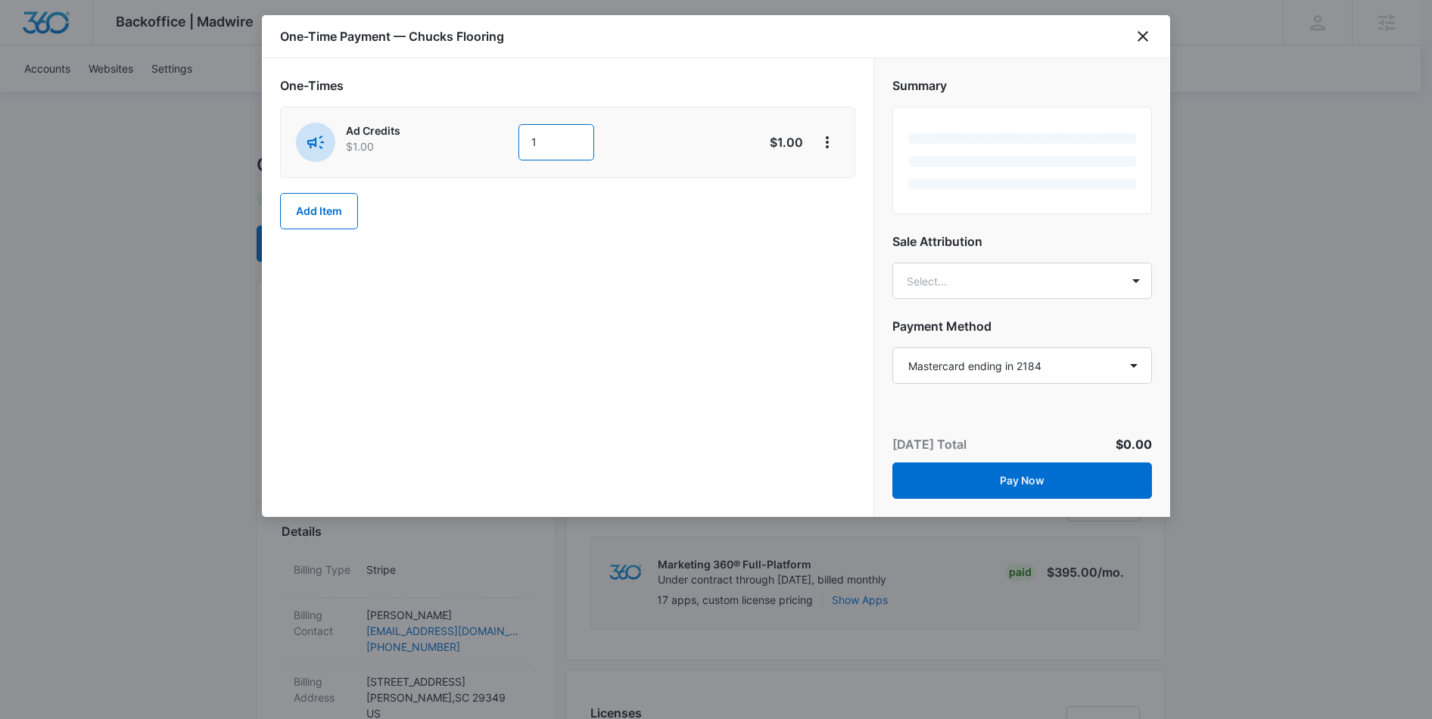
click at [558, 133] on input "1" at bounding box center [557, 142] width 76 height 36
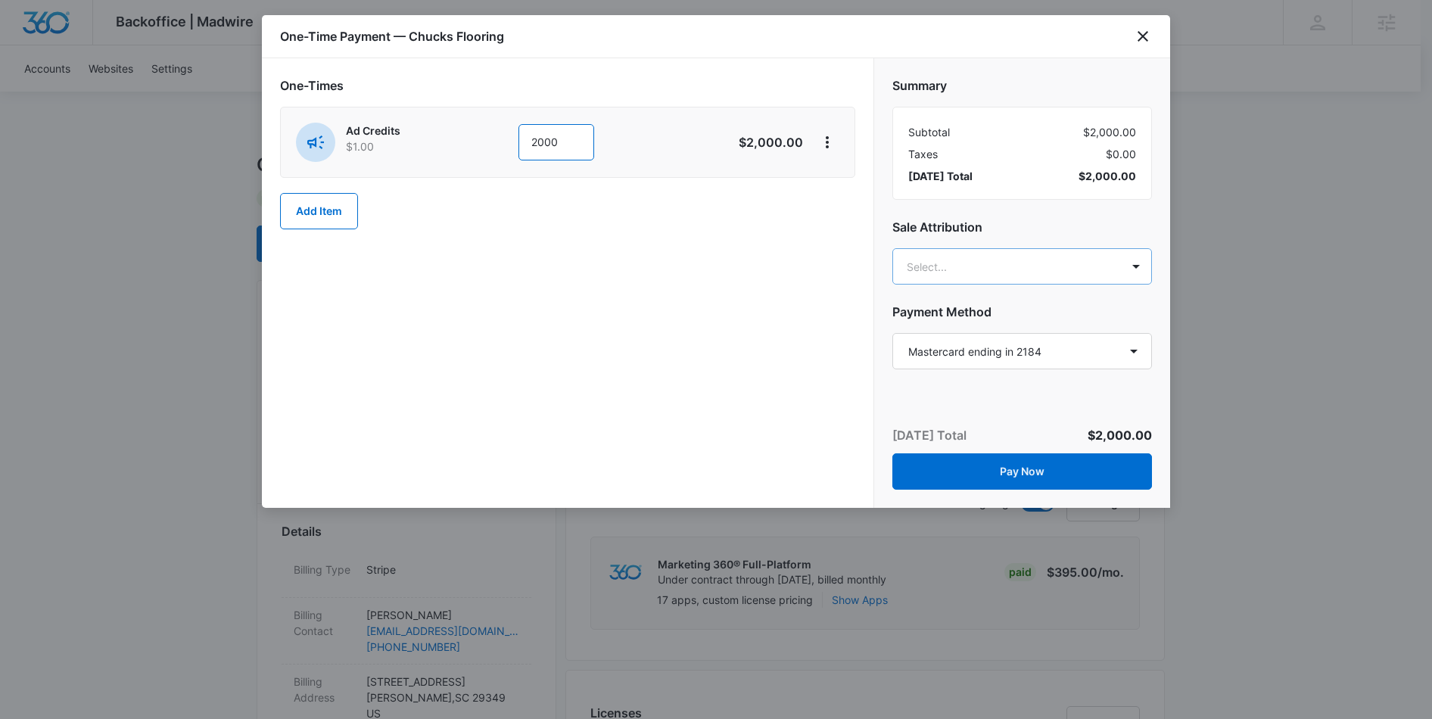
type input "2000"
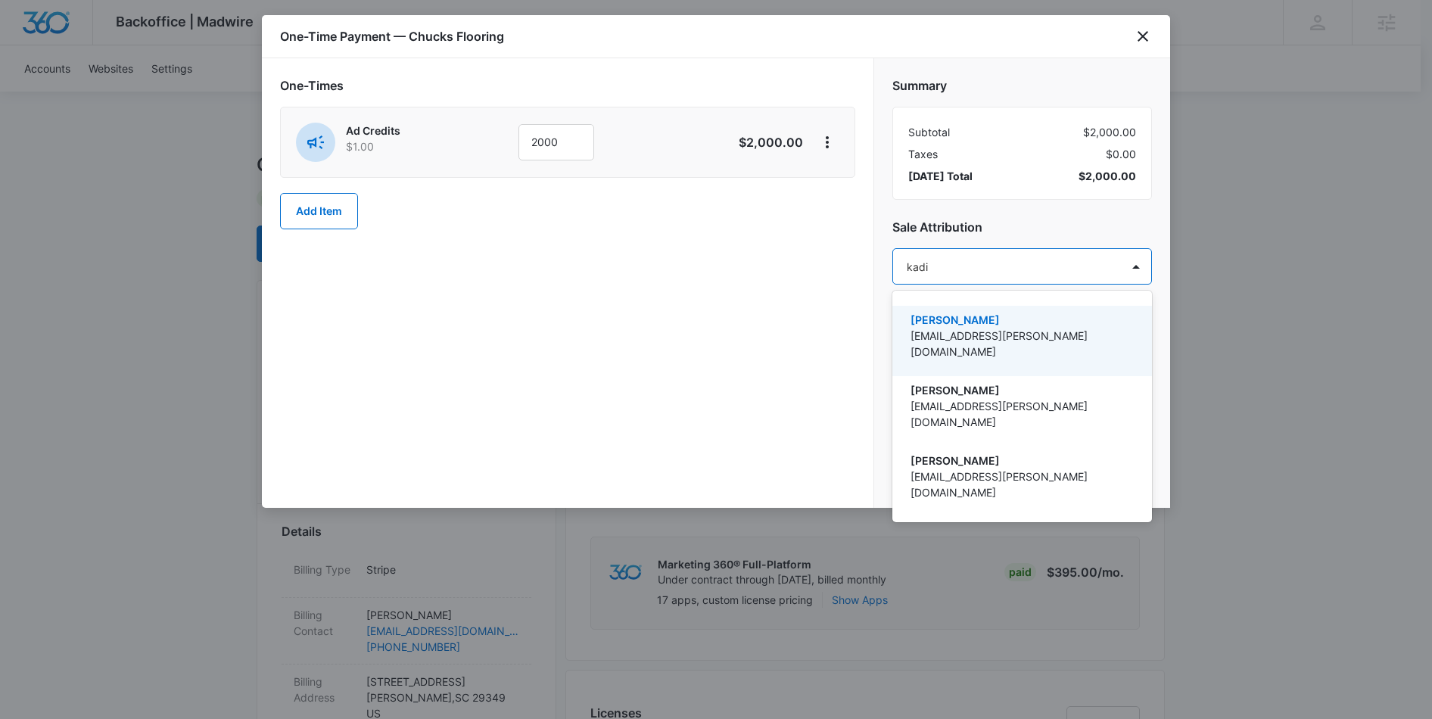
type input "kadin"
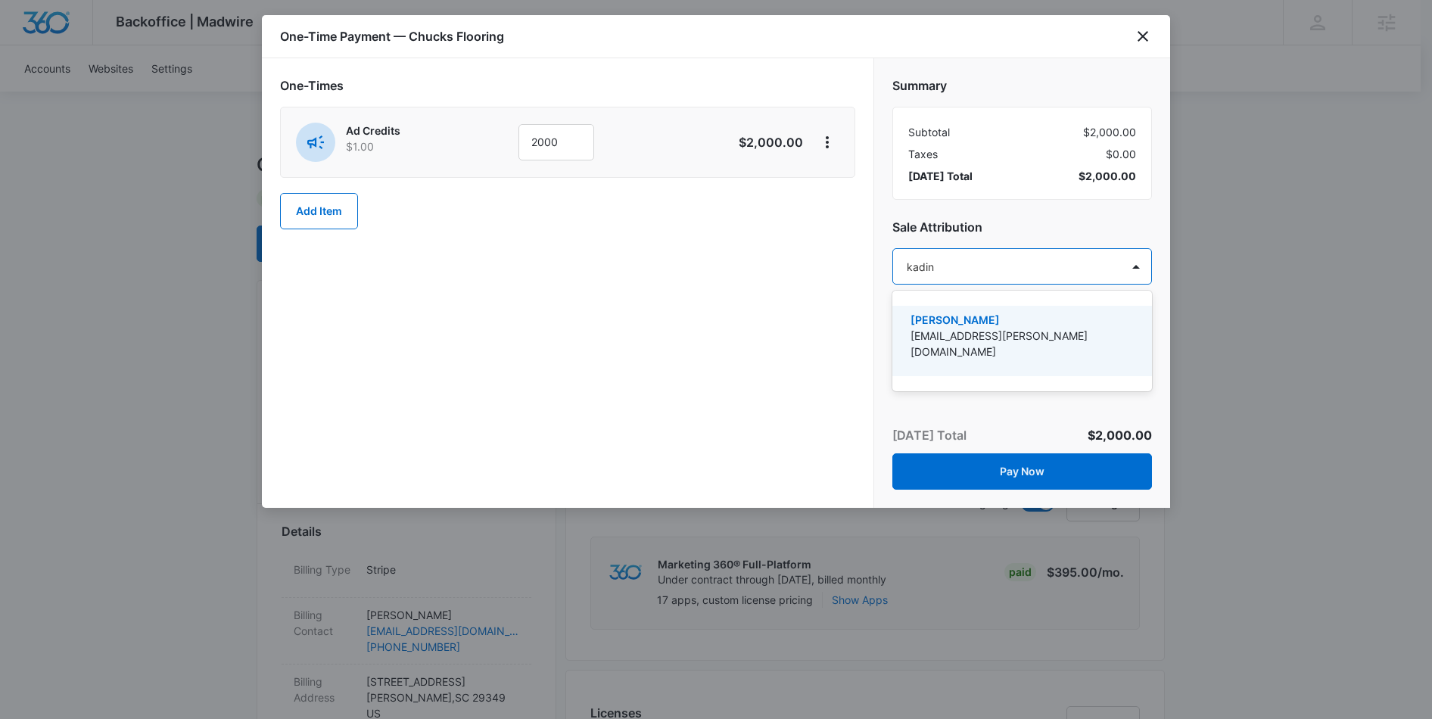
click at [1002, 324] on p "[PERSON_NAME]" at bounding box center [1021, 320] width 220 height 16
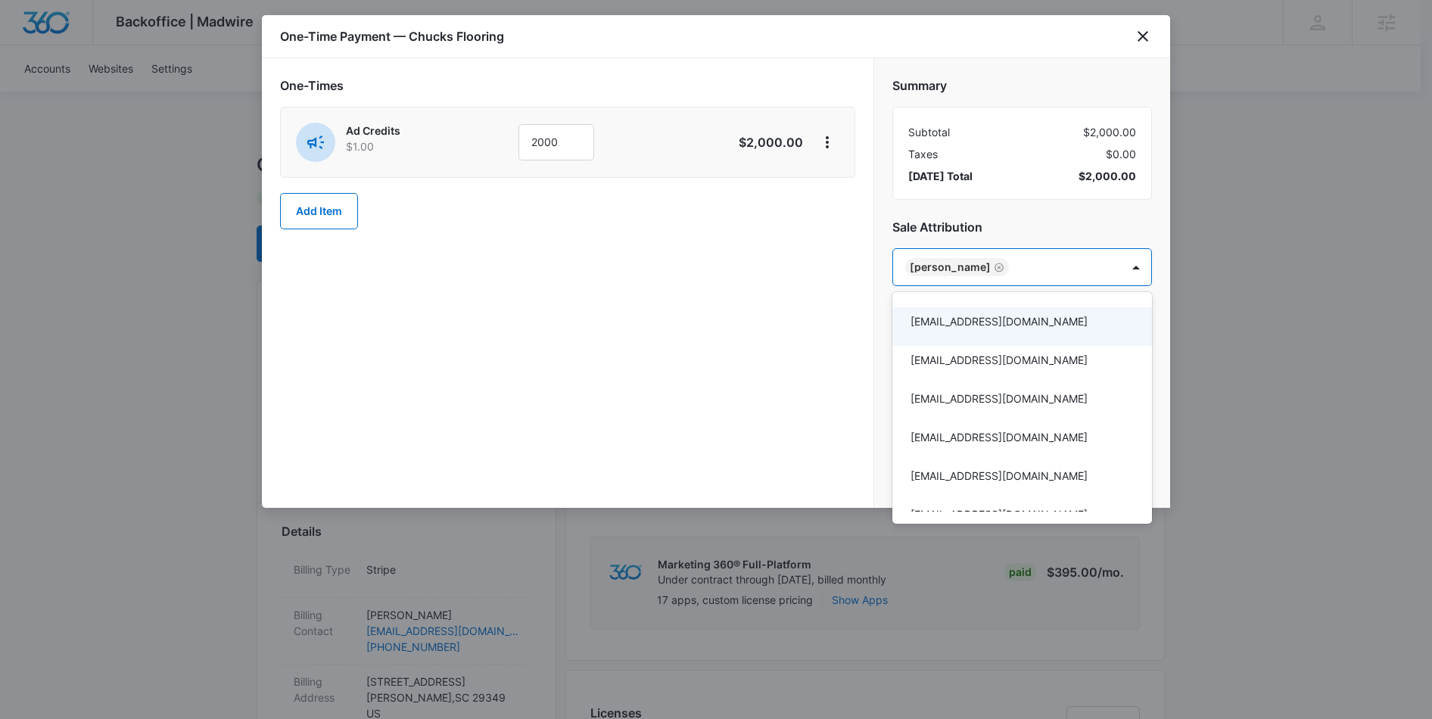
click at [756, 328] on div at bounding box center [716, 359] width 1432 height 719
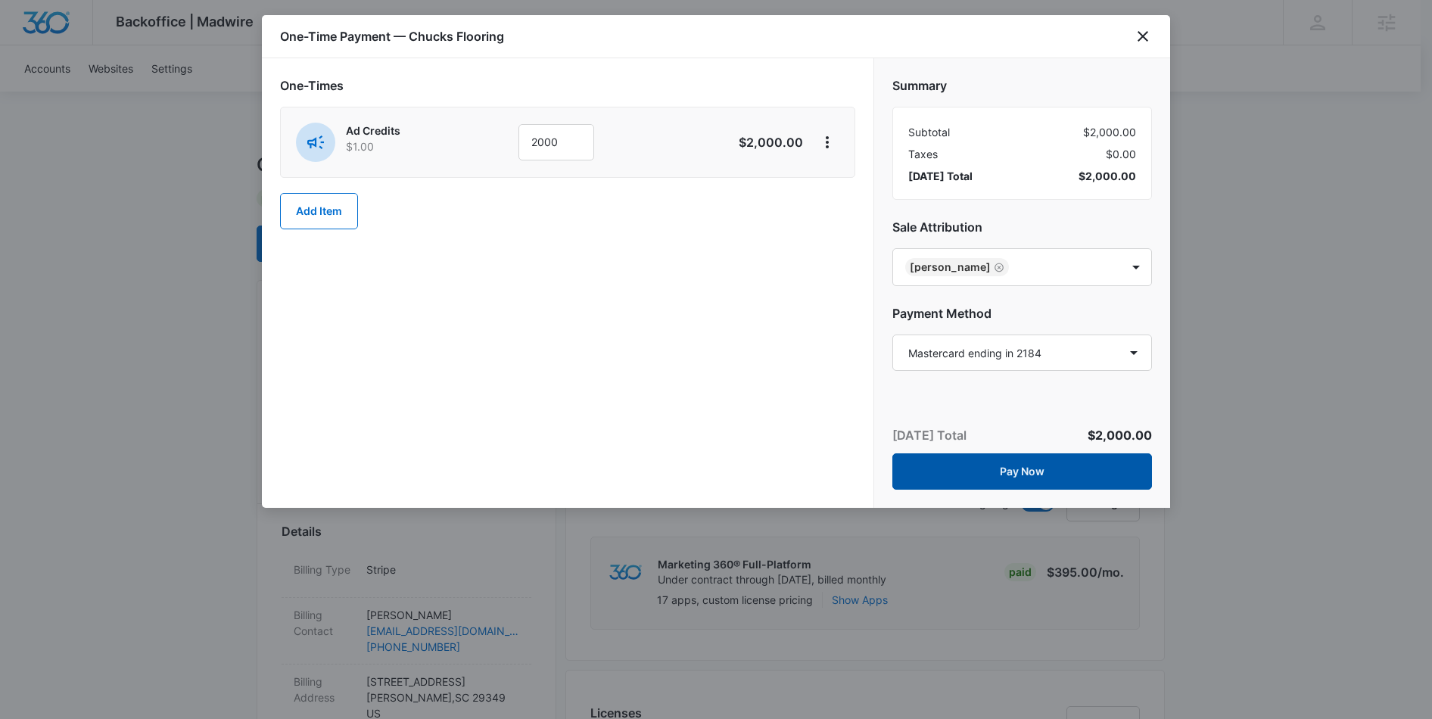
click at [1065, 472] on button "Pay Now" at bounding box center [1023, 471] width 260 height 36
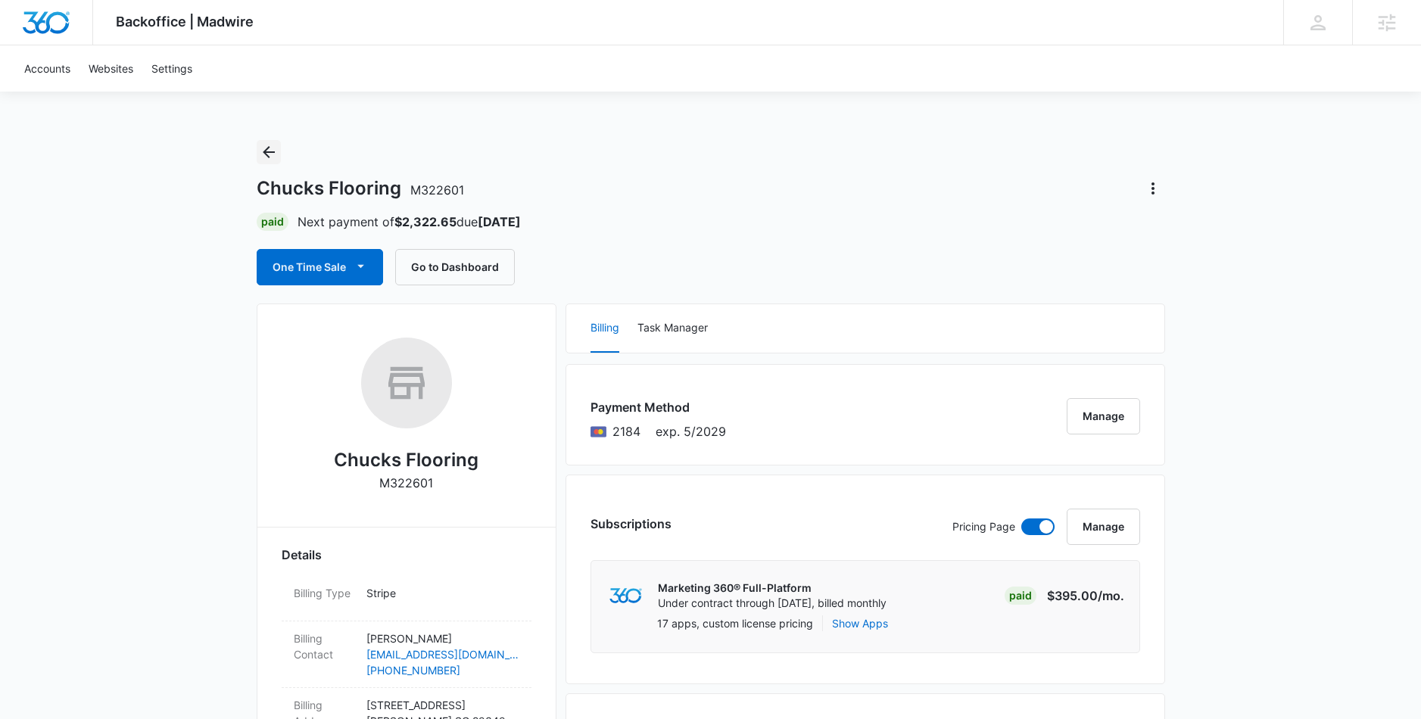
click at [261, 160] on icon "Back" at bounding box center [269, 152] width 18 height 18
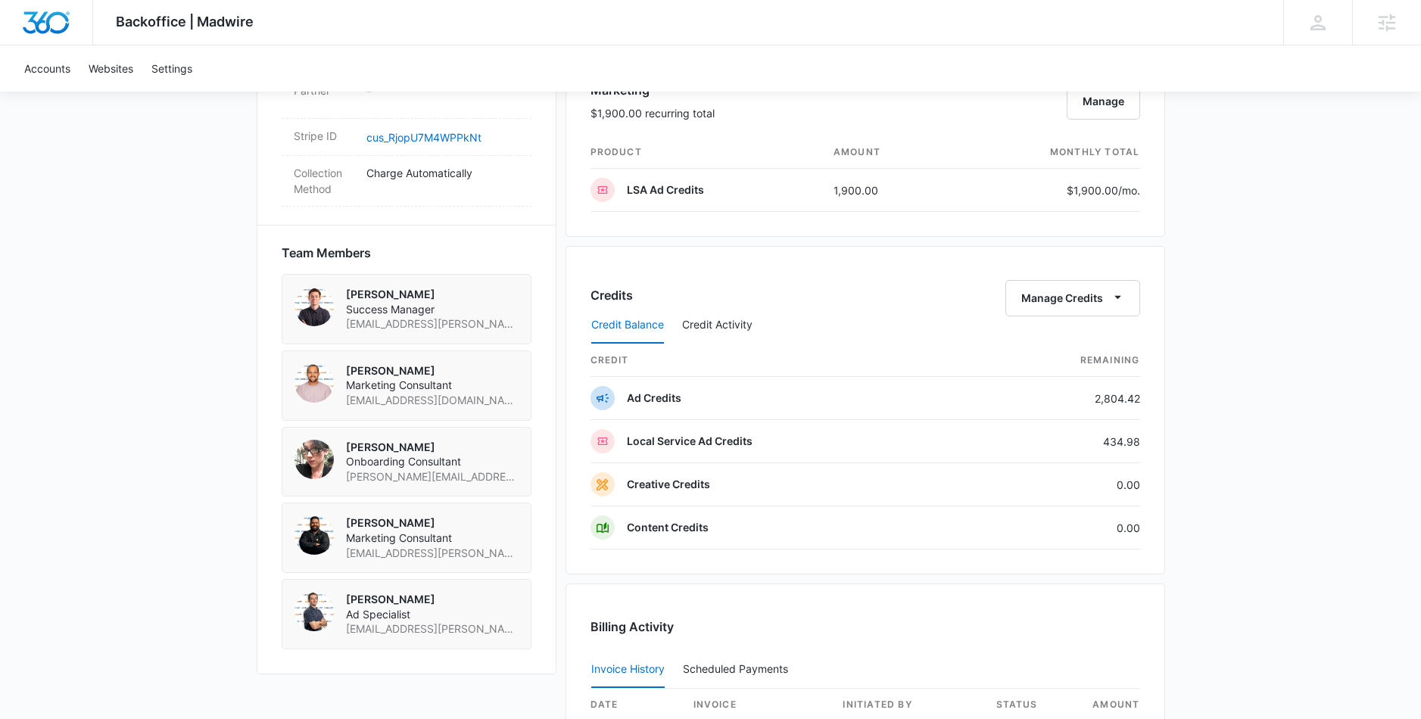
scroll to position [987, 0]
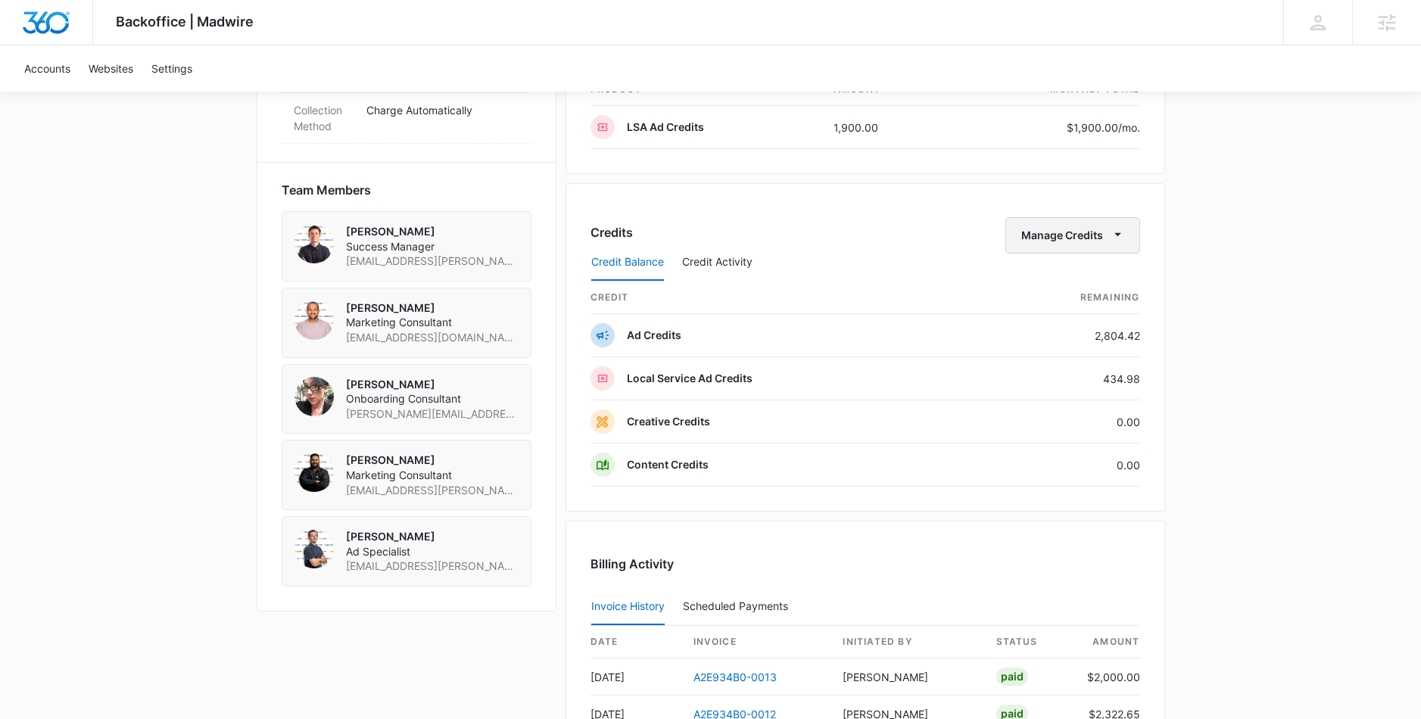
click at [1097, 240] on button "Manage Credits" at bounding box center [1072, 235] width 135 height 36
click at [1095, 282] on div "Transfer Credits" at bounding box center [1063, 284] width 79 height 11
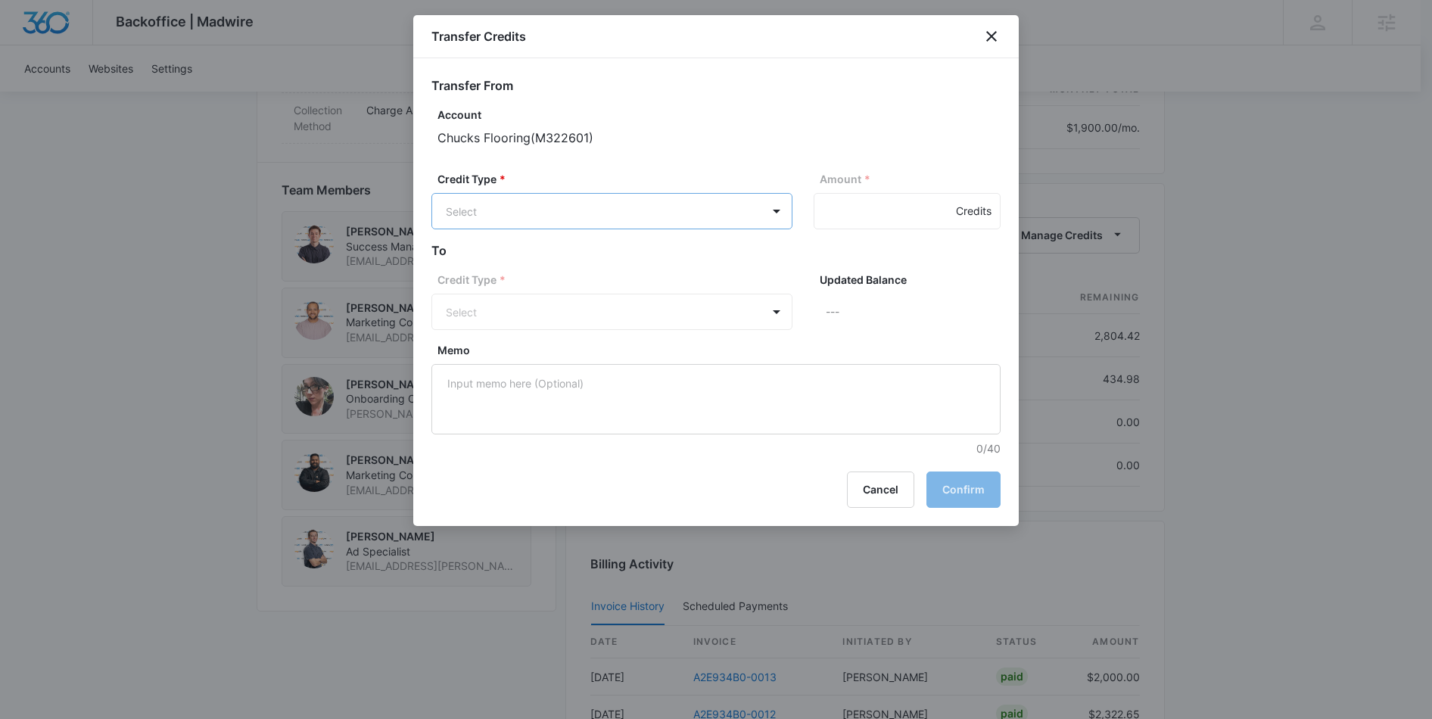
click at [703, 217] on body "Backoffice | Madwire Apps Settings [PERSON_NAME] Cathey [EMAIL_ADDRESS][PERSON_…" at bounding box center [716, 153] width 1432 height 2280
click at [602, 267] on p "Ad Credits (2804.42 Credits)" at bounding box center [558, 269] width 144 height 16
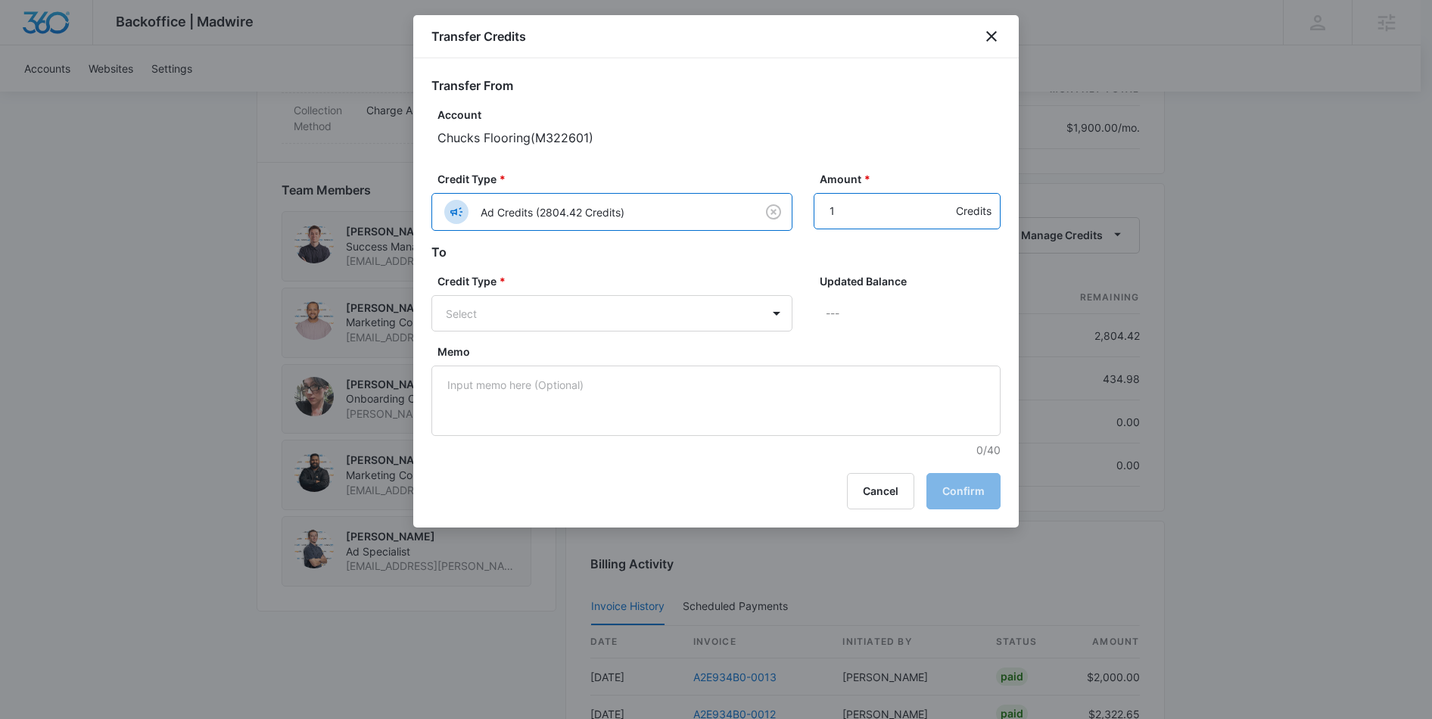
type input "1"
click at [938, 202] on input "1" at bounding box center [907, 211] width 187 height 36
click at [886, 216] on input "1" at bounding box center [907, 211] width 187 height 36
click at [774, 308] on body "Backoffice | Madwire Apps Settings [PERSON_NAME] Cathey [EMAIL_ADDRESS][PERSON_…" at bounding box center [716, 153] width 1432 height 2280
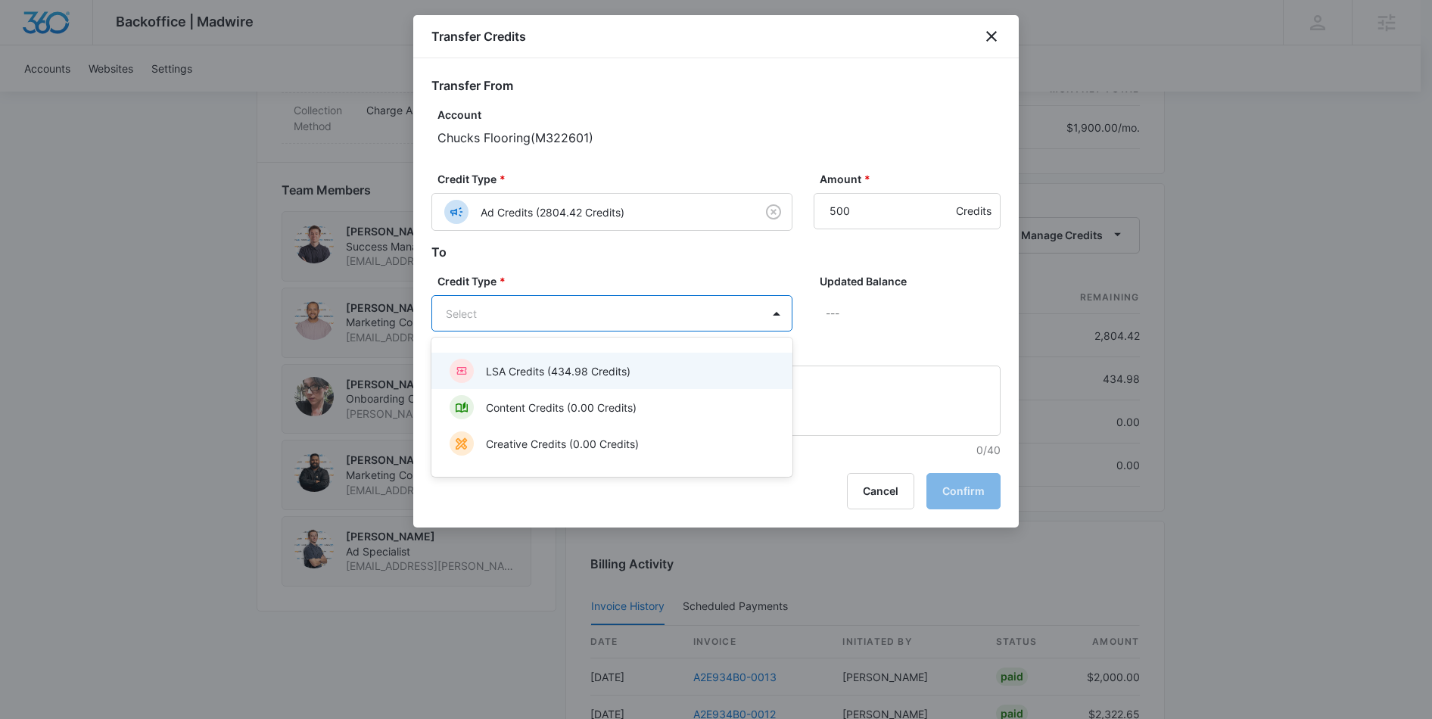
click at [528, 372] on p "LSA Credits (434.98 Credits)" at bounding box center [558, 371] width 145 height 16
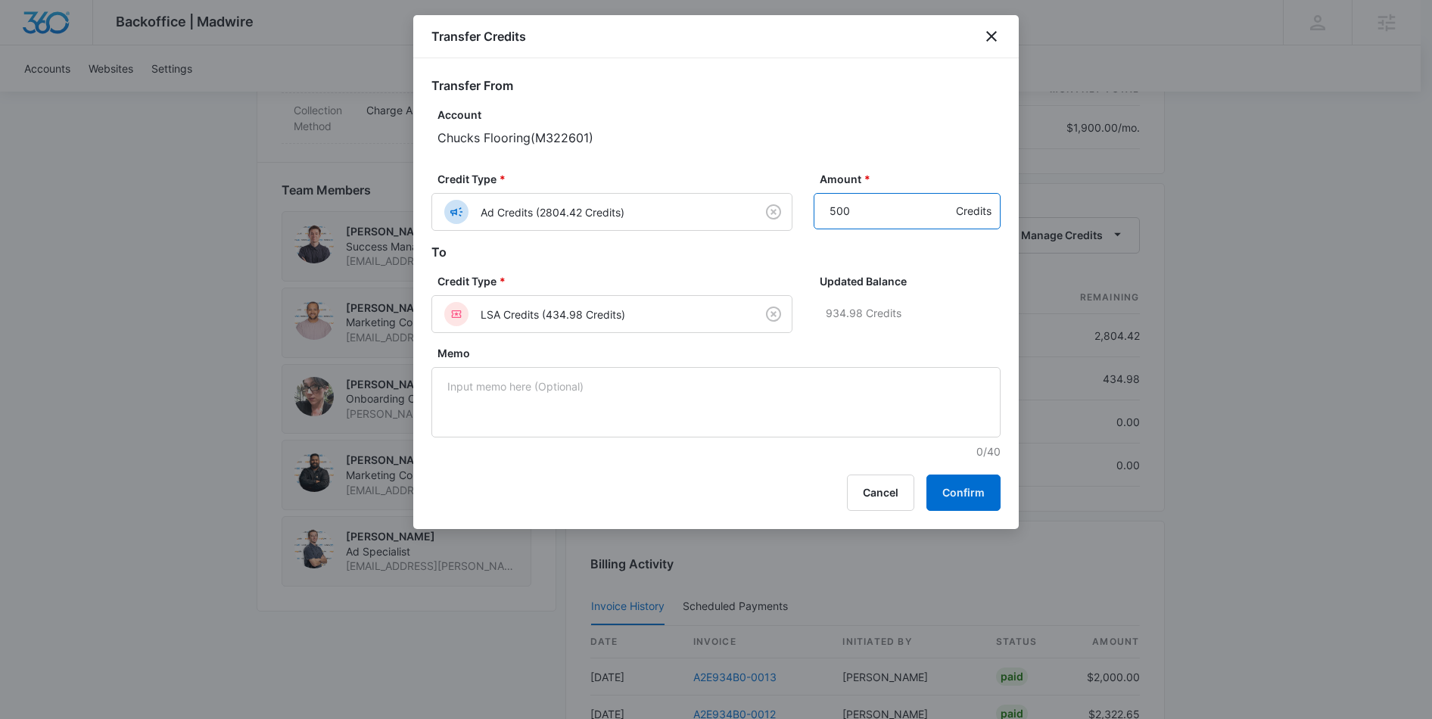
click at [872, 217] on input "500" at bounding box center [907, 211] width 187 height 36
click at [740, 254] on h2 "To" at bounding box center [716, 252] width 569 height 18
click at [746, 318] on body "Backoffice | Madwire Apps Settings [PERSON_NAME] Cathey [EMAIL_ADDRESS][PERSON_…" at bounding box center [716, 153] width 1432 height 2280
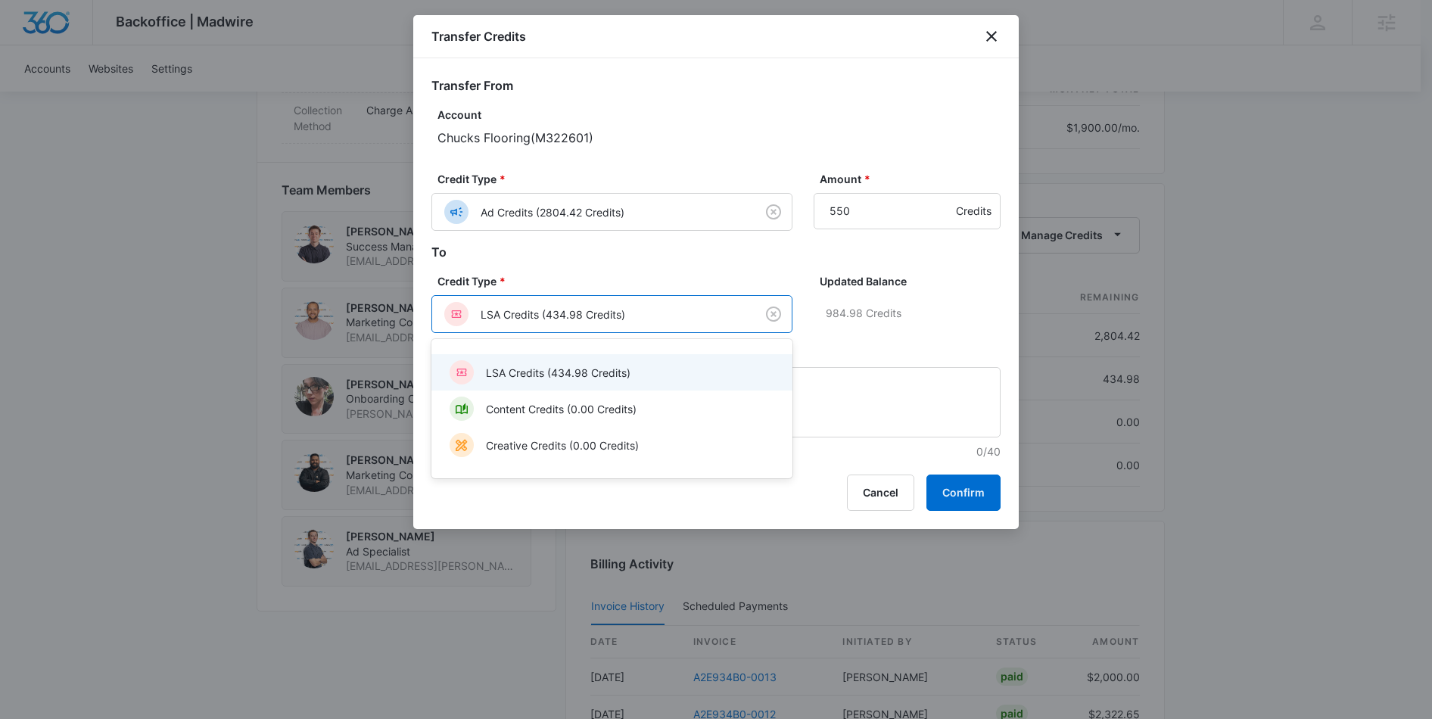
click at [557, 367] on p "LSA Credits (434.98 Credits)" at bounding box center [558, 373] width 145 height 16
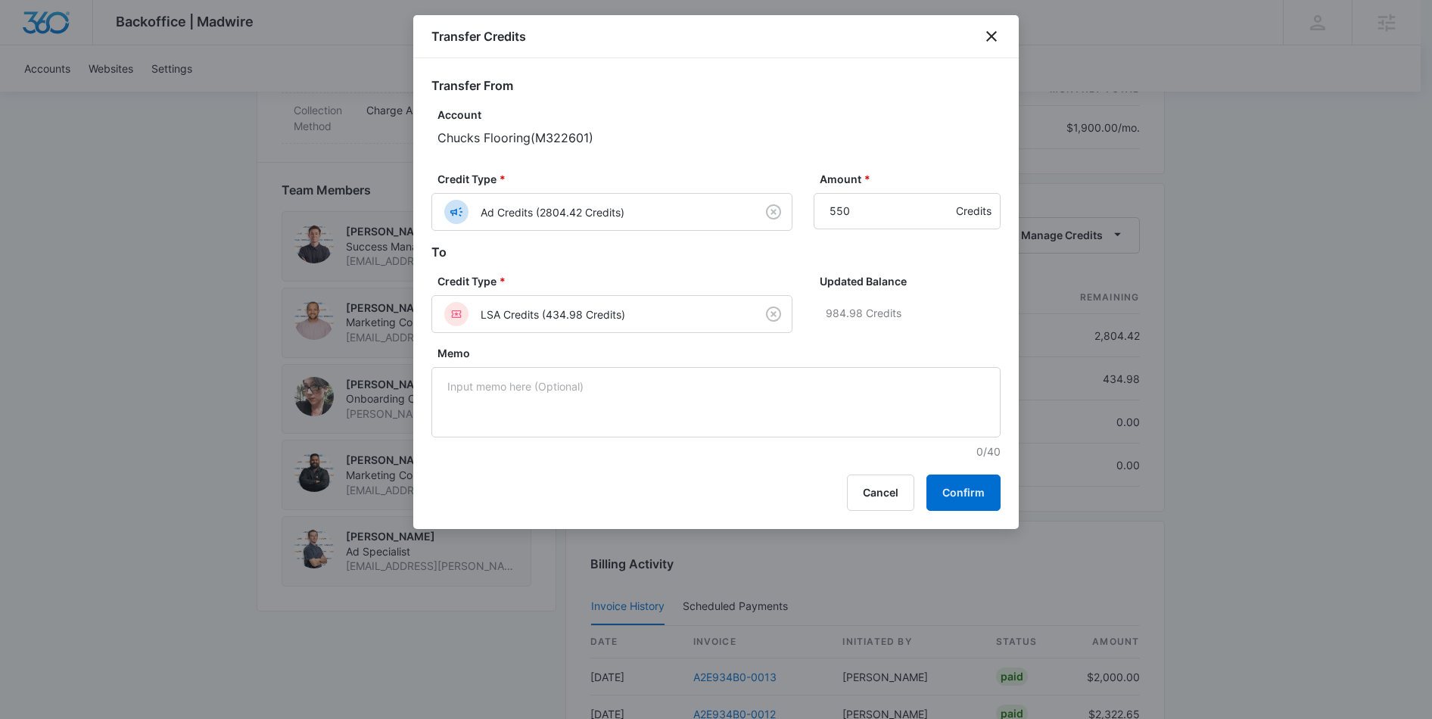
click at [609, 263] on form "Transfer From Account Chucks Flooring ( M322601 ) Credit Type * Ad Credits (280…" at bounding box center [716, 267] width 569 height 383
click at [870, 209] on input "550" at bounding box center [907, 211] width 187 height 36
type input "5"
type input "600"
click at [707, 257] on h2 "To" at bounding box center [716, 252] width 569 height 18
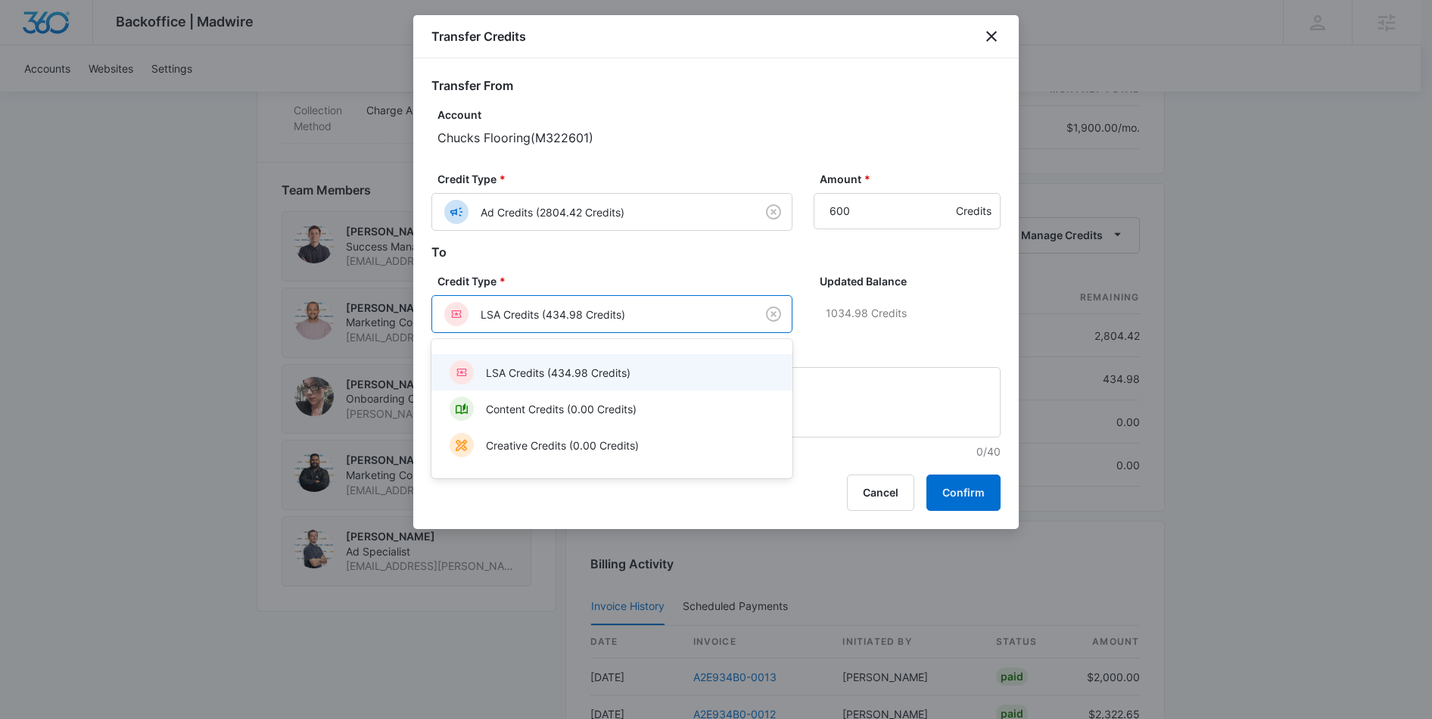
click at [675, 304] on body "Backoffice | Madwire Apps Settings [PERSON_NAME] Cathey [EMAIL_ADDRESS][PERSON_…" at bounding box center [716, 153] width 1432 height 2280
click at [525, 374] on p "LSA Credits (434.98 Credits)" at bounding box center [558, 373] width 145 height 16
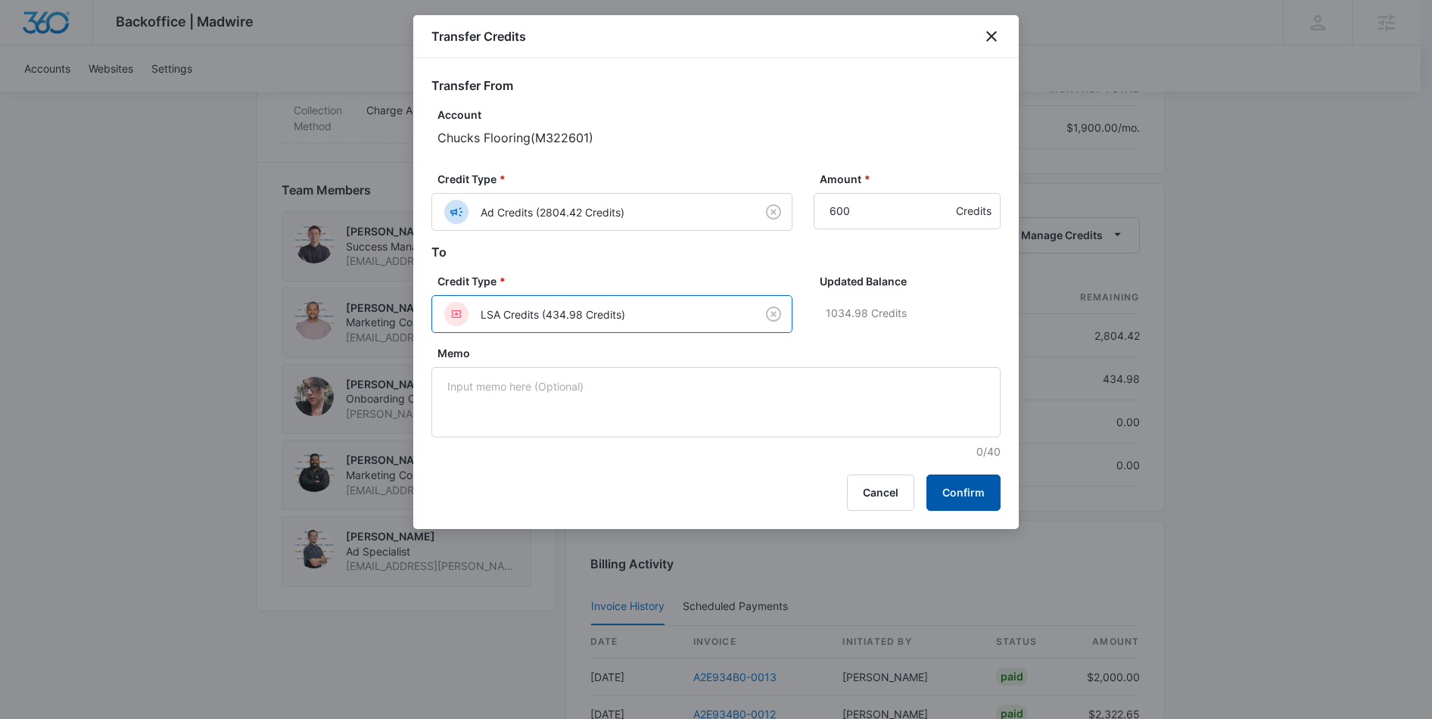
click at [962, 500] on button "Confirm" at bounding box center [964, 493] width 74 height 36
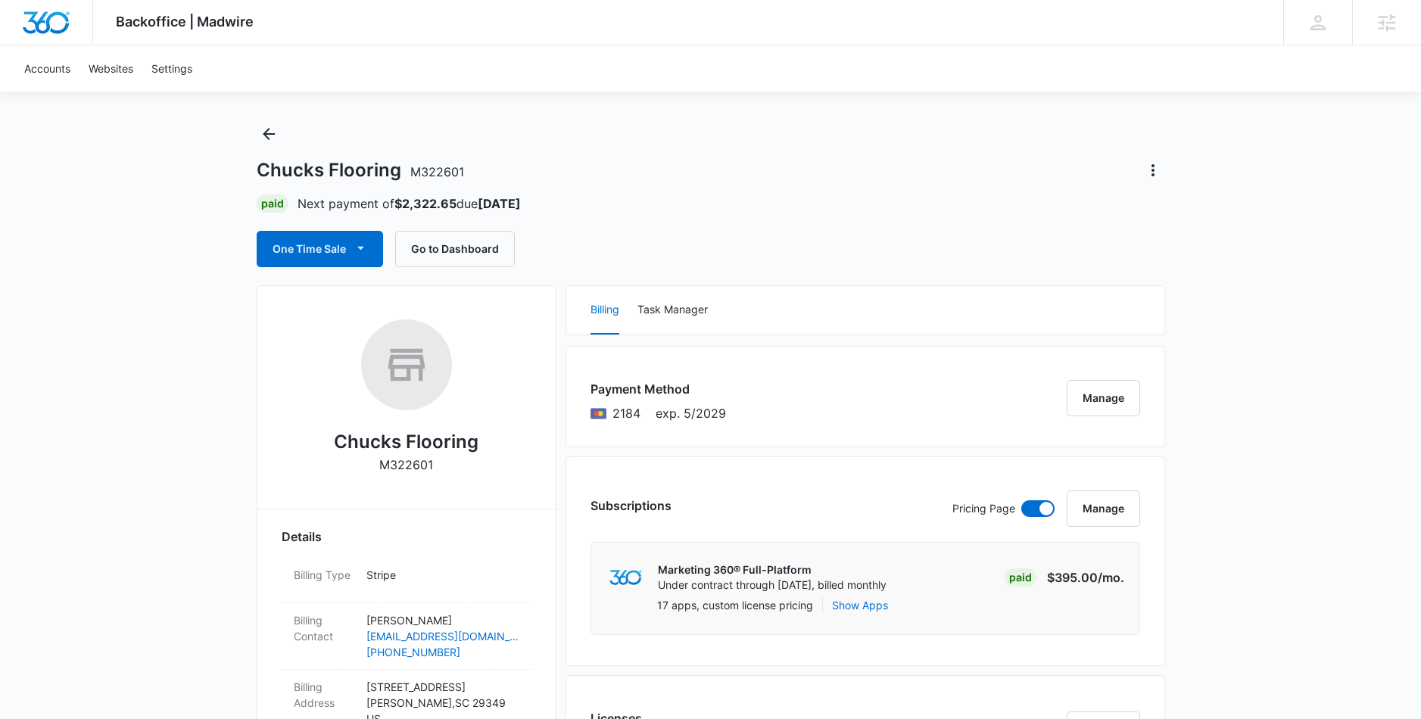
scroll to position [0, 0]
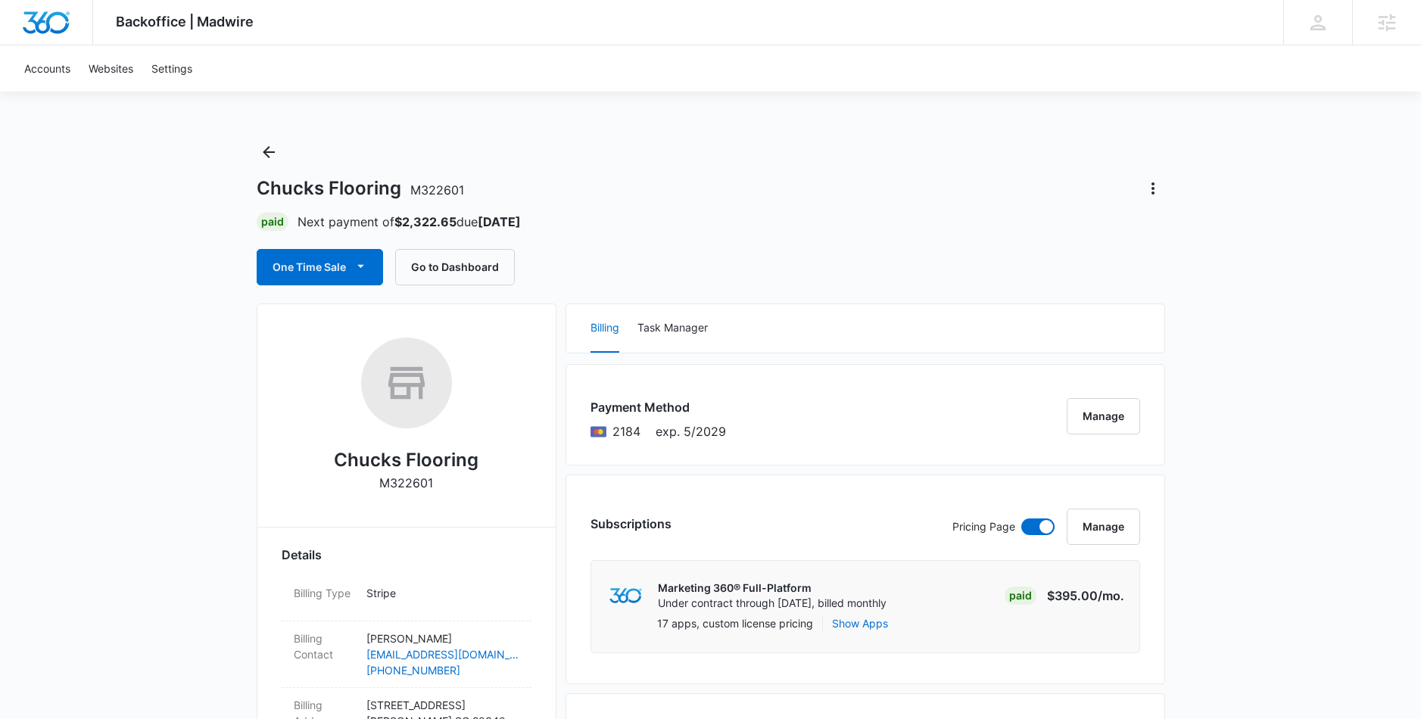
drag, startPoint x: 177, startPoint y: 148, endPoint x: 189, endPoint y: 146, distance: 11.5
click at [273, 150] on icon "Back" at bounding box center [269, 152] width 18 height 18
